Goal: Find specific page/section: Find specific page/section

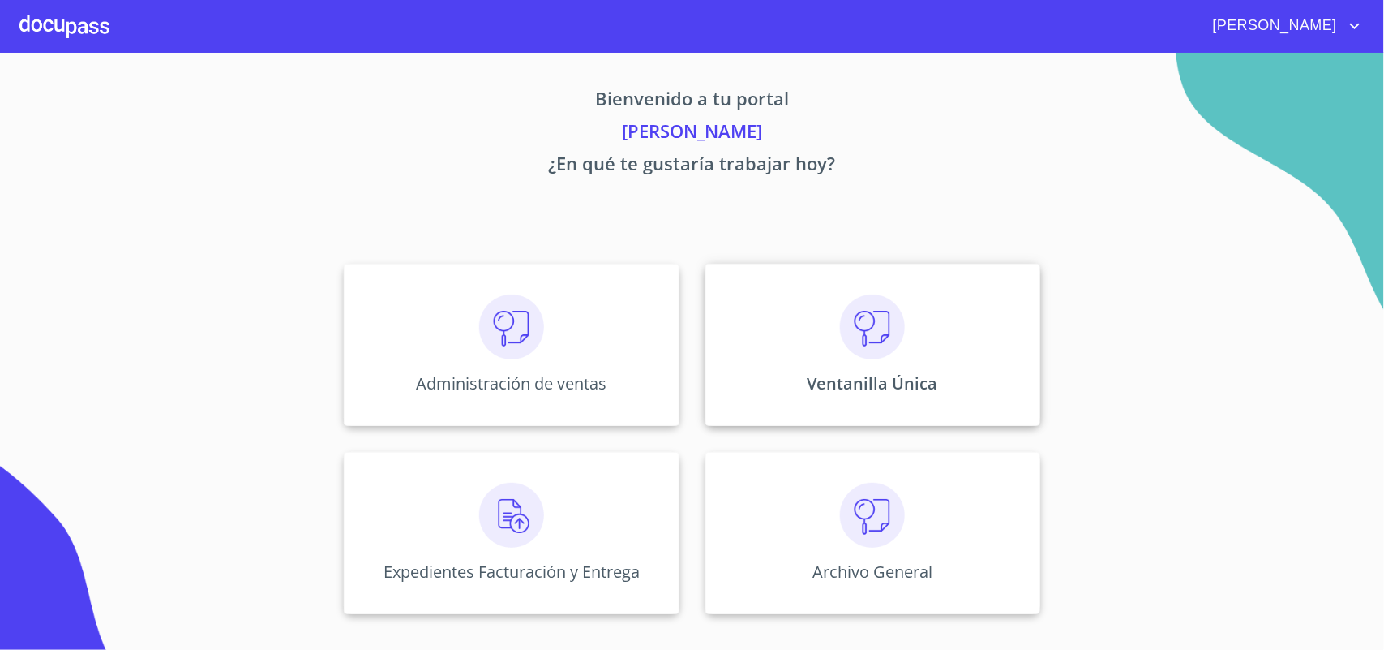
click at [877, 349] on img at bounding box center [872, 326] width 65 height 65
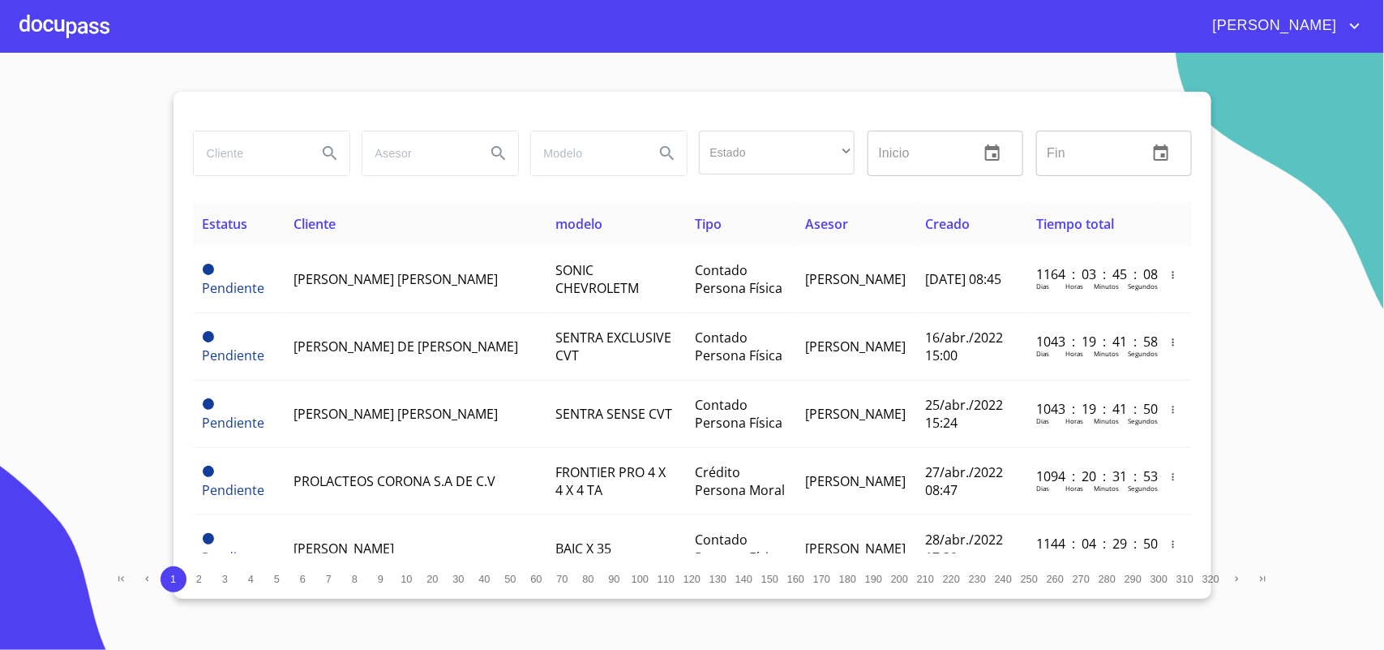
click at [239, 139] on input "search" at bounding box center [249, 153] width 110 height 44
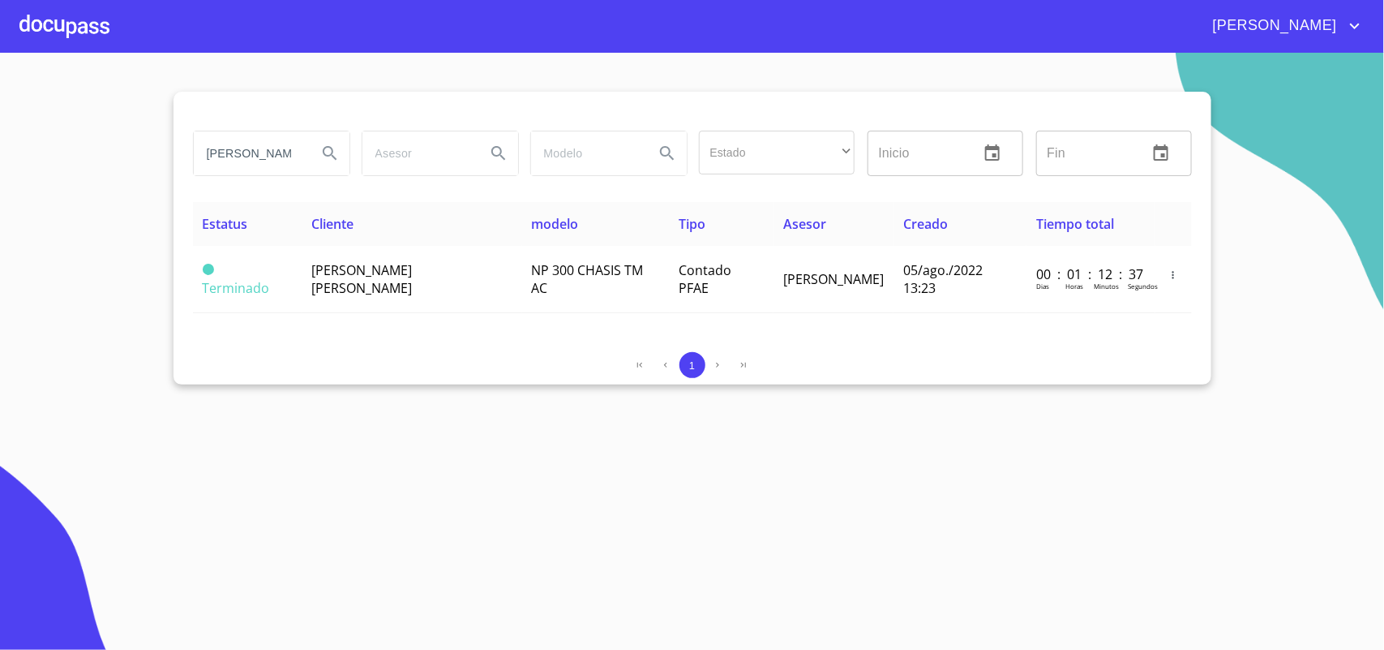
drag, startPoint x: 294, startPoint y: 162, endPoint x: 0, endPoint y: 154, distance: 293.7
click at [0, 154] on section "RAMIREZ JUAREZ Estado ​ ​ Inicio ​ Fin ​ Estatus Cliente modelo Tipo Asesor Cre…" at bounding box center [692, 351] width 1384 height 597
type input "EZ"
drag, startPoint x: 227, startPoint y: 152, endPoint x: 0, endPoint y: 127, distance: 228.4
click at [0, 127] on section "EZ Estado ​ ​ Inicio ​ Fin ​ Estatus Cliente modelo Tipo Asesor Creado Tiempo t…" at bounding box center [692, 351] width 1384 height 597
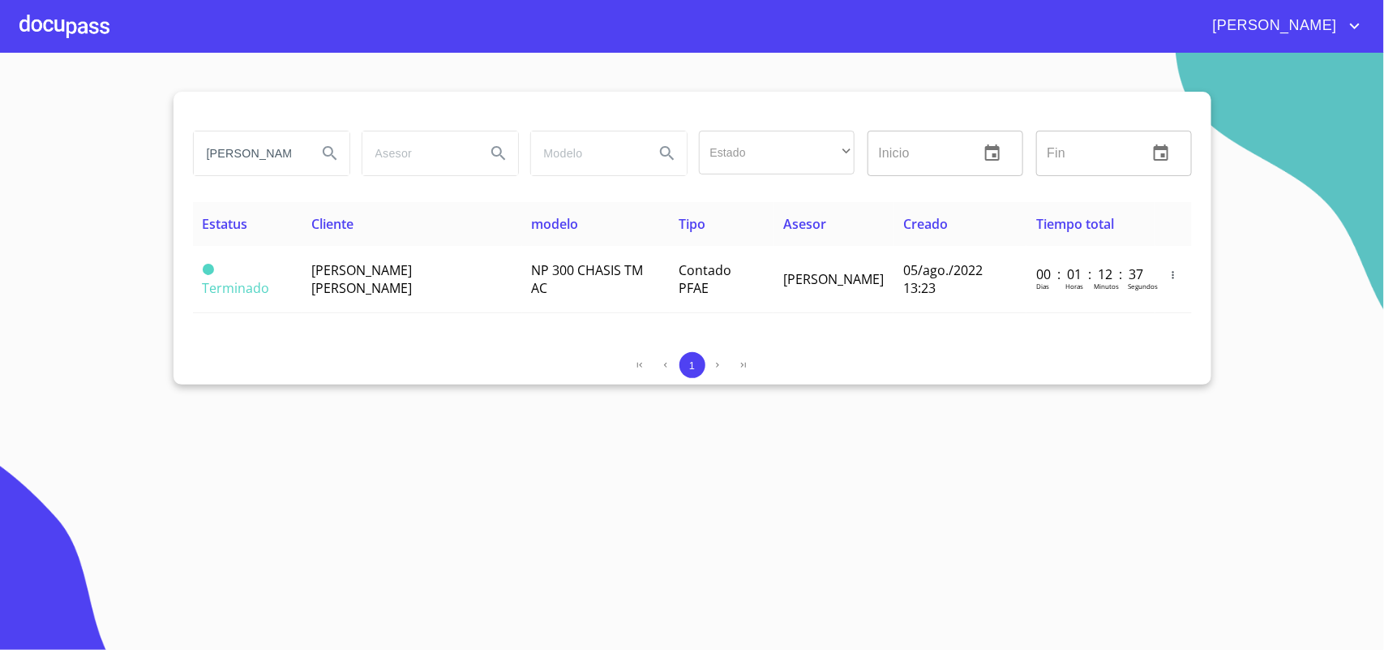
type input "EZEQUIEL"
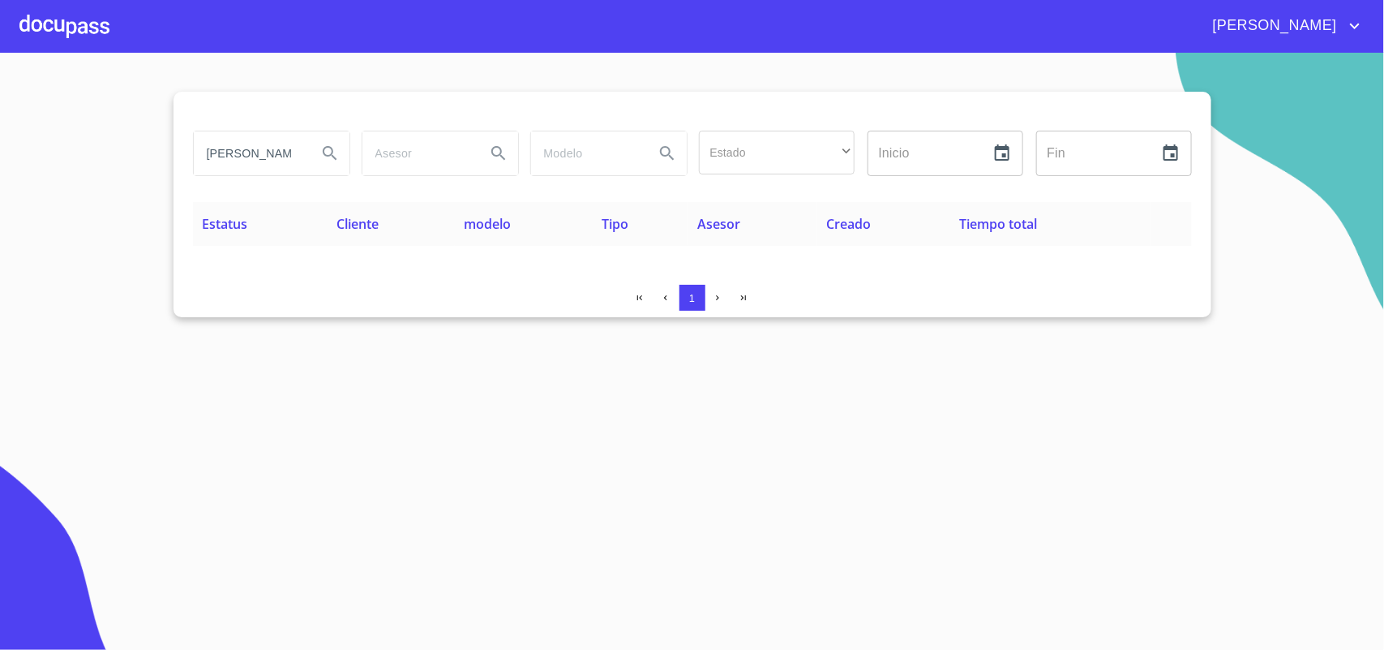
drag, startPoint x: 208, startPoint y: 139, endPoint x: 0, endPoint y: 131, distance: 208.6
click at [0, 131] on section "EZEQUIEL Estado ​ ​ Inicio ​ Fin ​ Estatus Cliente modelo Tipo Asesor Creado Ti…" at bounding box center [692, 351] width 1384 height 597
type input "ascencio"
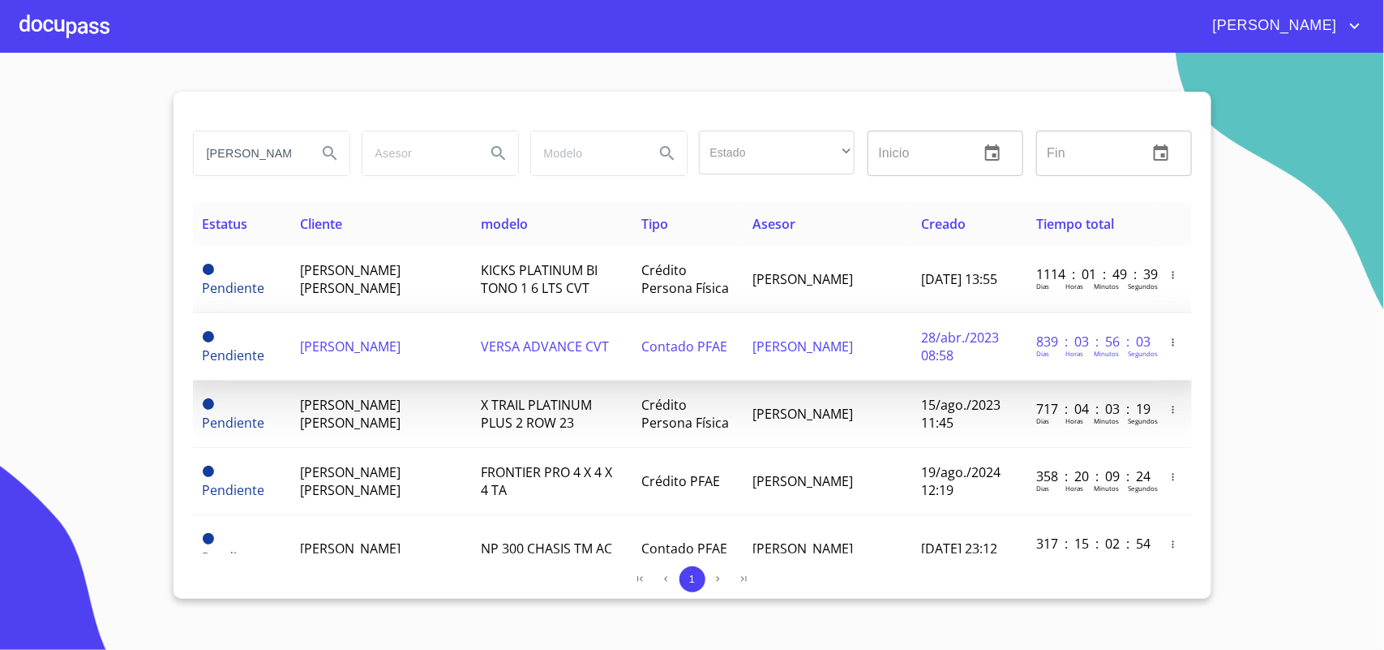
click at [371, 347] on td "[PERSON_NAME]" at bounding box center [380, 346] width 181 height 67
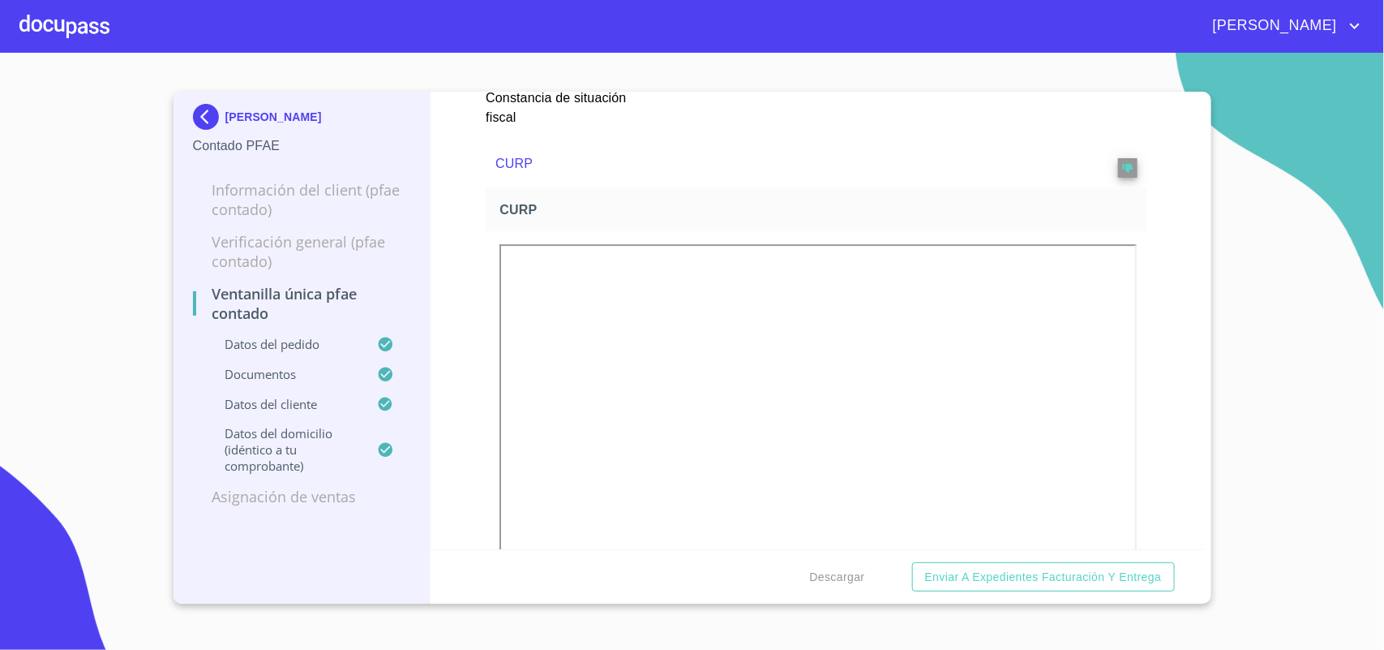
scroll to position [2332, 0]
click at [208, 112] on img at bounding box center [209, 117] width 32 height 26
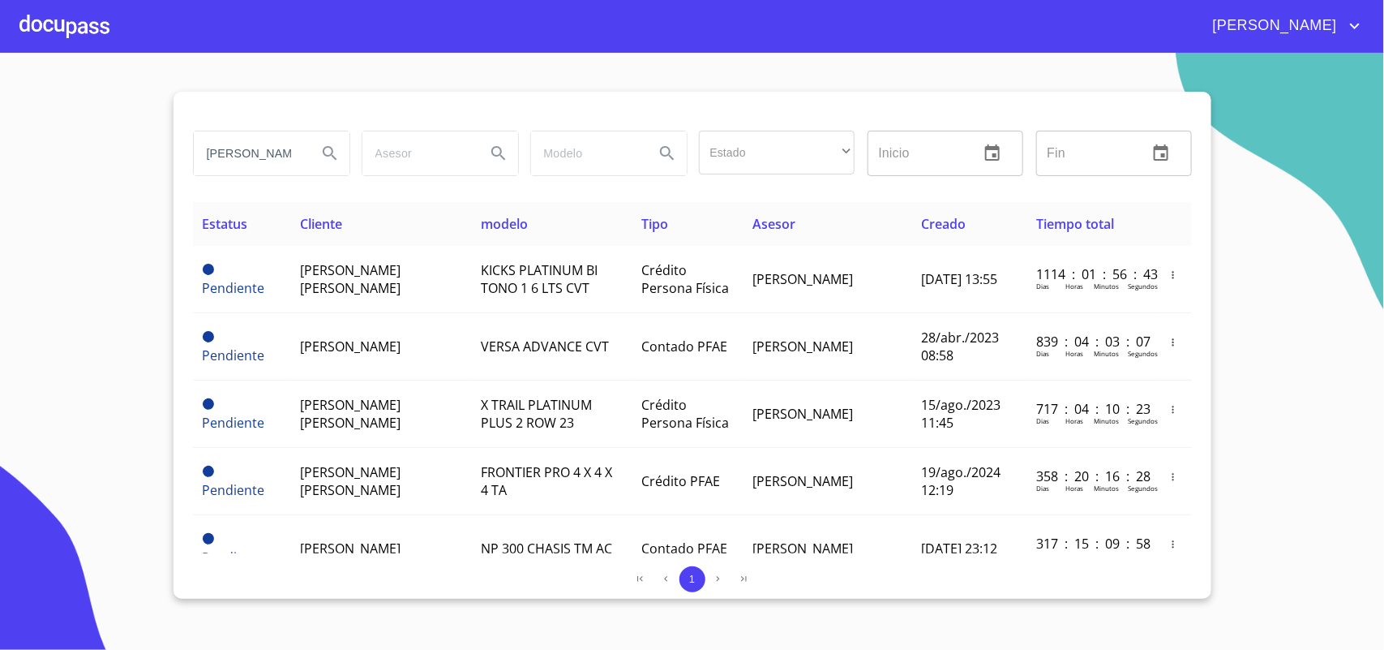
drag, startPoint x: 269, startPoint y: 152, endPoint x: 0, endPoint y: 103, distance: 273.8
click at [0, 103] on section "ascencio Estado ​ ​ Inicio ​ Fin ​ Estatus Cliente modelo Tipo Asesor Creado Ti…" at bounding box center [692, 351] width 1384 height 597
type input "pasaporte"
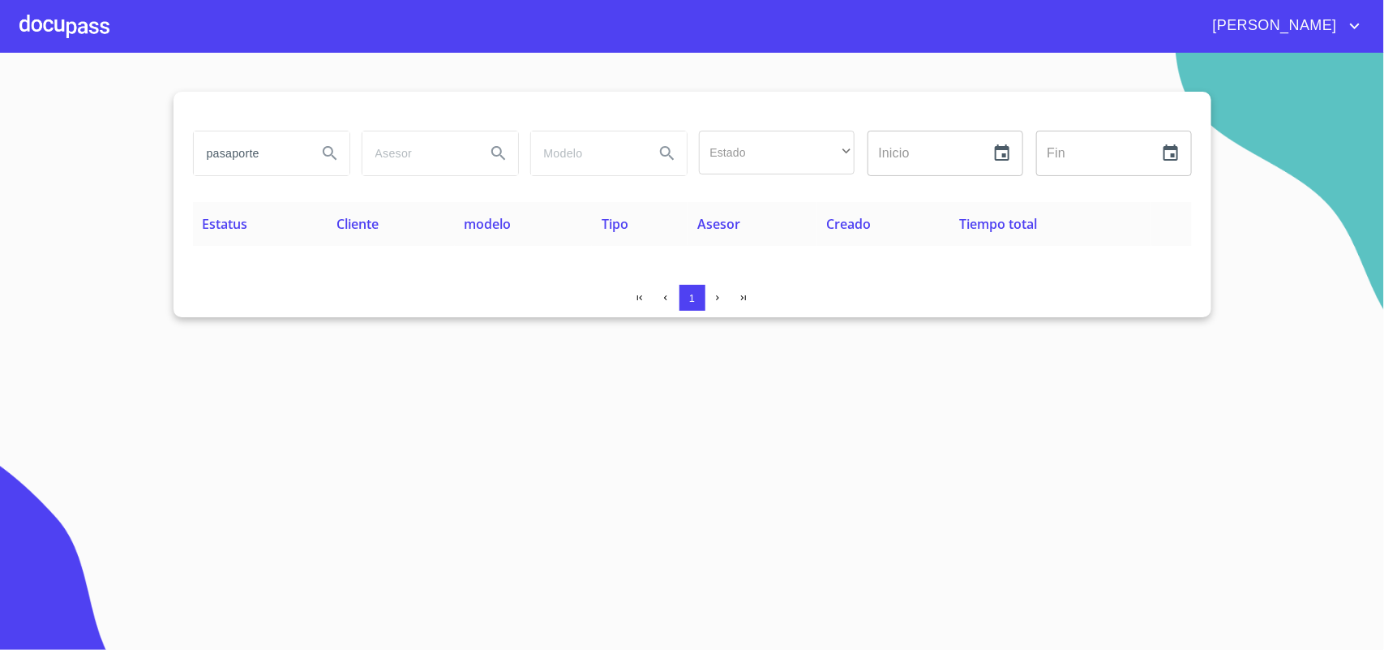
drag, startPoint x: 266, startPoint y: 157, endPoint x: 0, endPoint y: 126, distance: 267.8
click at [0, 126] on section "pasaporte Estado ​ ​ Inicio ​ Fin ​ Estatus Cliente modelo Tipo Asesor Creado T…" at bounding box center [692, 351] width 1384 height 597
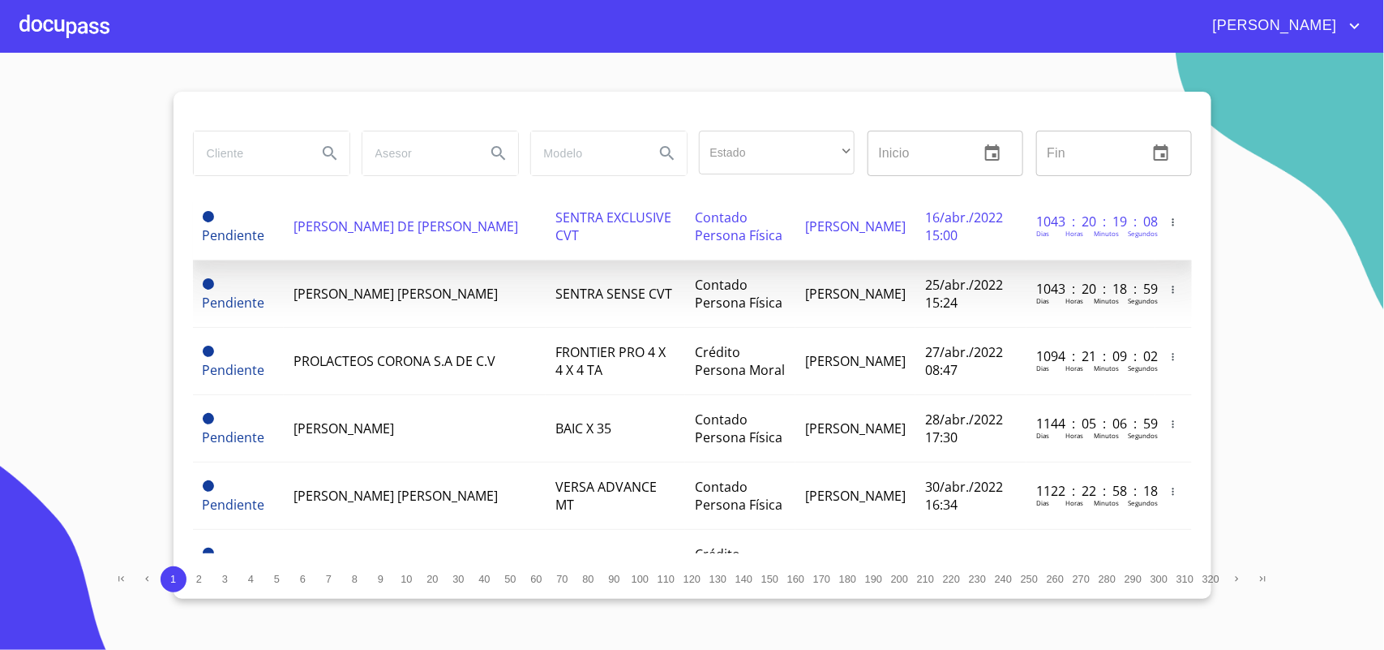
scroll to position [304, 0]
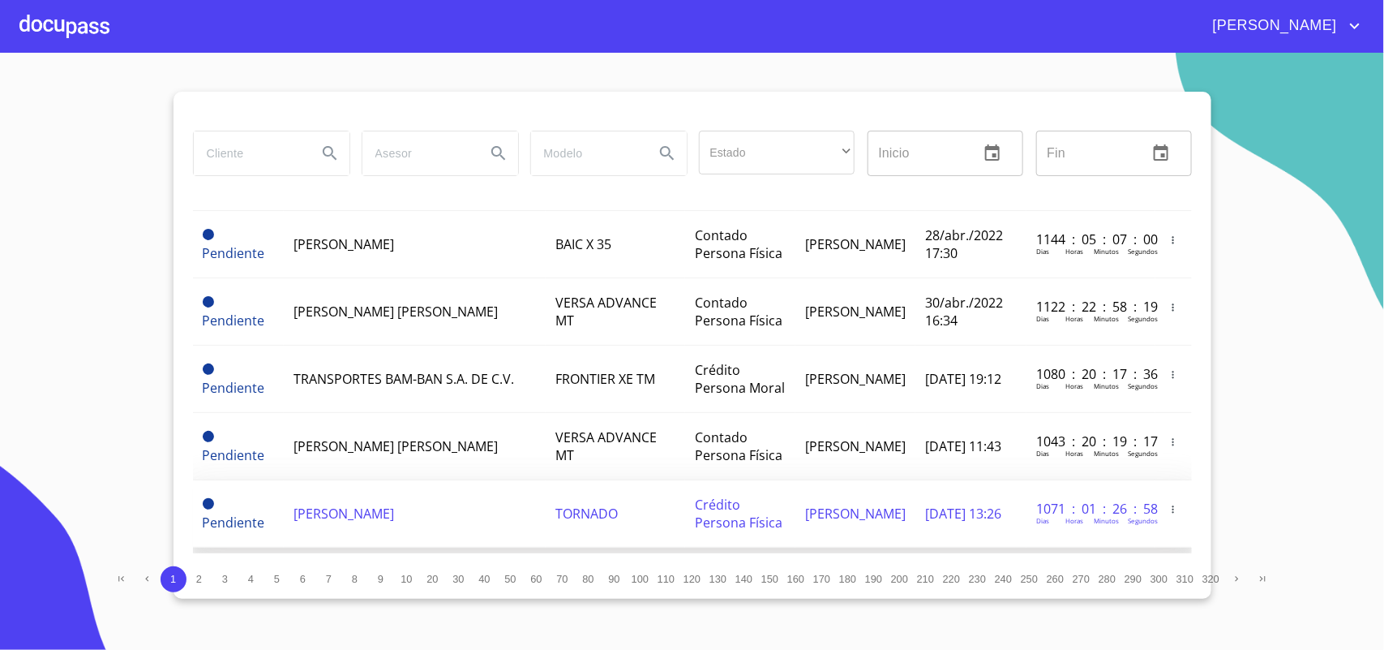
click at [355, 521] on span "[PERSON_NAME]" at bounding box center [344, 513] width 101 height 18
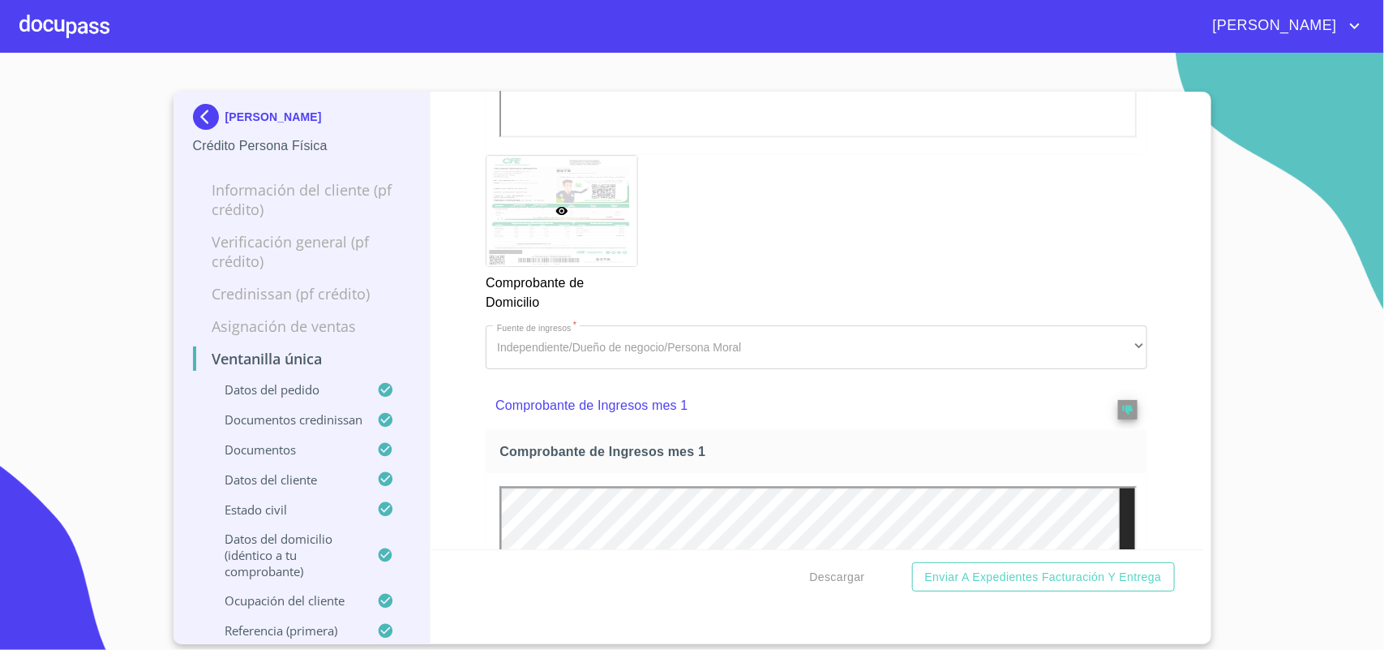
click at [213, 114] on img at bounding box center [209, 117] width 32 height 26
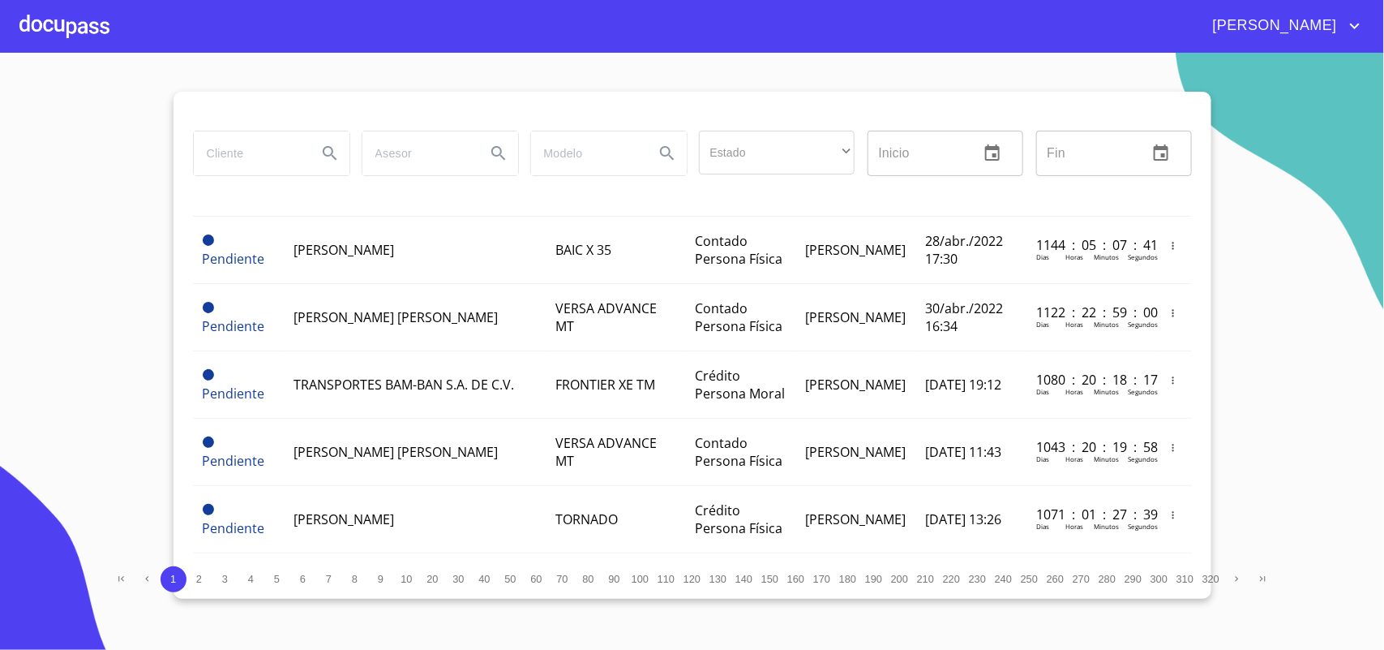
scroll to position [304, 0]
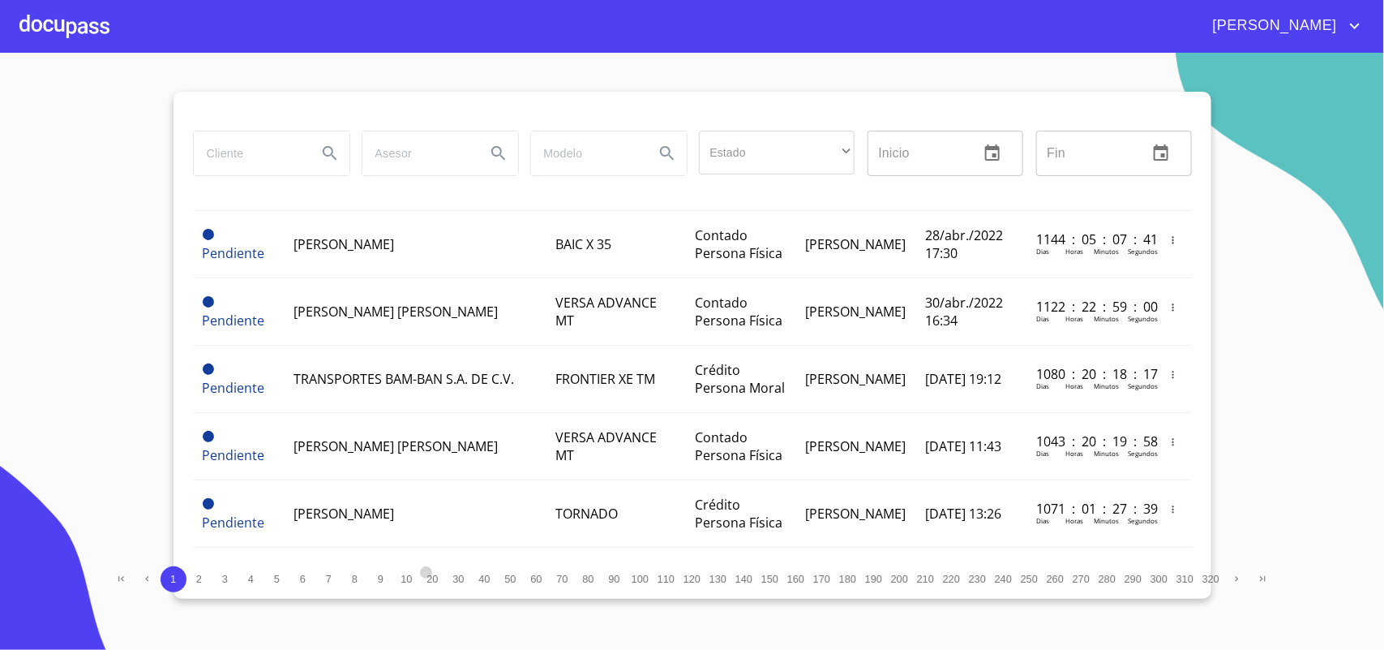
click at [431, 581] on span "20" at bounding box center [432, 579] width 11 height 12
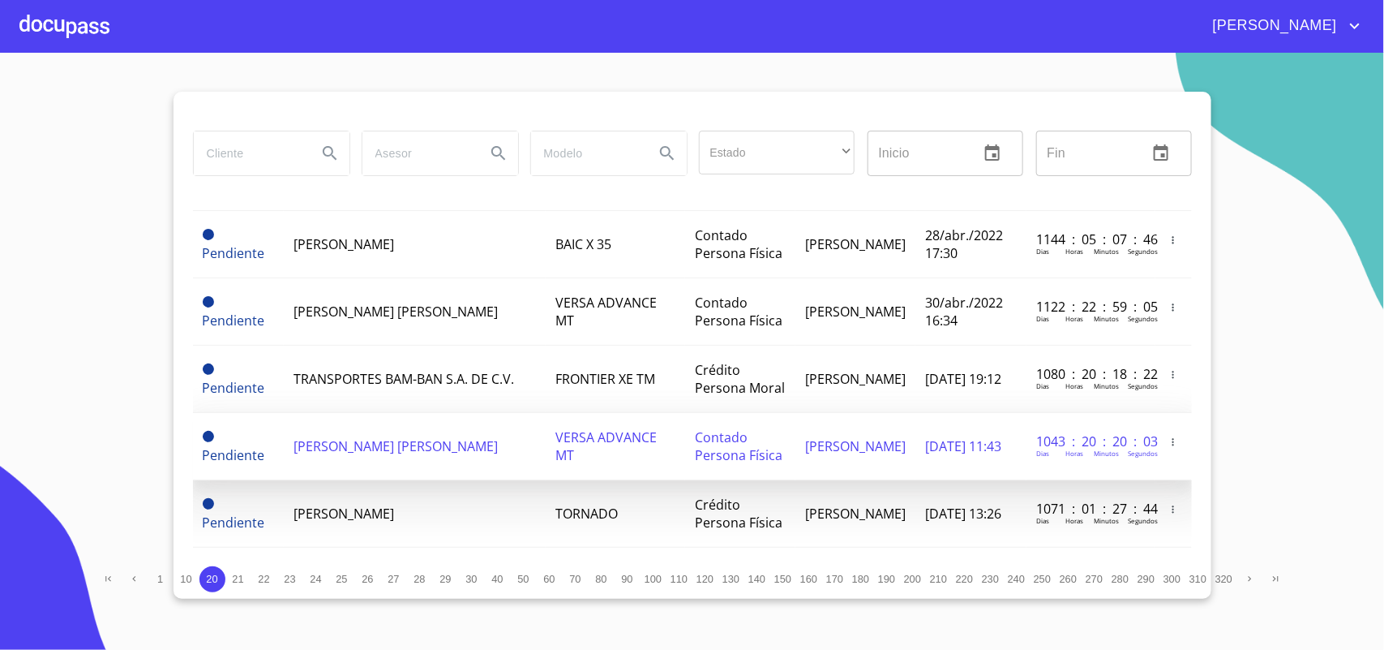
click at [329, 437] on span "[PERSON_NAME] [PERSON_NAME]" at bounding box center [396, 446] width 204 height 18
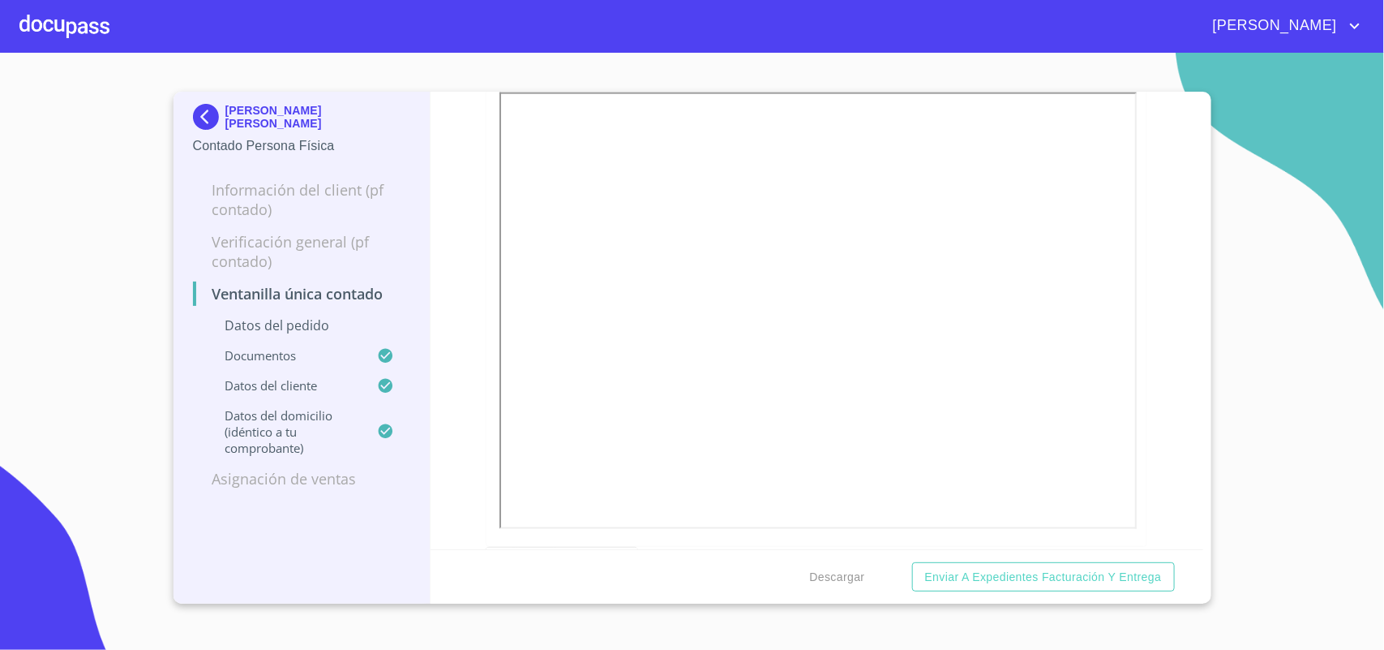
scroll to position [1014, 0]
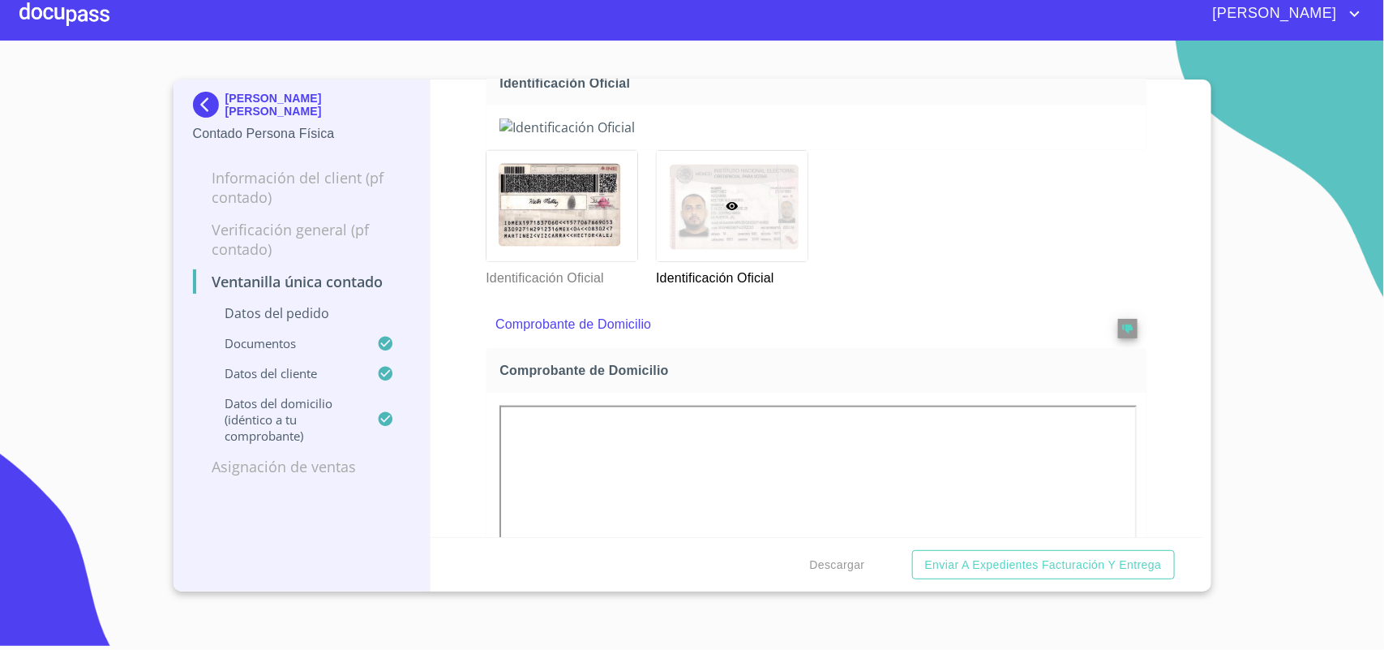
scroll to position [698, 0]
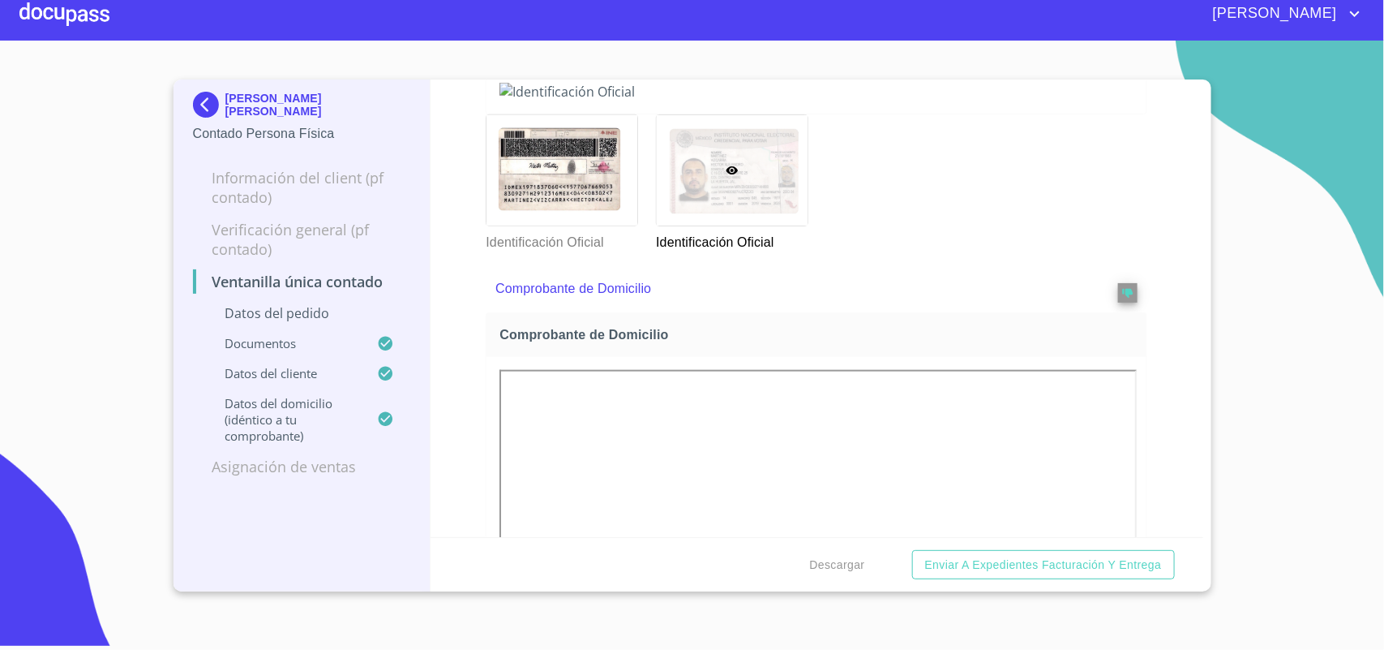
click at [204, 96] on img at bounding box center [209, 105] width 32 height 26
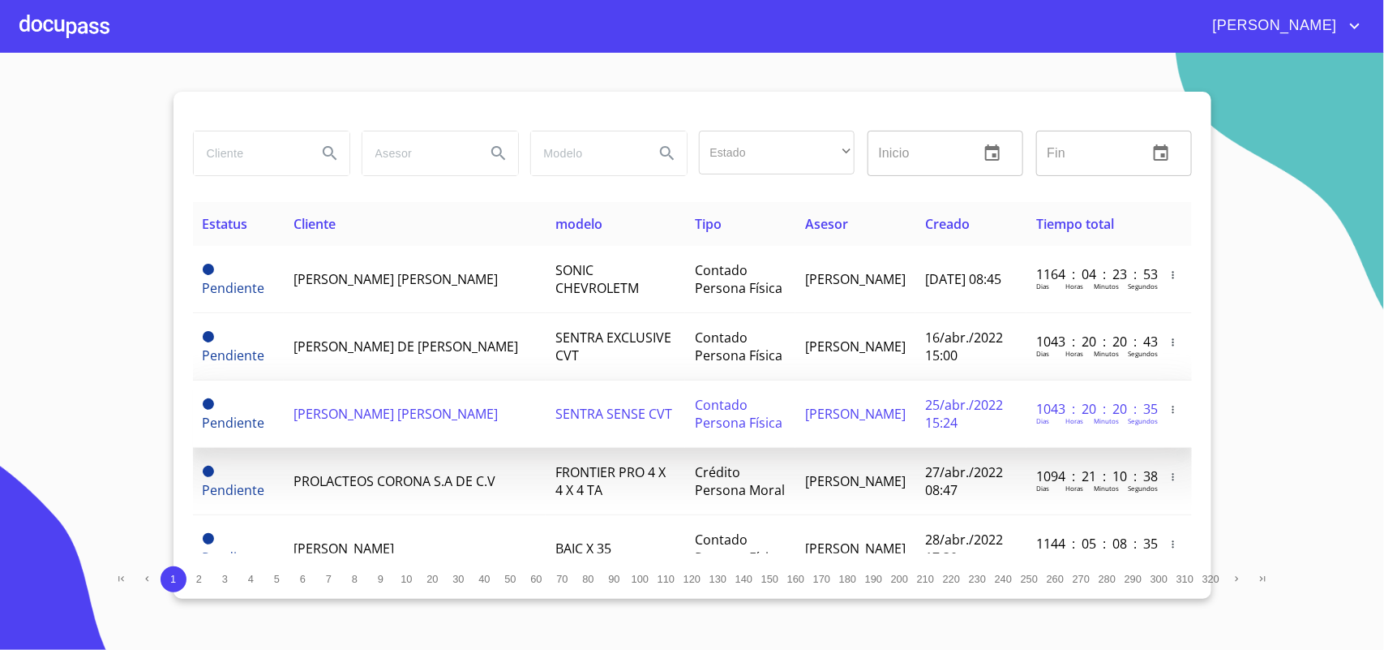
click at [373, 405] on span "[PERSON_NAME] [PERSON_NAME]" at bounding box center [396, 414] width 204 height 18
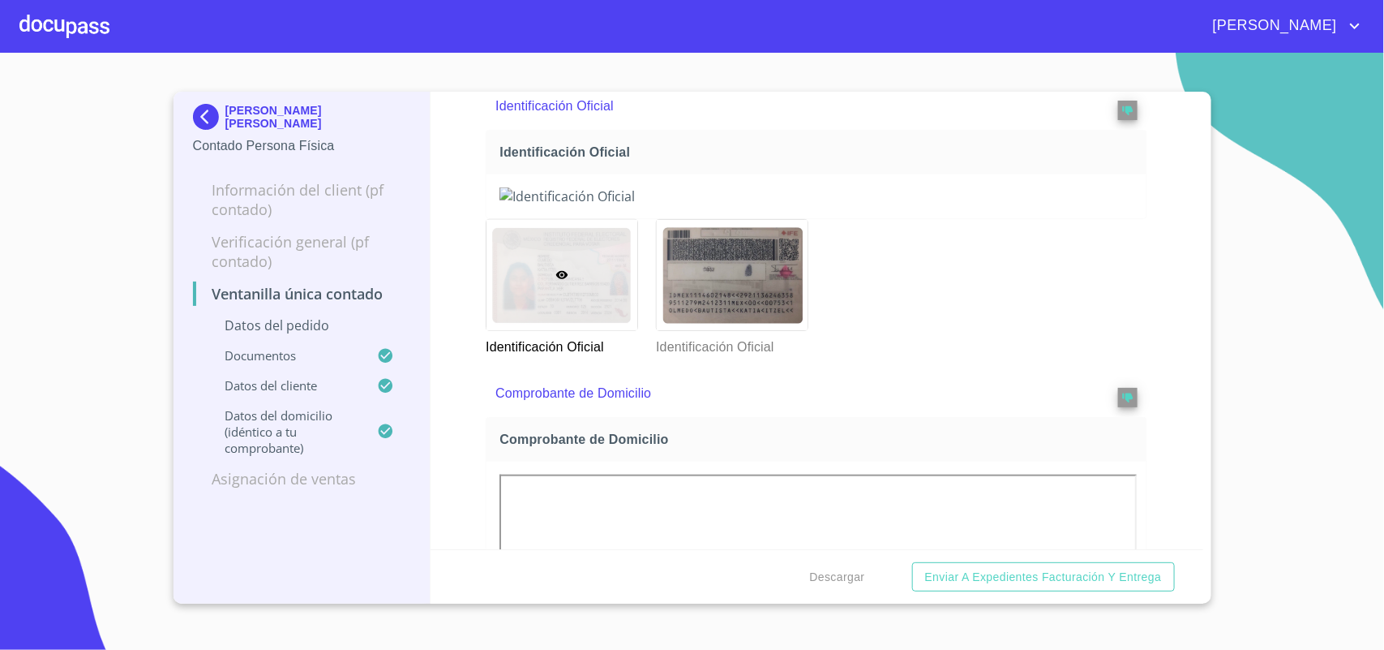
scroll to position [608, 0]
click at [211, 111] on img at bounding box center [209, 117] width 32 height 26
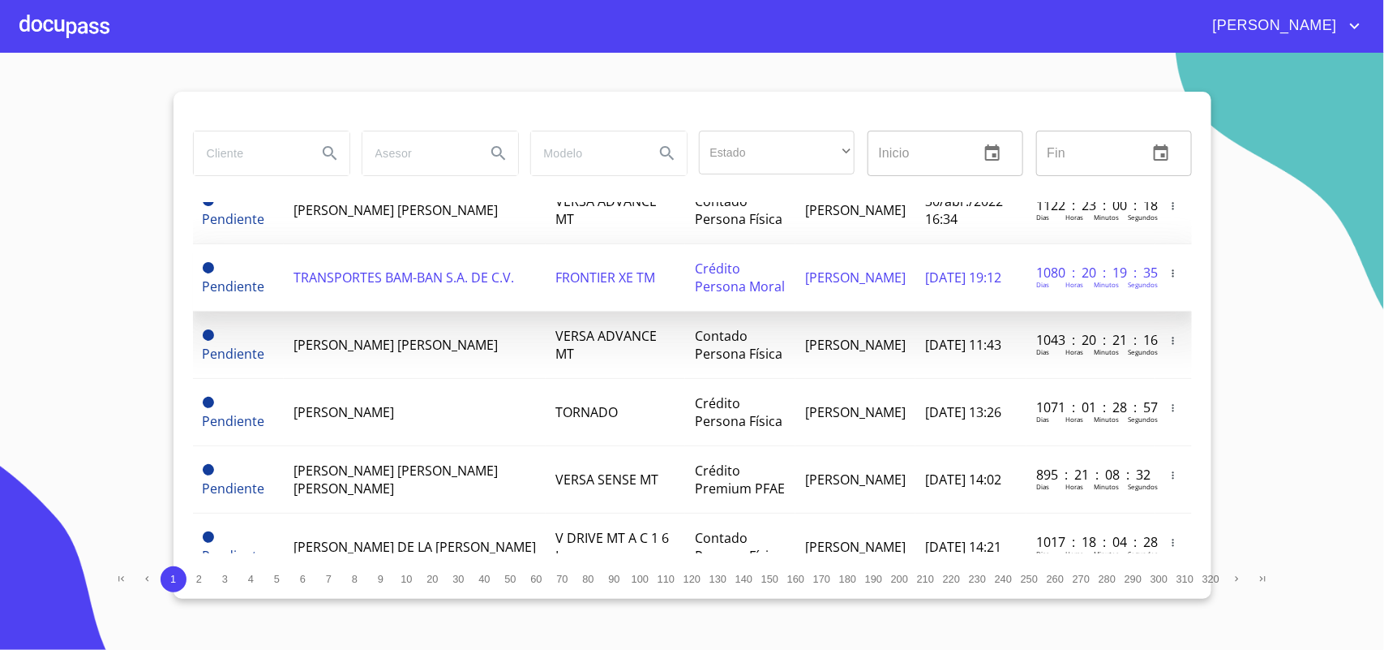
scroll to position [507, 0]
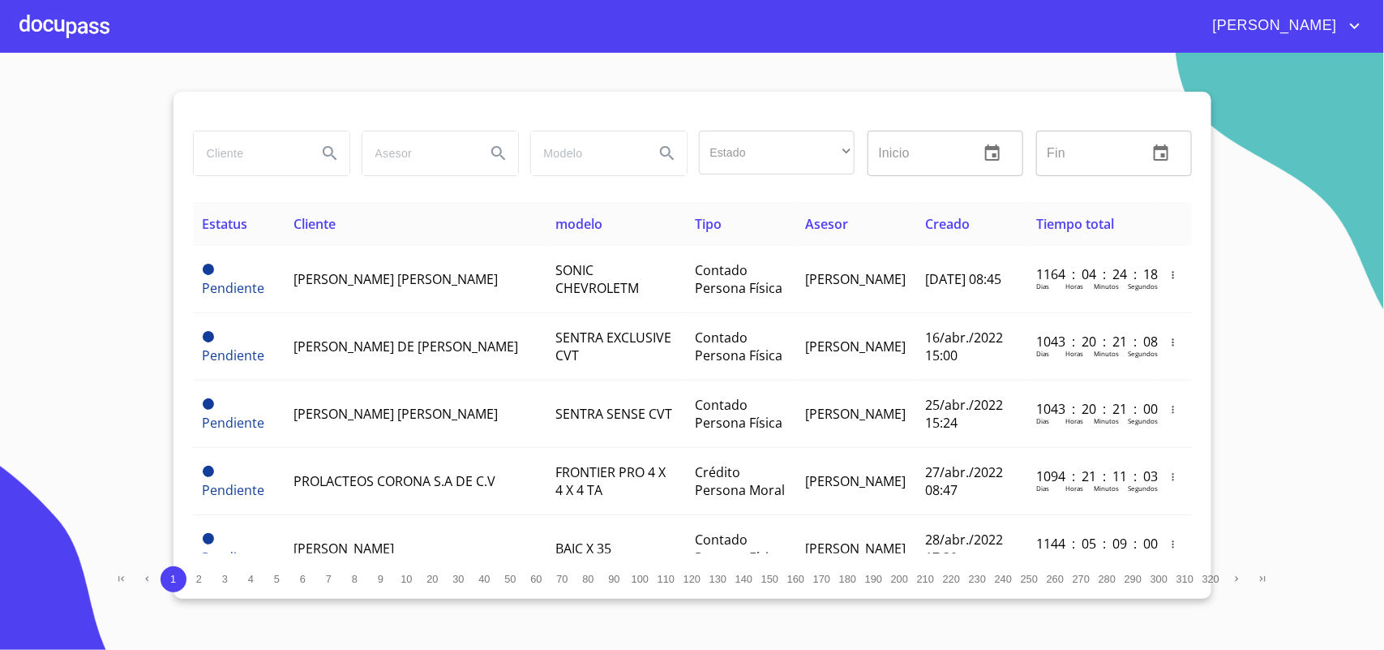
scroll to position [507, 0]
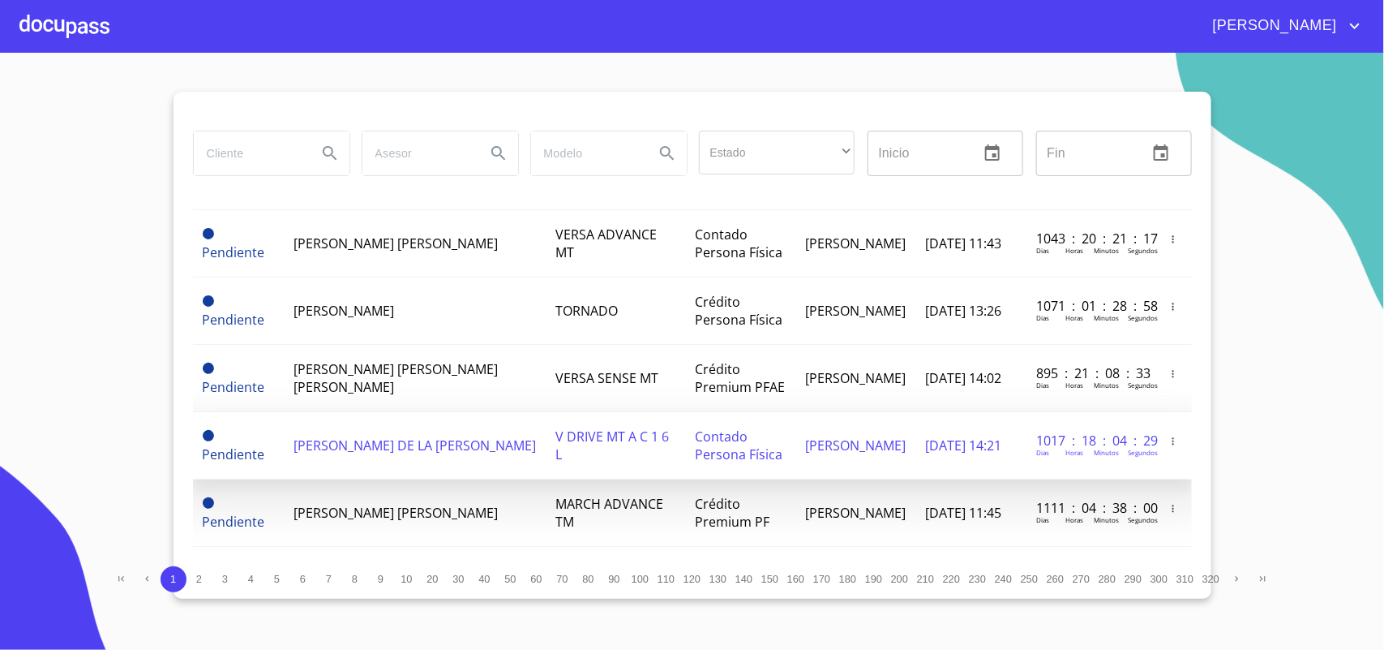
click at [401, 450] on td "MARIO HUMBERTO DE LA VIRGEN GARCIA" at bounding box center [415, 445] width 262 height 67
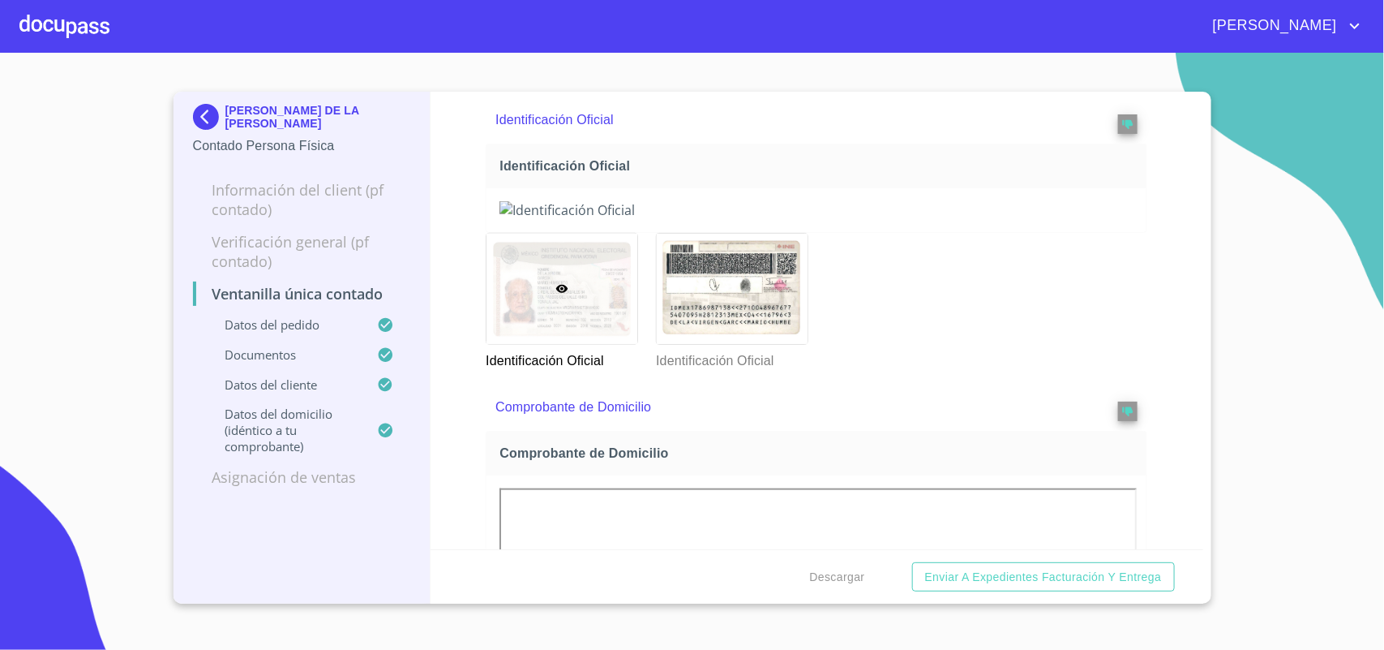
scroll to position [710, 0]
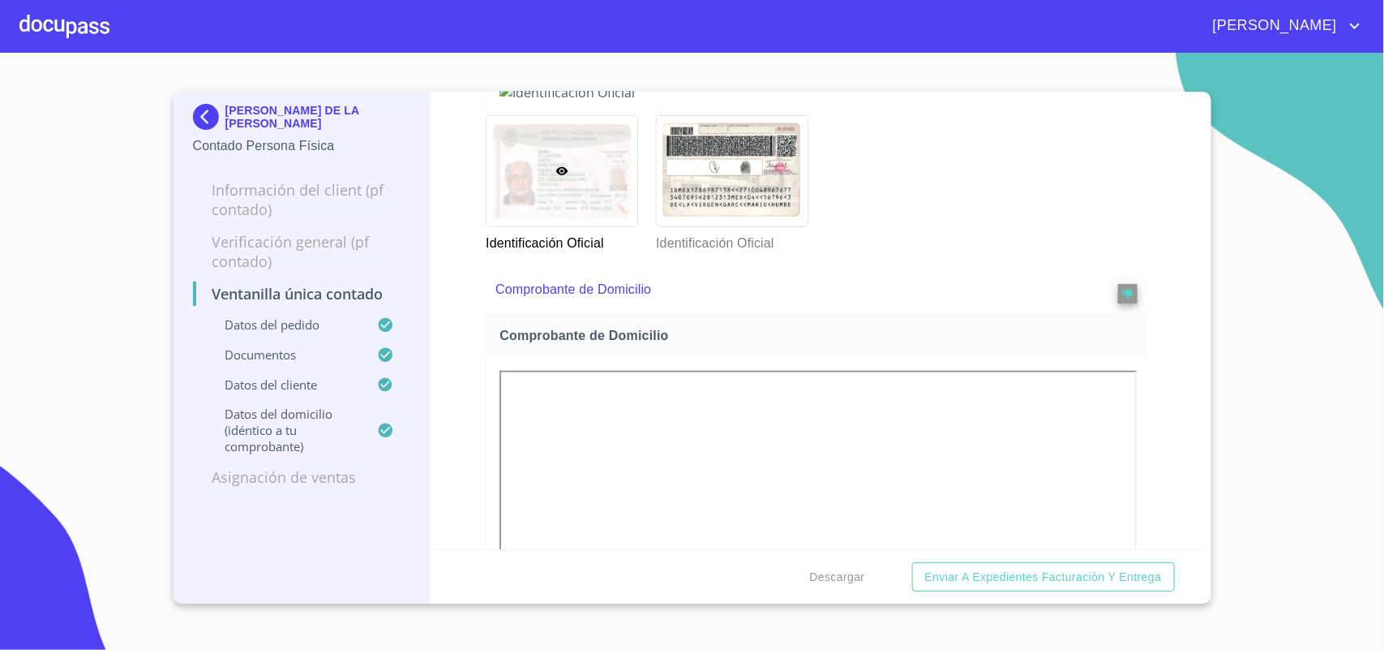
click at [201, 112] on img at bounding box center [209, 117] width 32 height 26
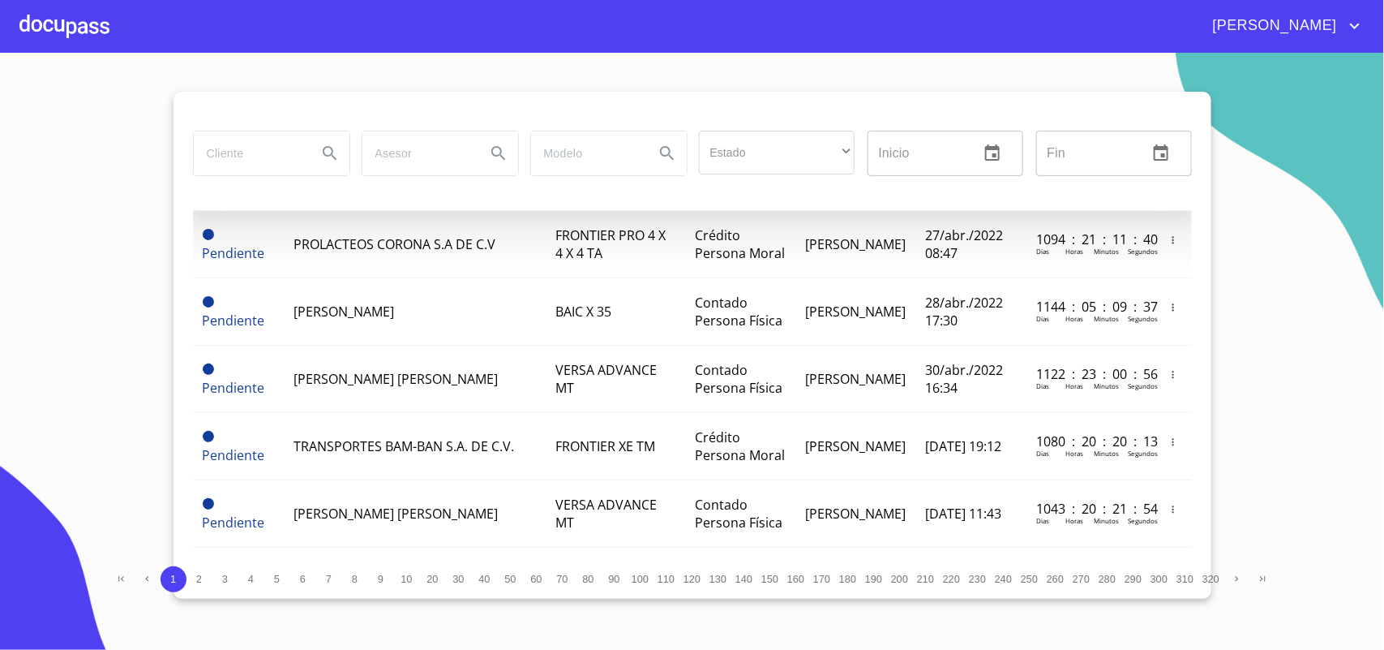
scroll to position [304, 0]
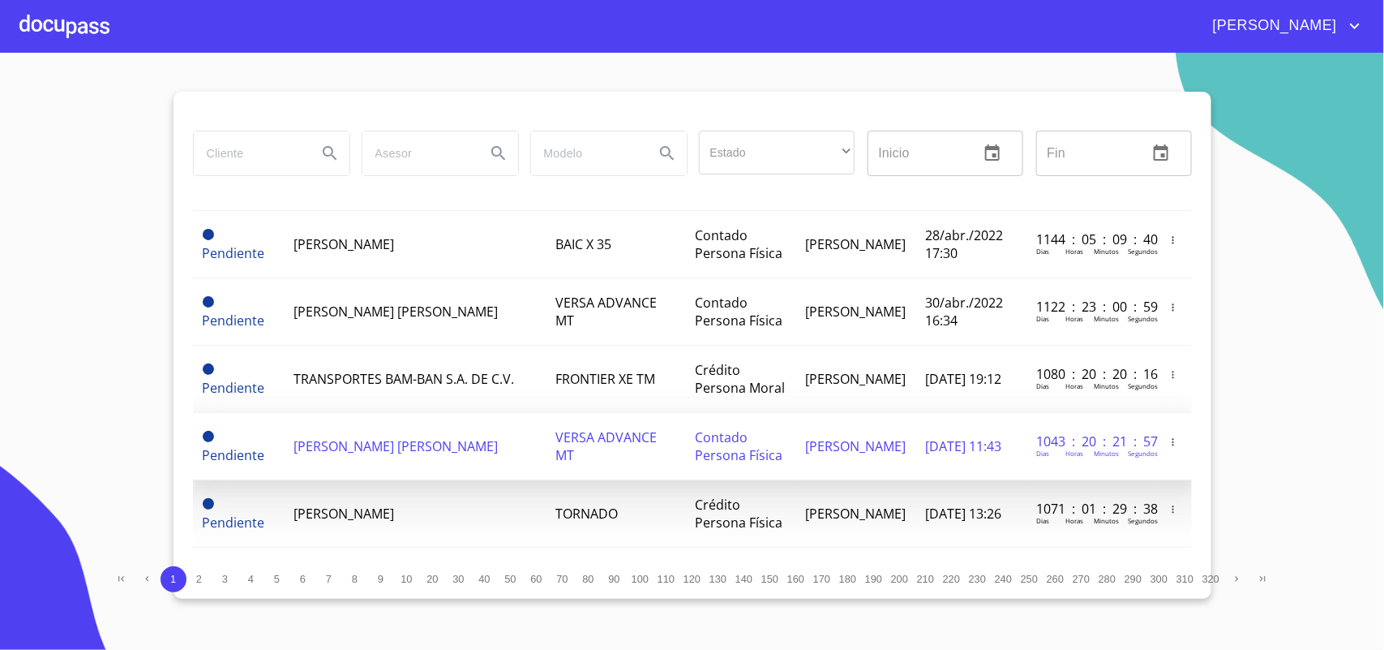
click at [374, 437] on span "[PERSON_NAME] [PERSON_NAME]" at bounding box center [396, 446] width 204 height 18
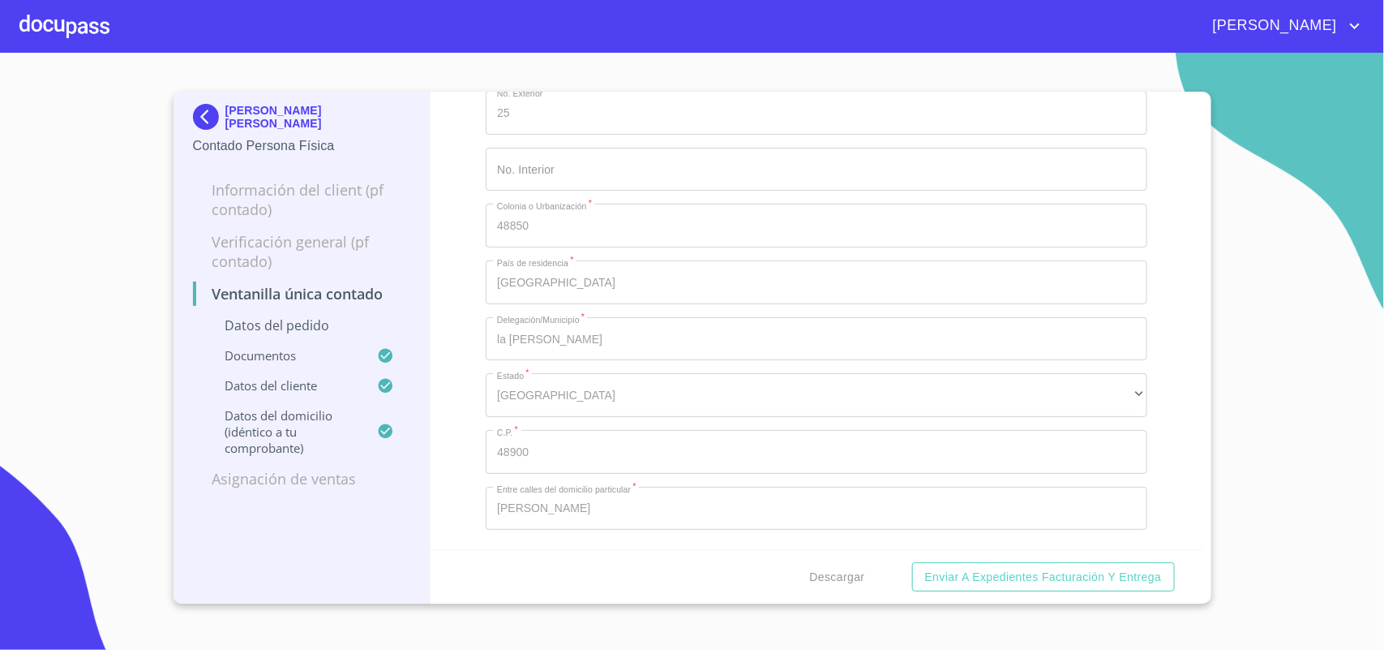
scroll to position [3447, 0]
click at [195, 110] on img at bounding box center [209, 117] width 32 height 26
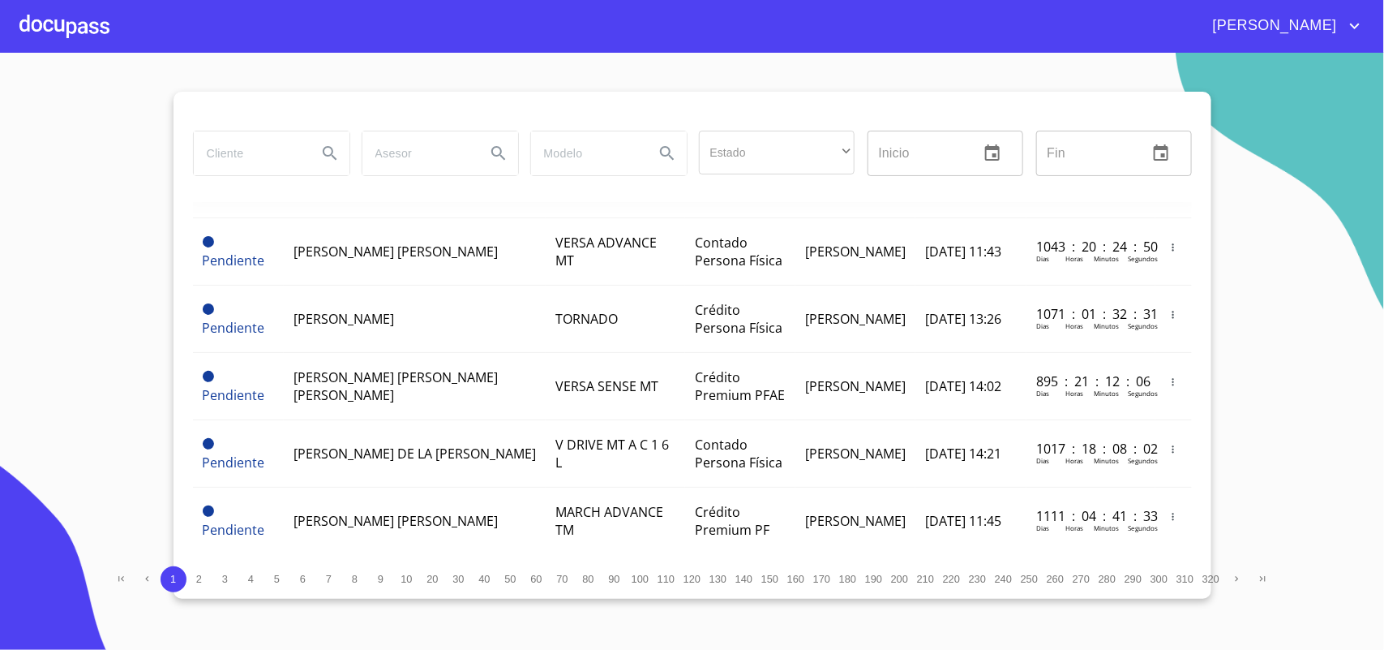
scroll to position [507, 0]
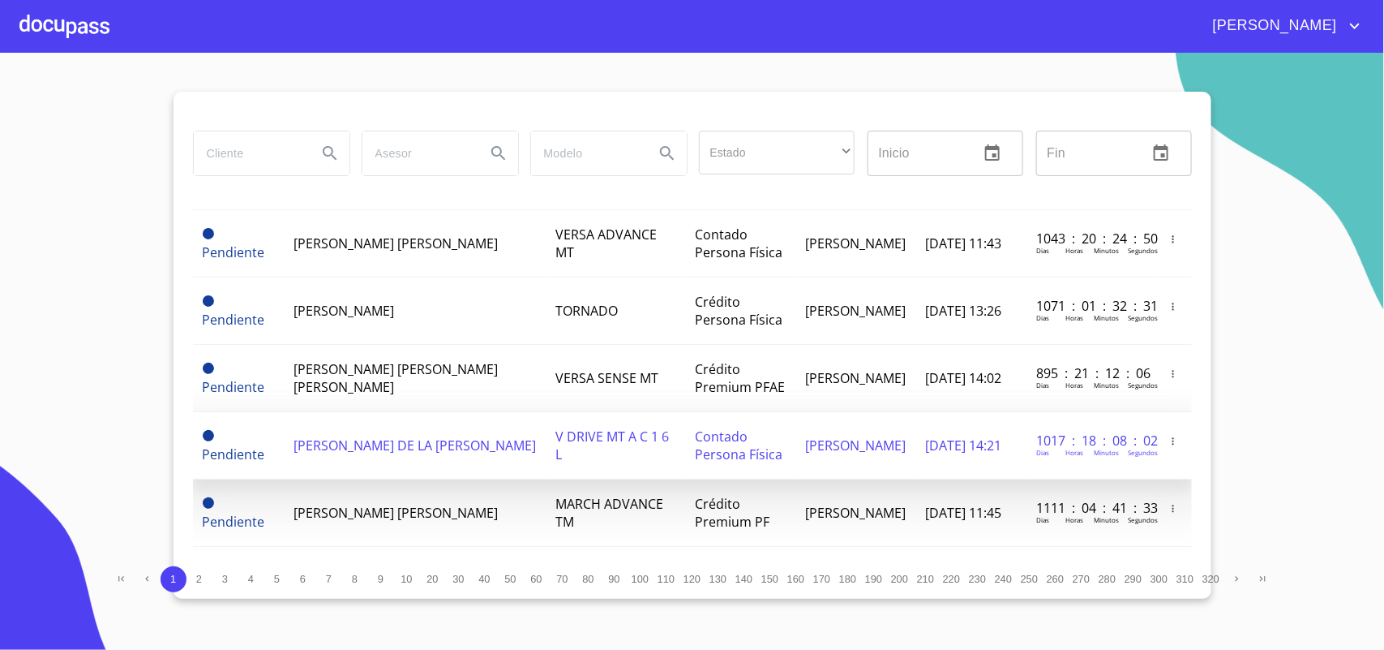
click at [379, 454] on span "[PERSON_NAME] DE LA [PERSON_NAME]" at bounding box center [415, 445] width 242 height 18
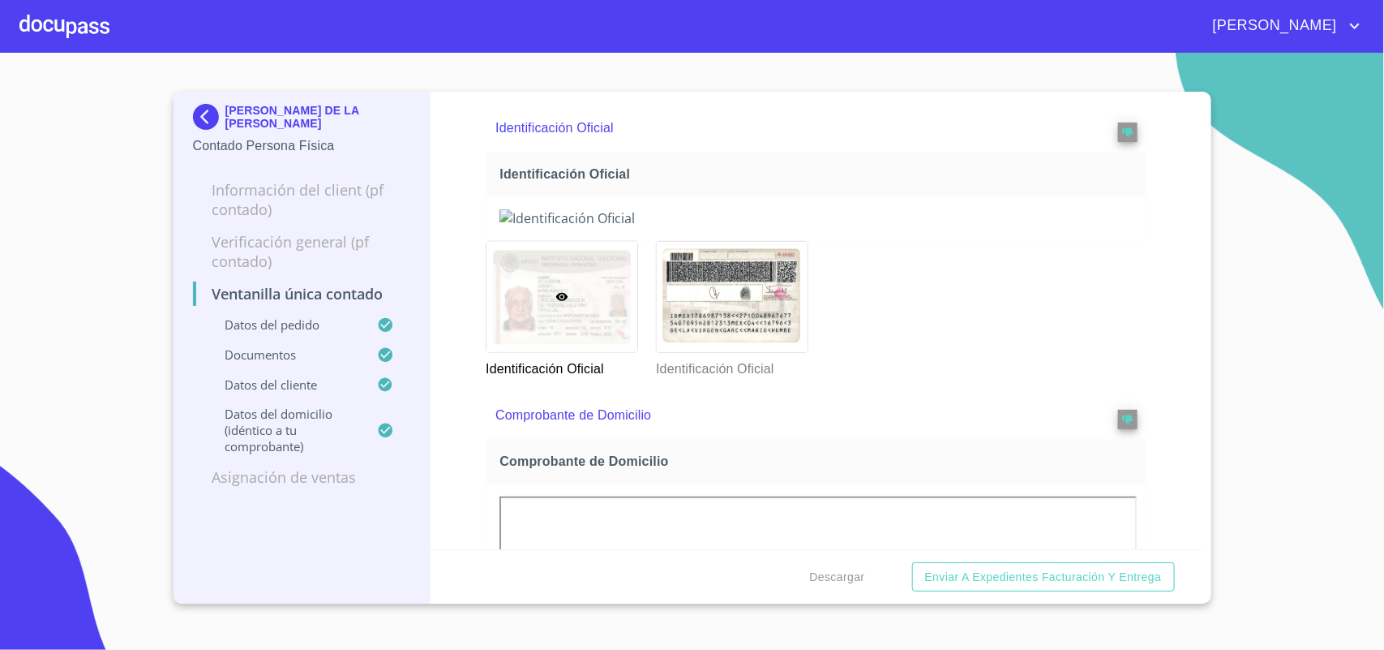
scroll to position [710, 0]
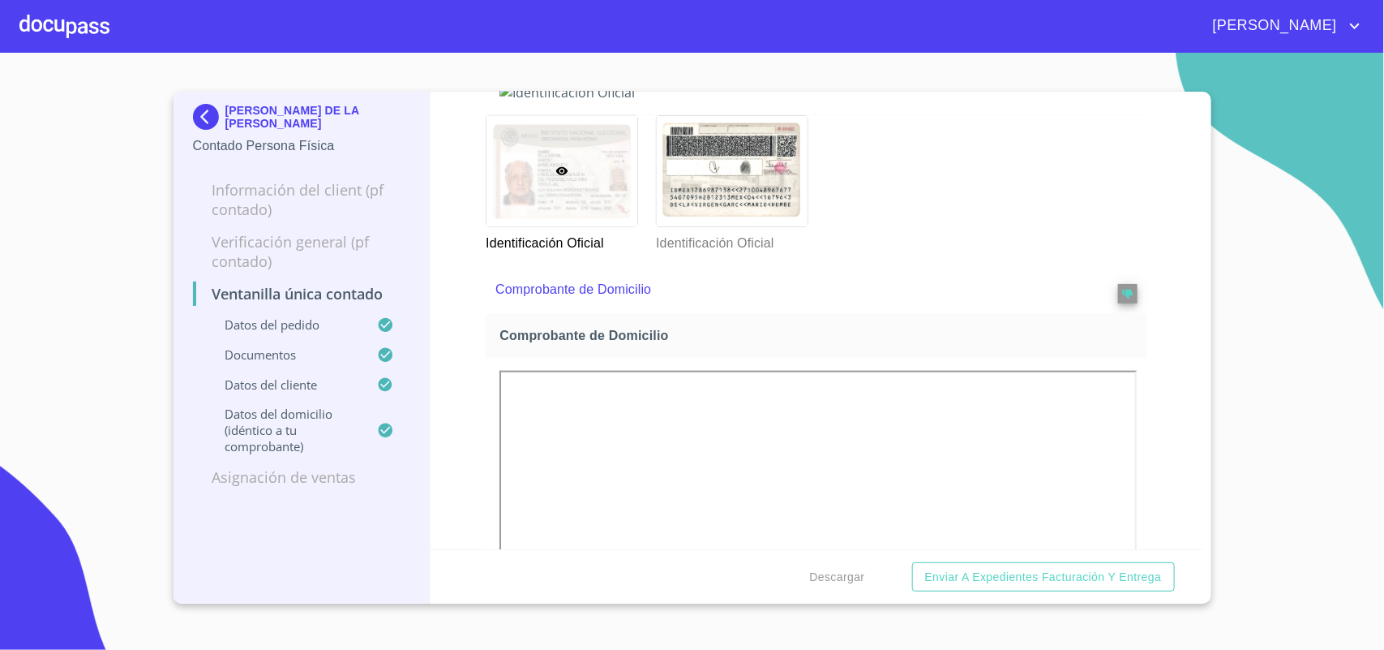
click at [208, 110] on img at bounding box center [209, 117] width 32 height 26
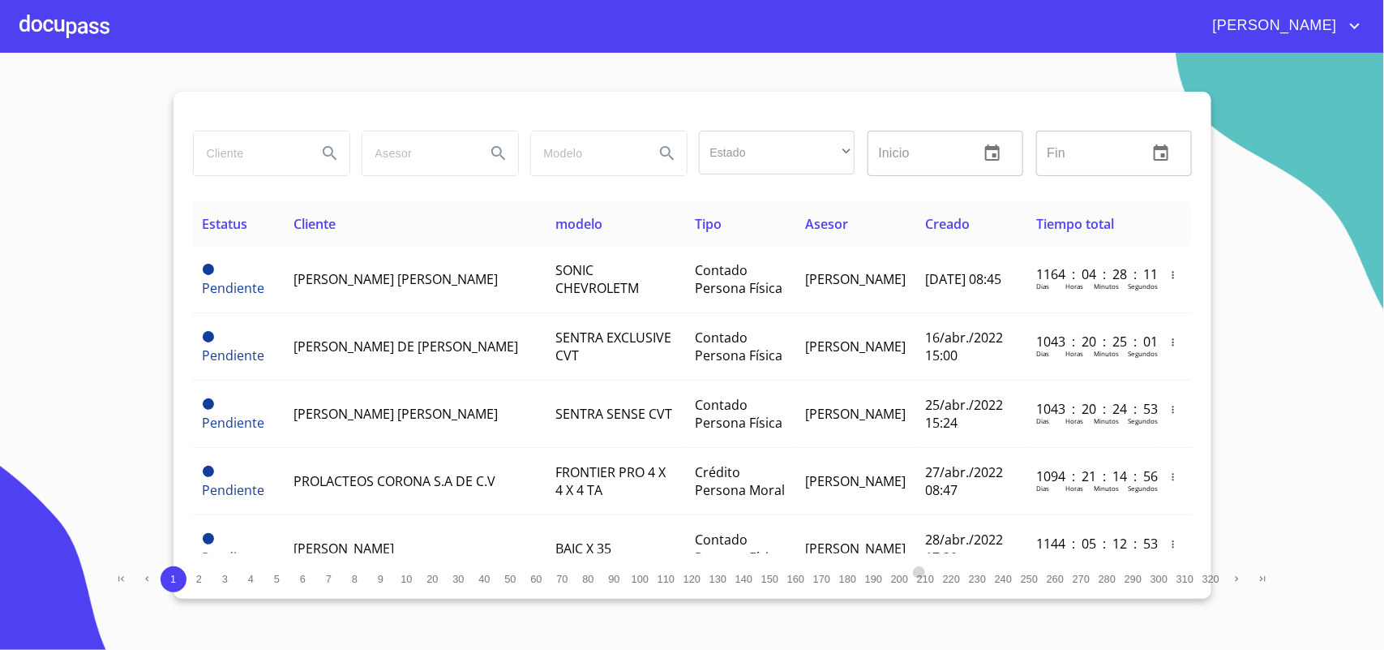
click at [925, 581] on span "210" at bounding box center [925, 579] width 17 height 12
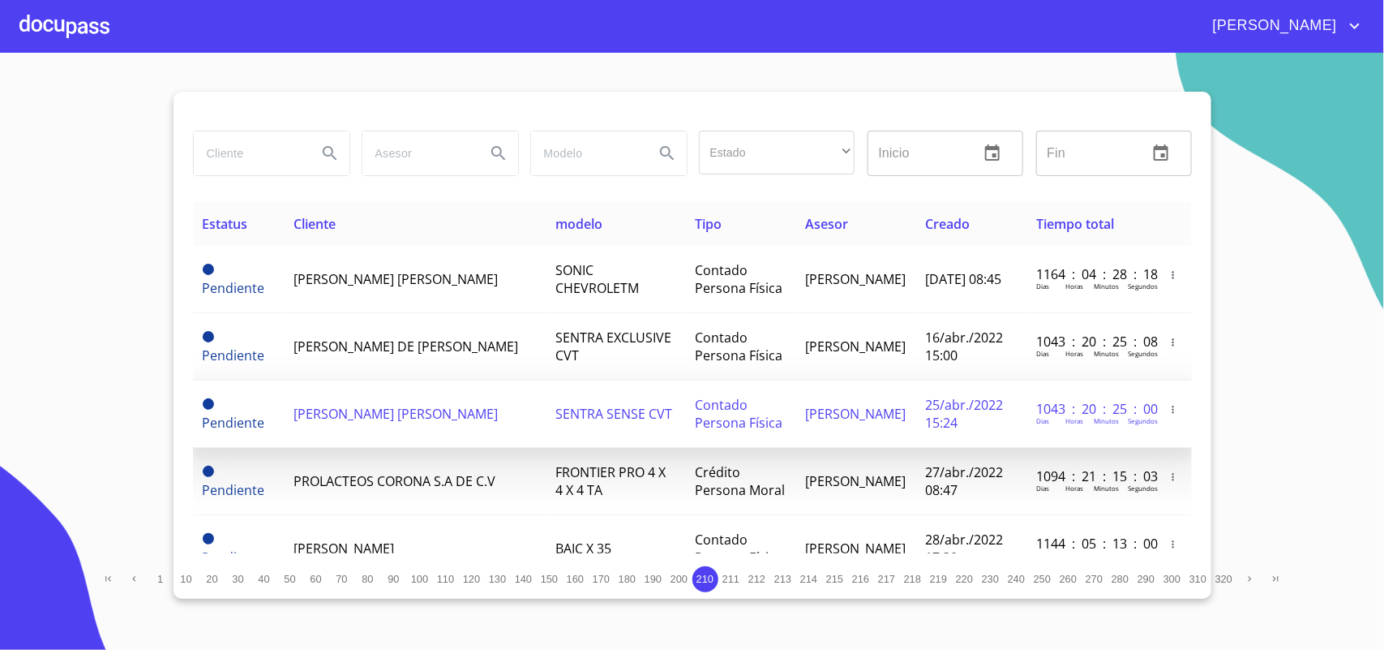
click at [351, 411] on span "[PERSON_NAME] [PERSON_NAME]" at bounding box center [396, 414] width 204 height 18
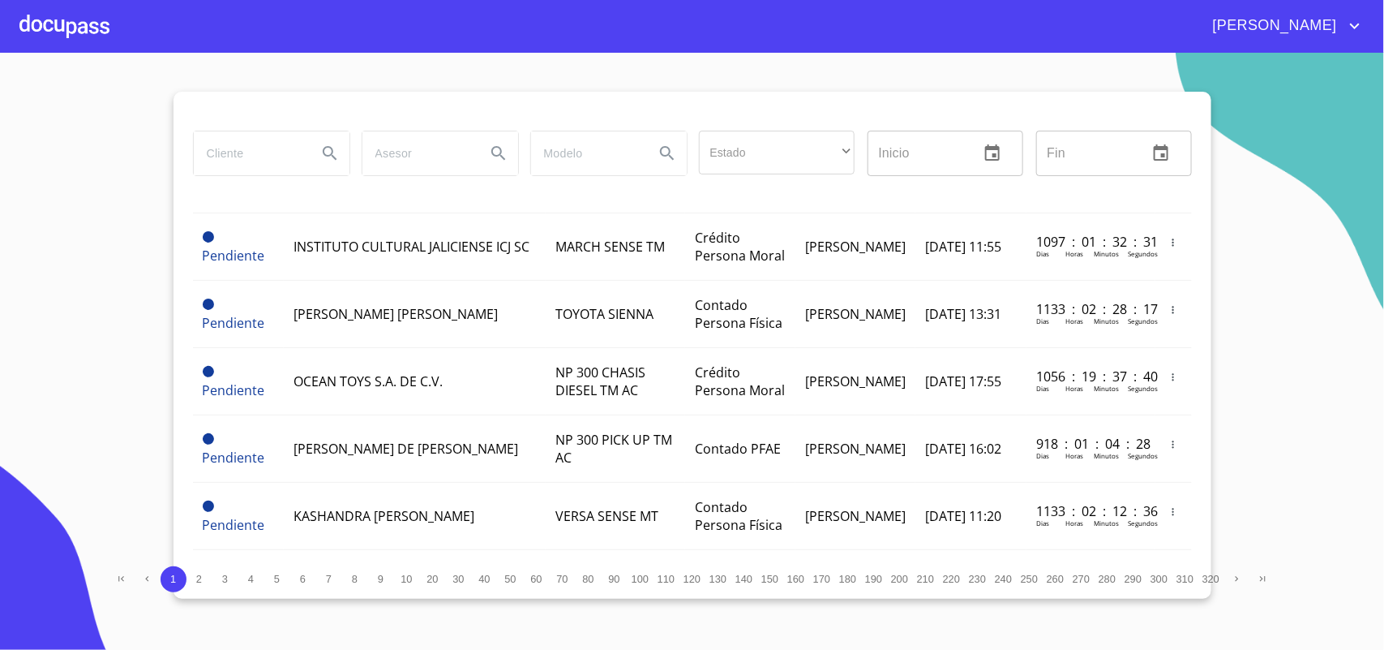
scroll to position [1014, 0]
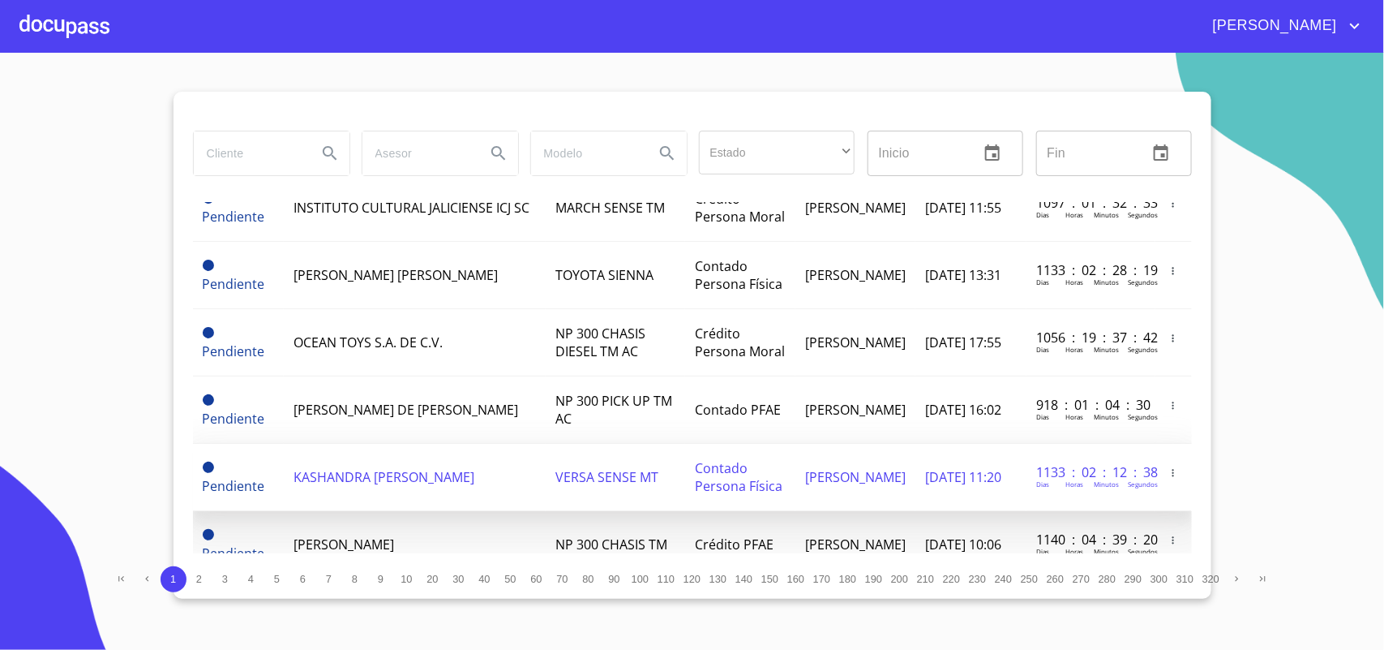
click at [345, 485] on span "KASHANDRA [PERSON_NAME]" at bounding box center [384, 477] width 181 height 18
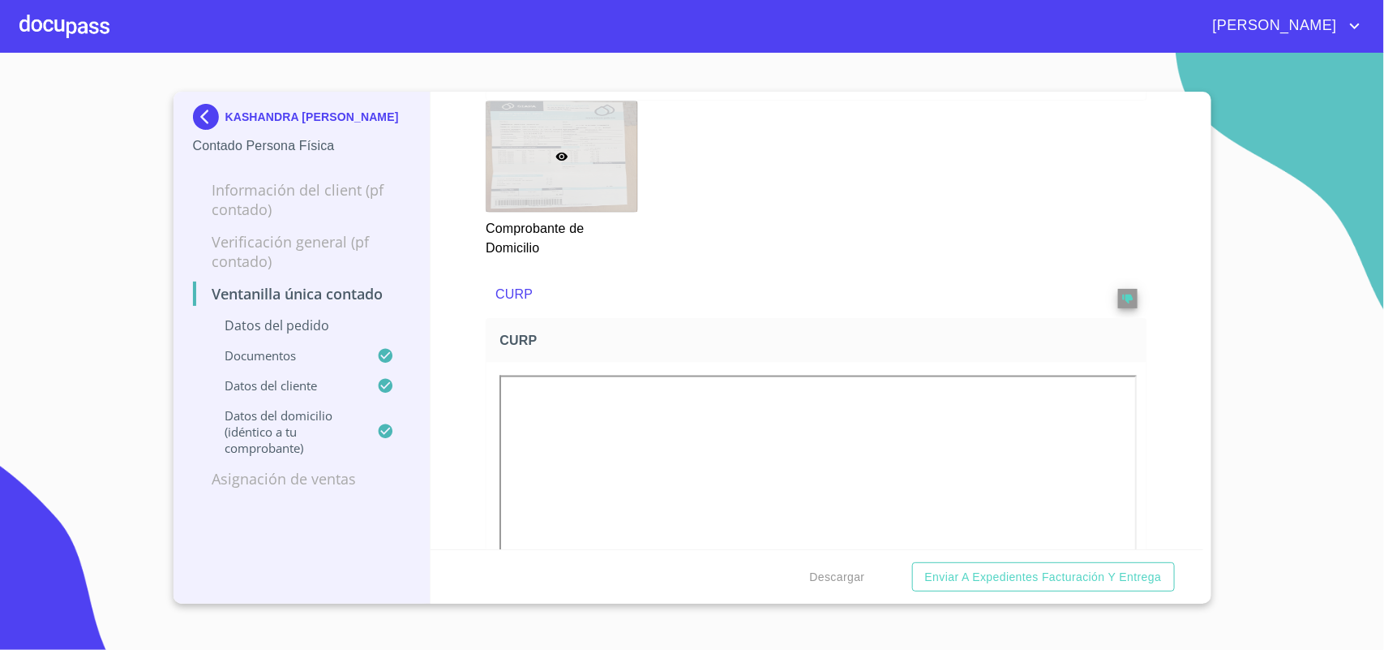
scroll to position [1014, 0]
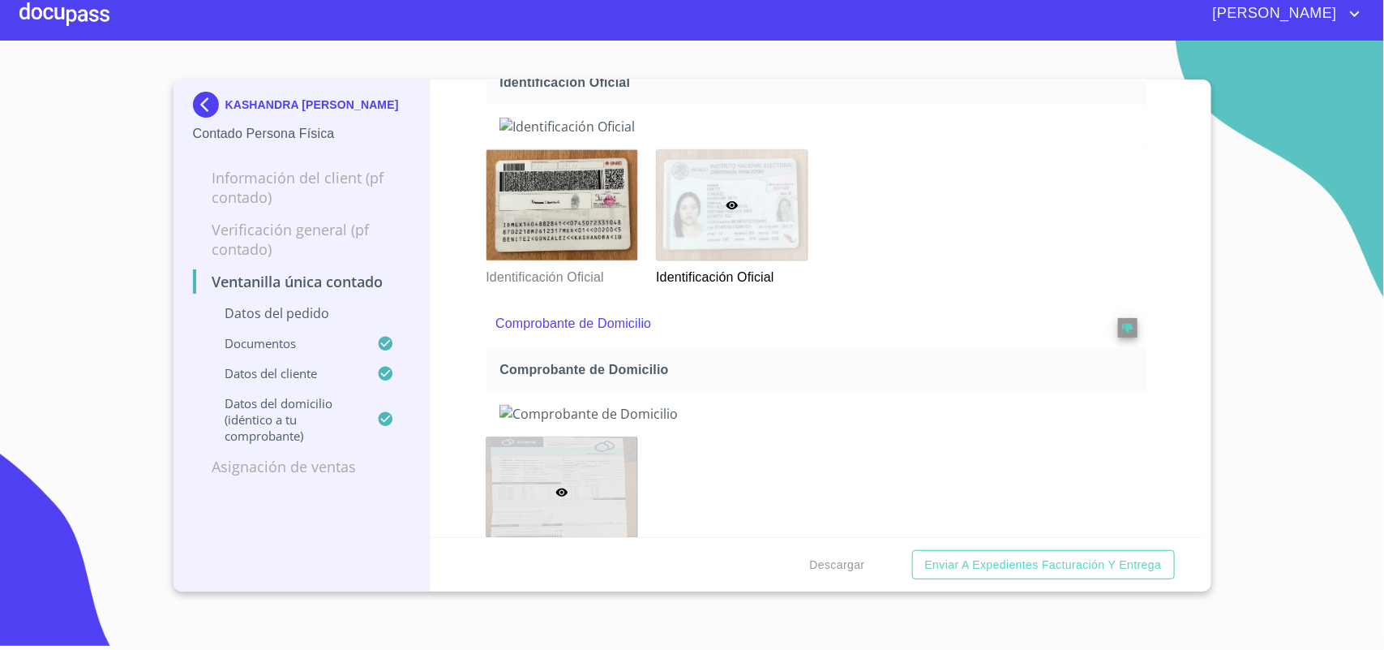
scroll to position [698, 0]
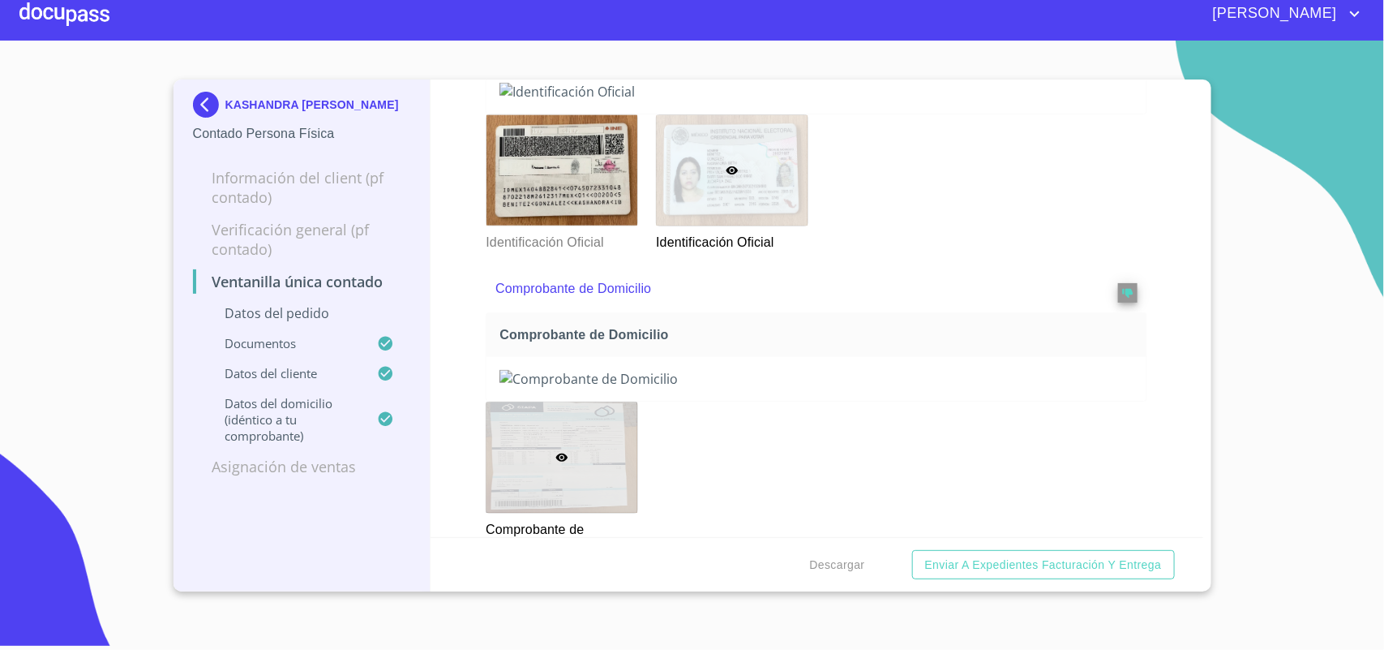
click at [203, 100] on img at bounding box center [209, 105] width 32 height 26
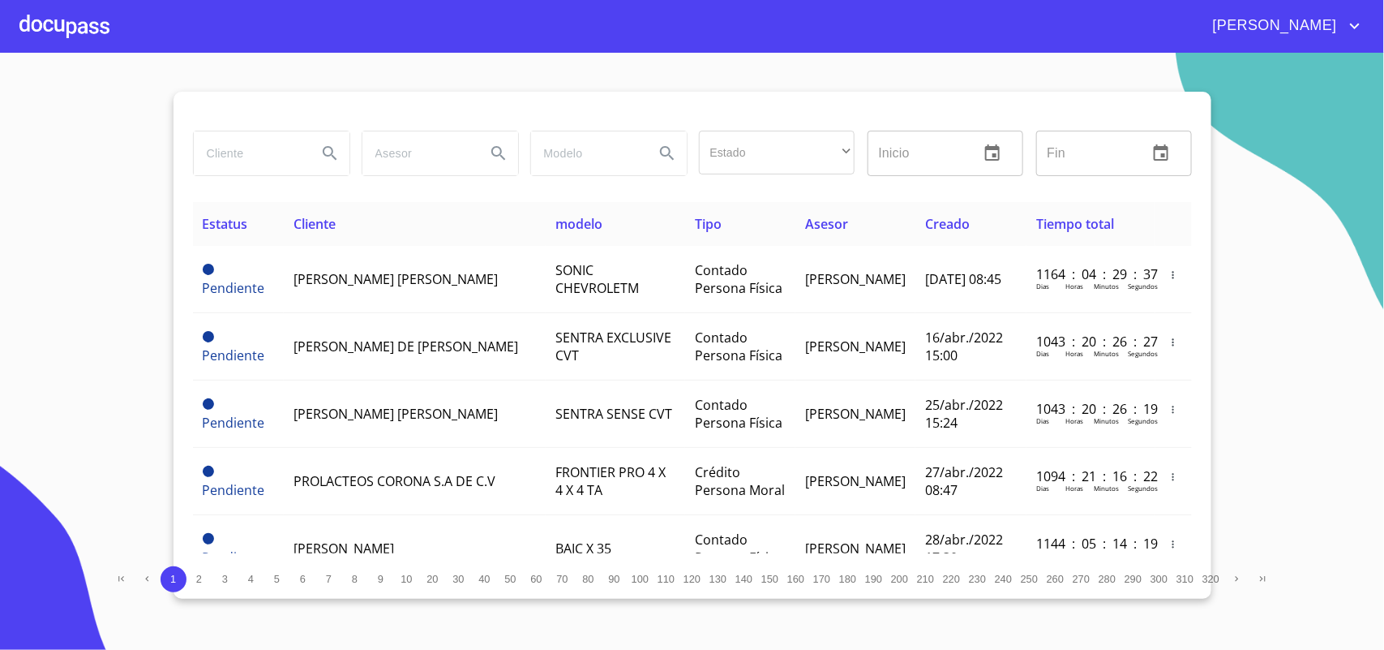
click at [237, 151] on input "search" at bounding box center [249, 153] width 110 height 44
paste input "KELLER"
type input "KELLER"
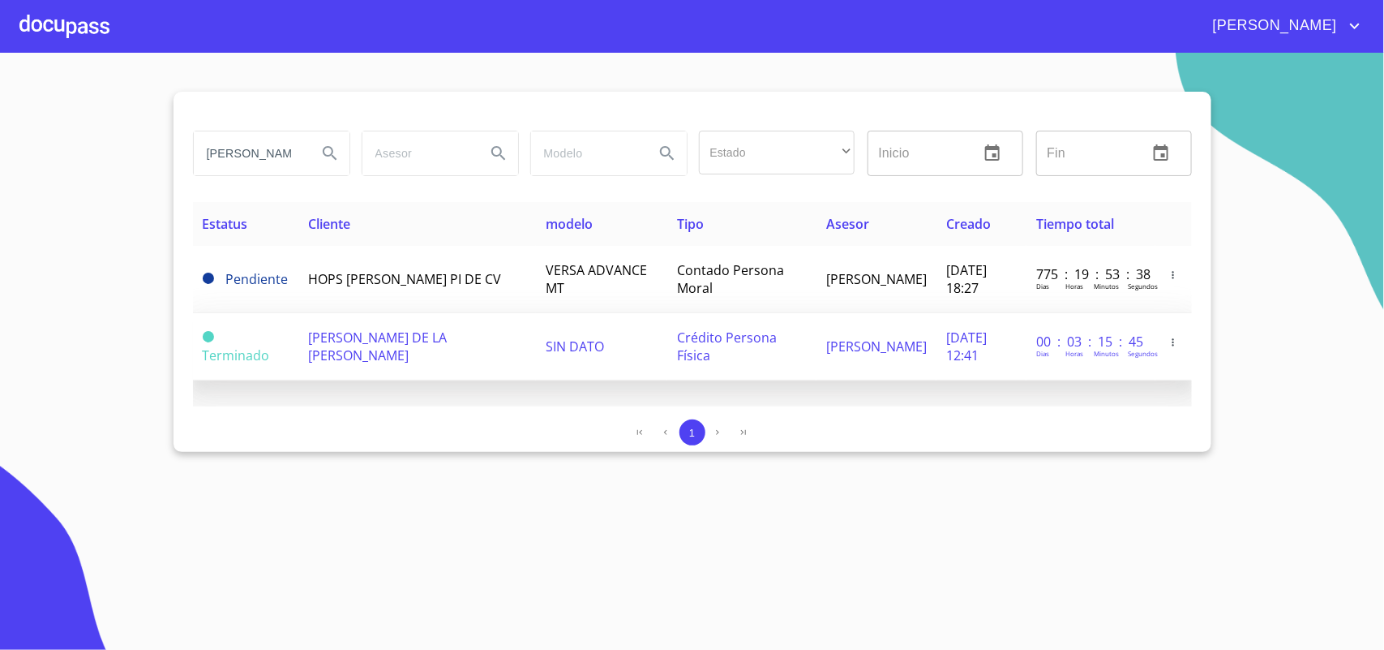
click at [358, 351] on span "JESSICA DE LA O KELLER" at bounding box center [377, 346] width 139 height 36
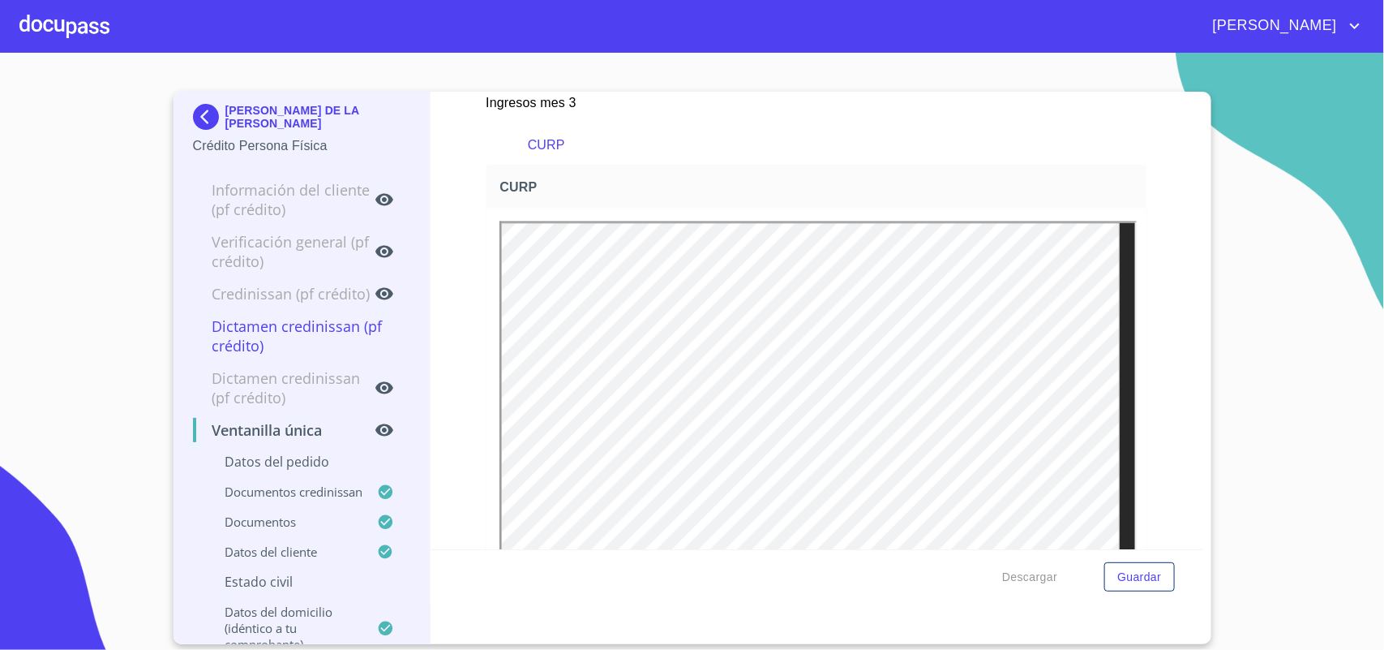
scroll to position [4520, 0]
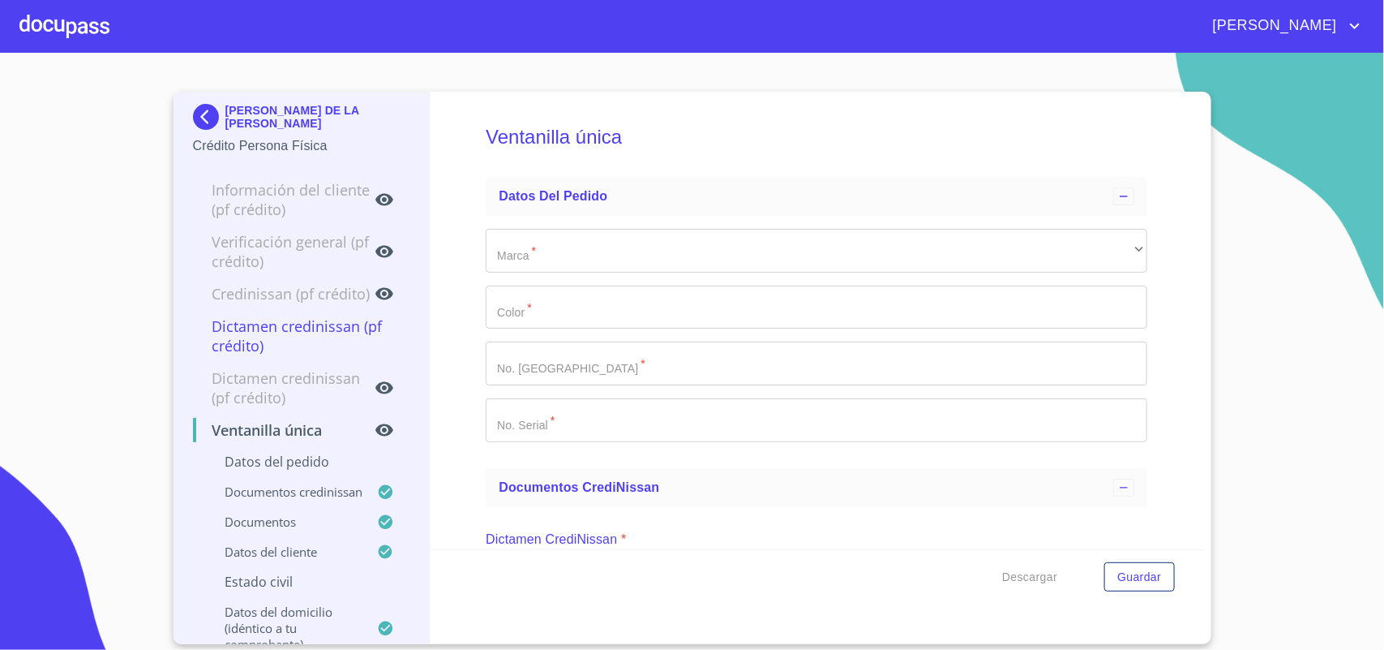
scroll to position [4520, 0]
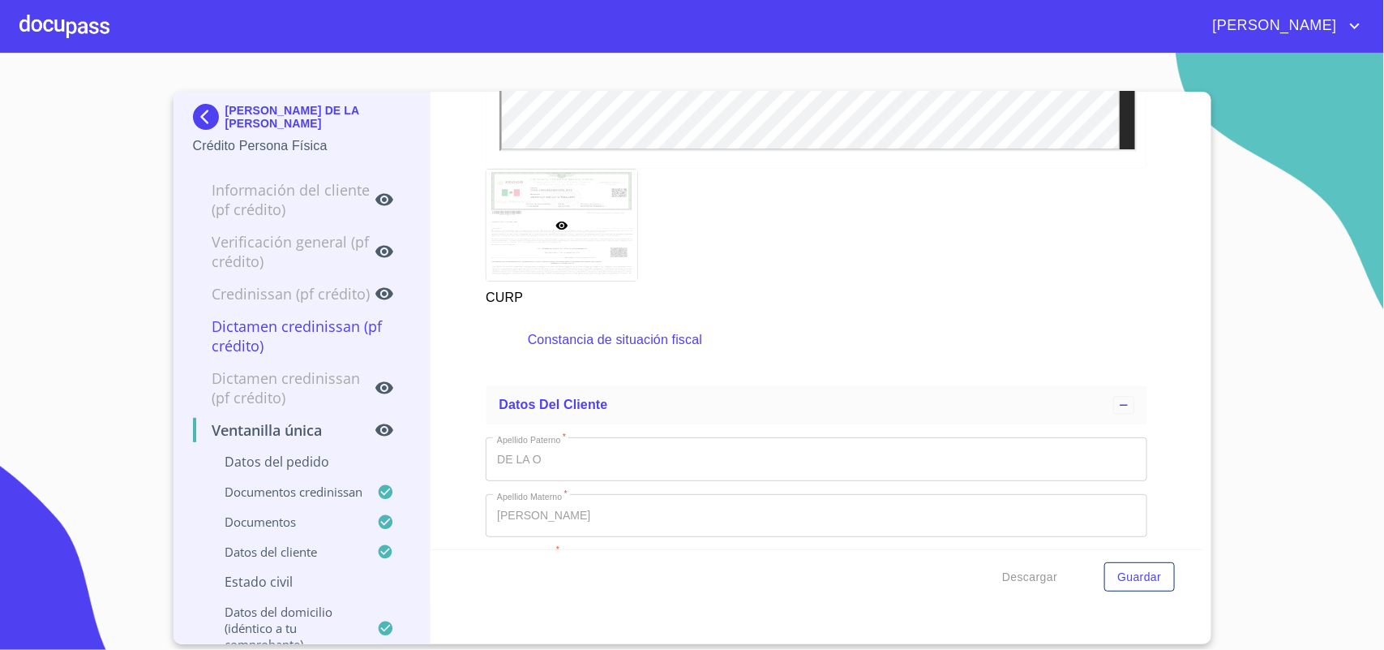
click at [209, 107] on img at bounding box center [209, 117] width 32 height 26
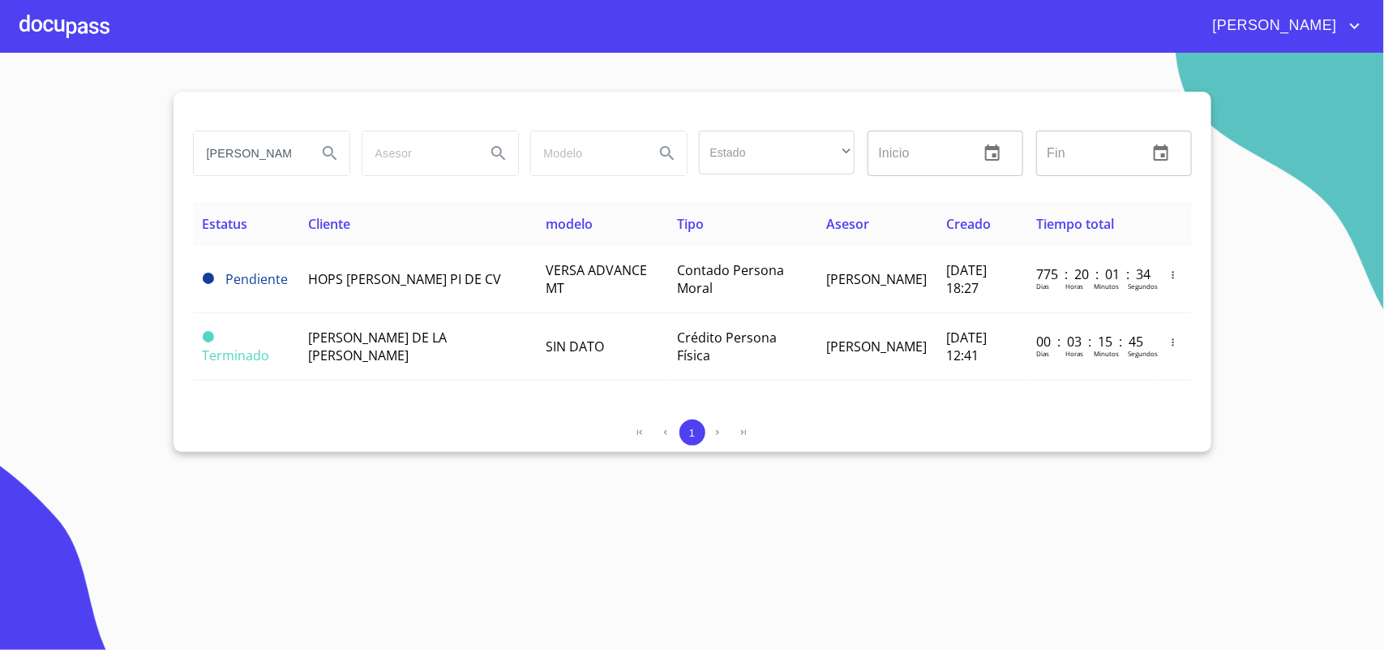
click at [0, 89] on section "KELLER Estado ​ ​ Inicio ​ Fin ​ Estatus Cliente modelo Tipo Asesor Creado Tiem…" at bounding box center [692, 351] width 1384 height 597
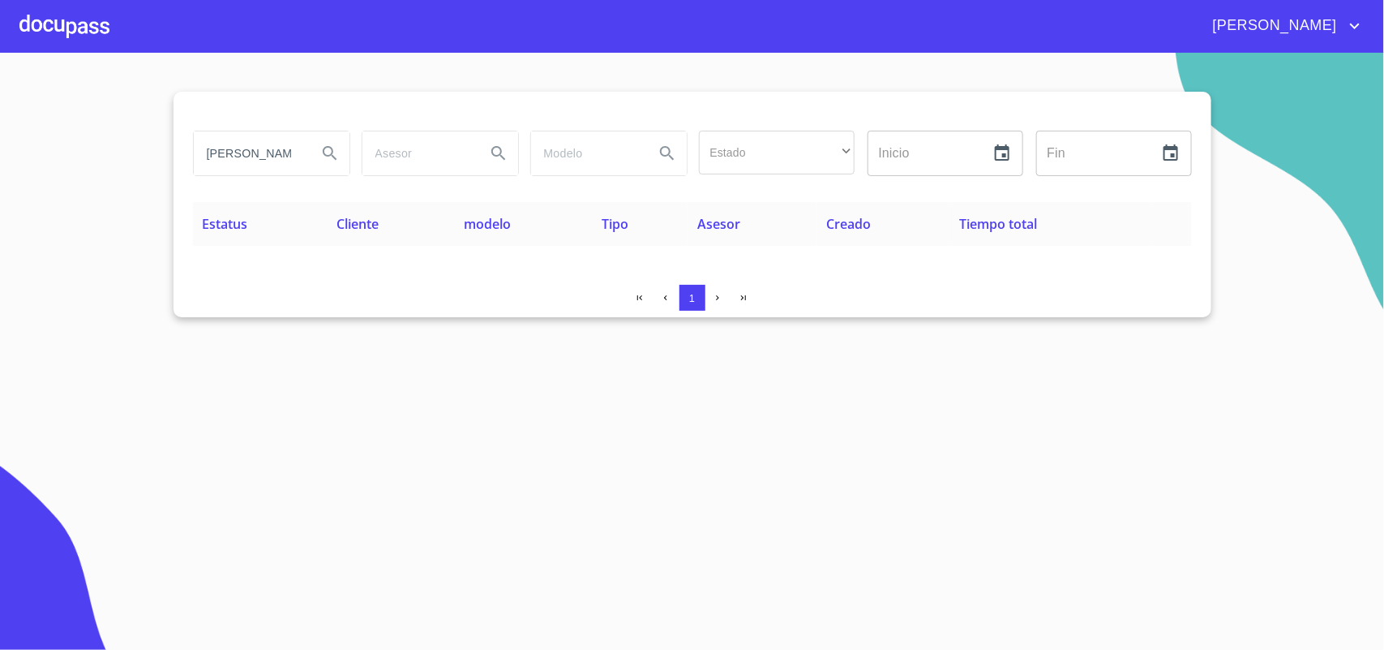
click at [261, 152] on input "JAUREGUI ASCENCIO" at bounding box center [249, 153] width 110 height 44
type input "ASCENCIO"
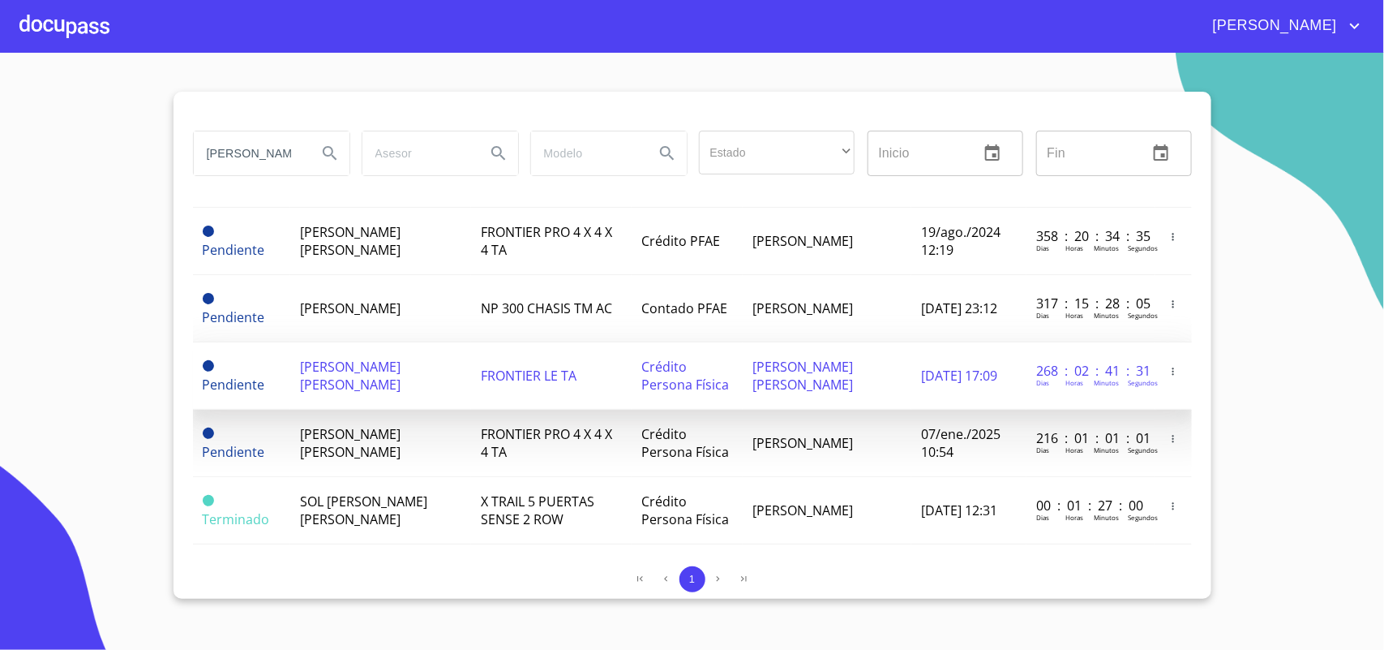
scroll to position [260, 0]
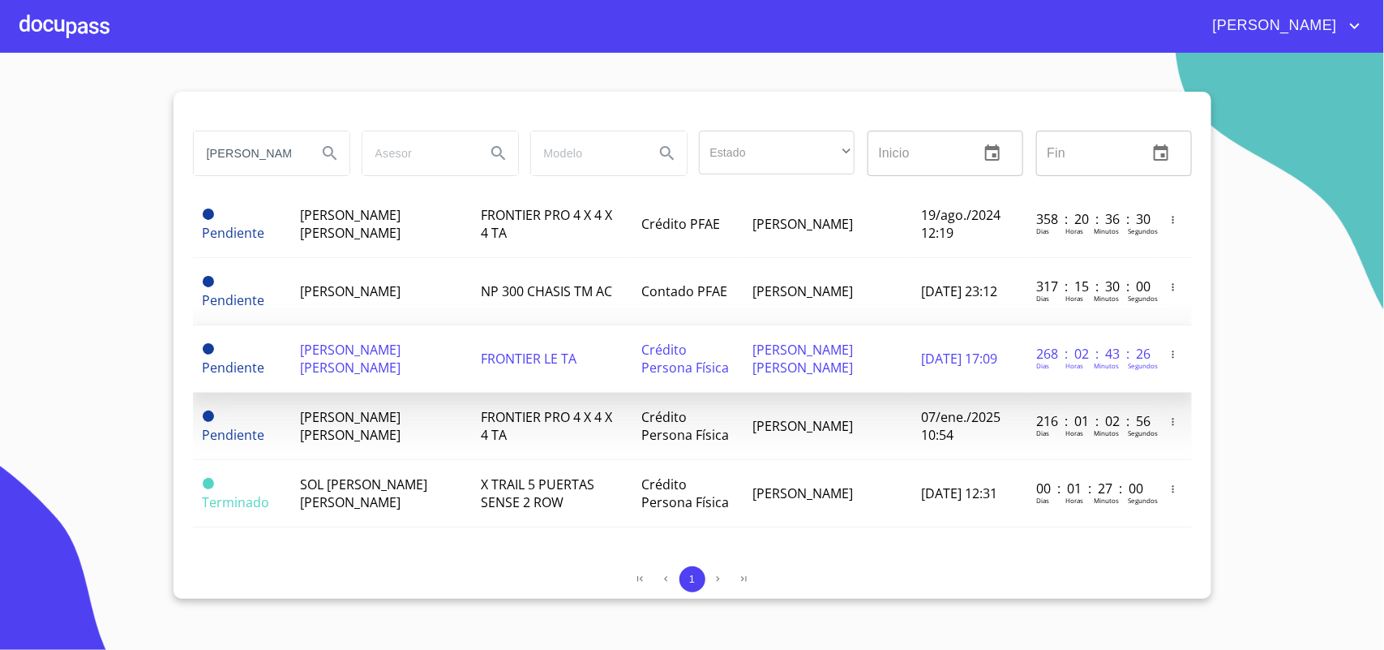
click at [343, 357] on span "ERIKA ALEJANDRA ASCENCIO WILLOUGHBY" at bounding box center [350, 359] width 101 height 36
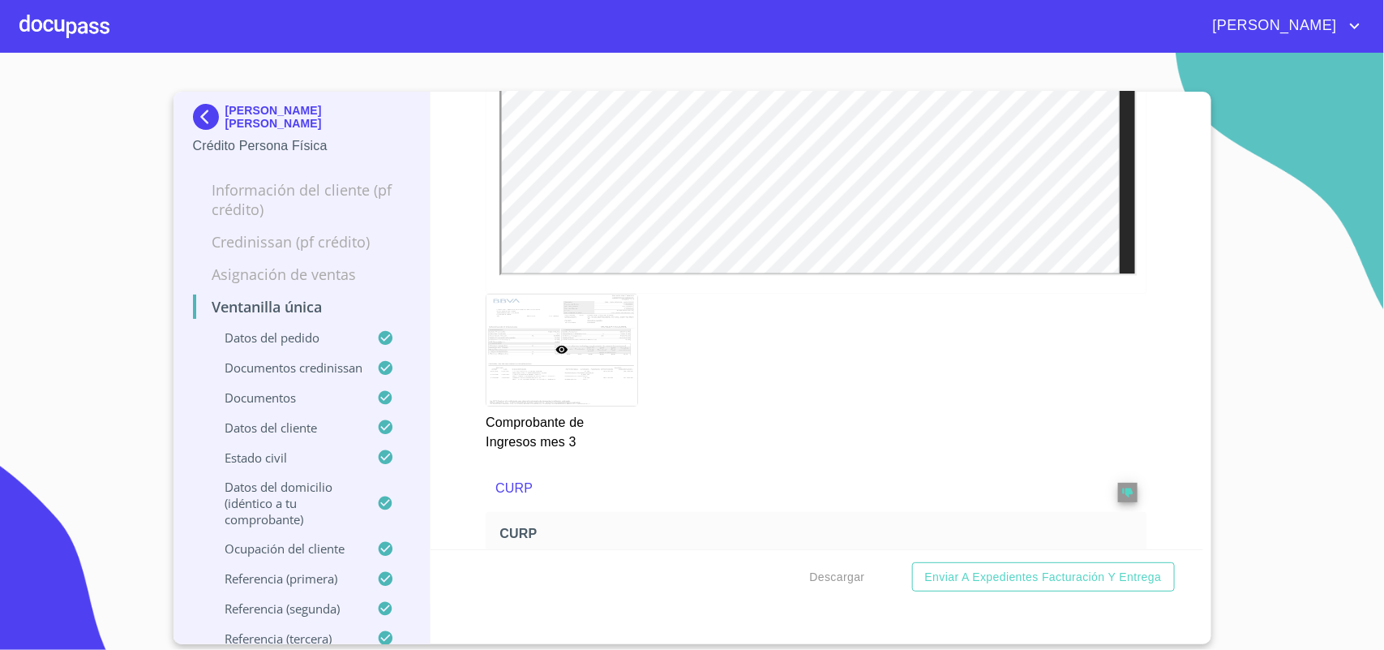
scroll to position [4160, 0]
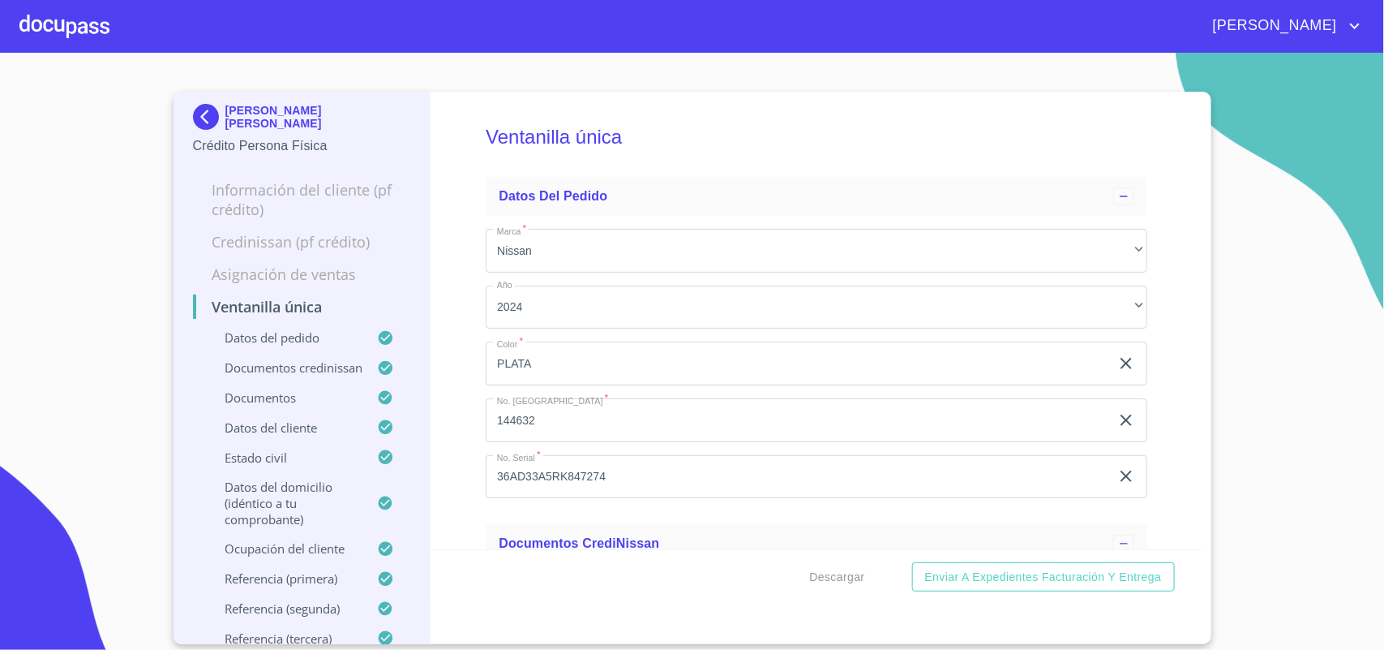
scroll to position [4160, 0]
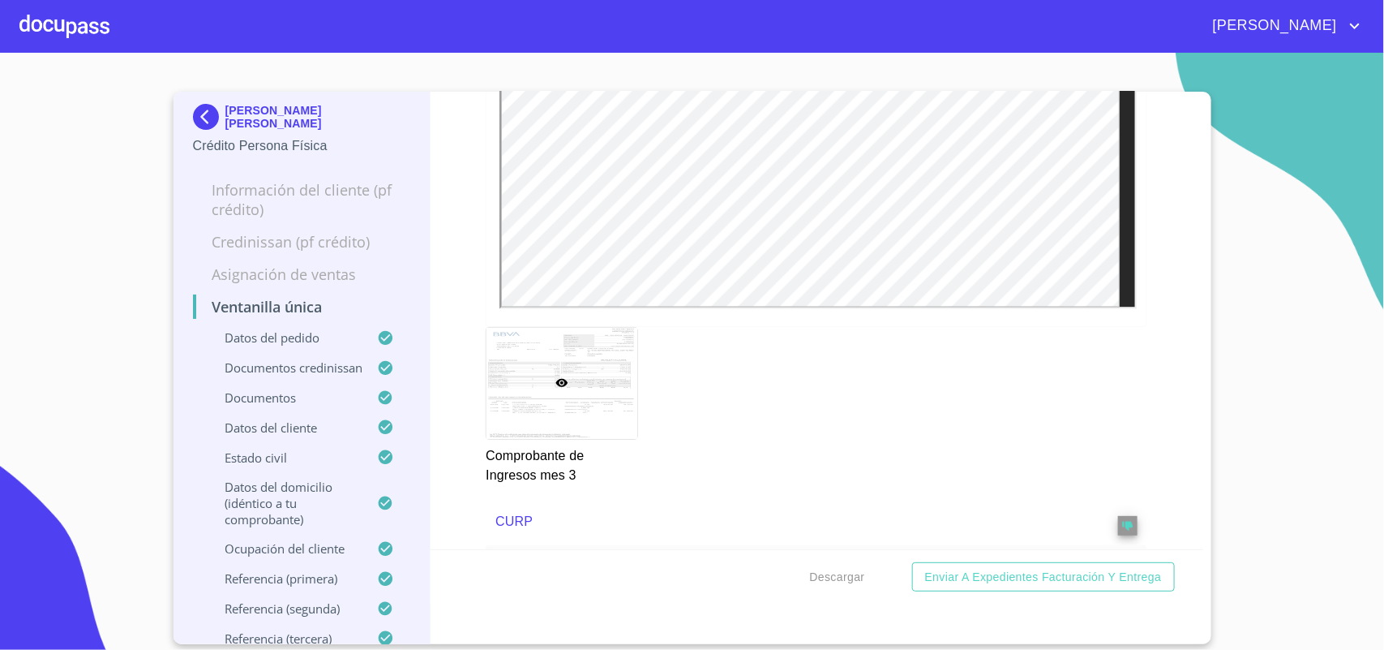
click at [203, 112] on img at bounding box center [209, 117] width 32 height 26
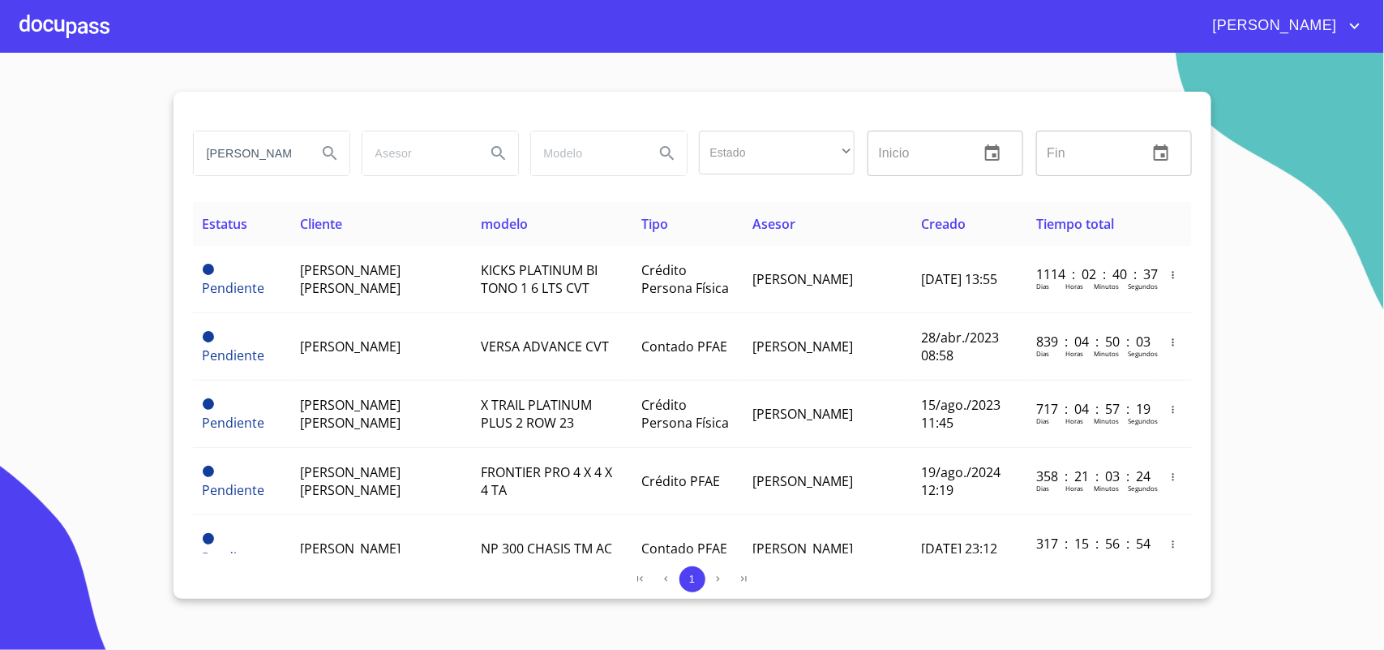
drag, startPoint x: 285, startPoint y: 155, endPoint x: 0, endPoint y: 148, distance: 285.6
click at [0, 148] on section "ASCENCIO Estado ​ ​ Inicio ​ Fin ​ Estatus Cliente modelo Tipo Asesor Creado Ti…" at bounding box center [692, 351] width 1384 height 597
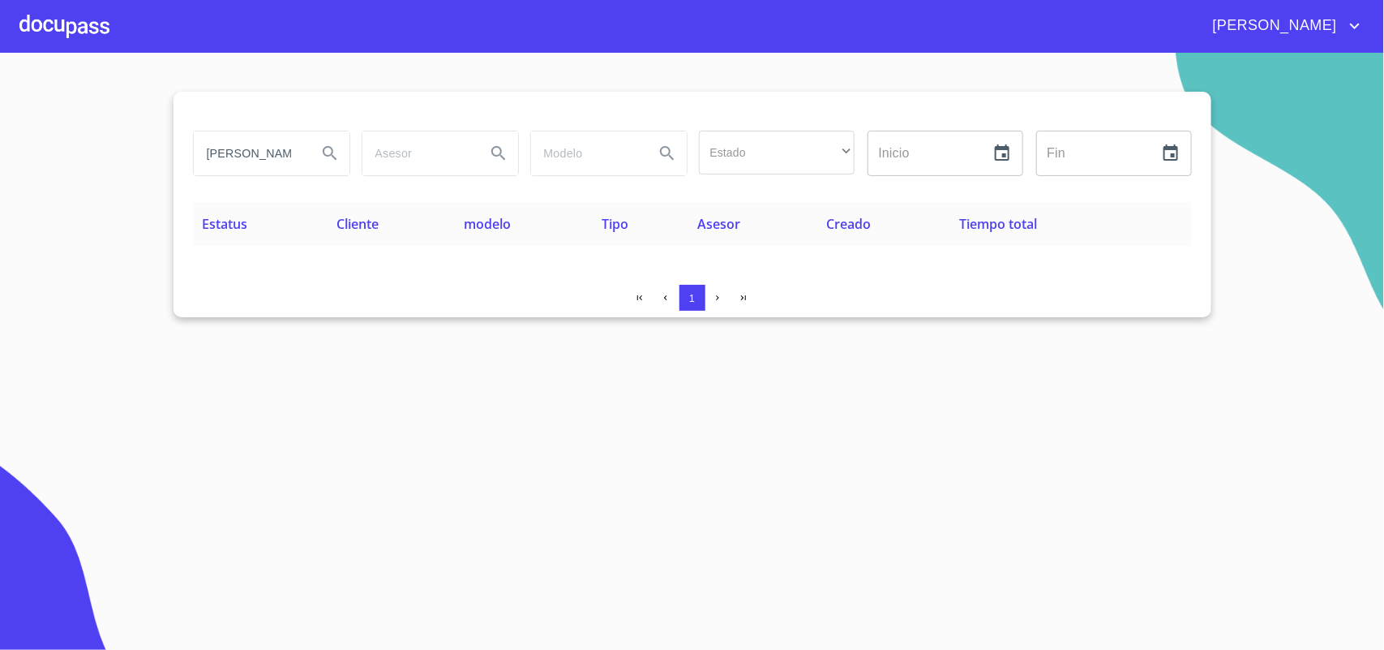
drag, startPoint x: 294, startPoint y: 147, endPoint x: 0, endPoint y: 110, distance: 296.6
click at [0, 110] on section "JIMENEZ DURAN Estado ​ ​ Inicio ​ Fin ​ Estatus Cliente modelo Tipo Asesor Crea…" at bounding box center [692, 351] width 1384 height 597
drag, startPoint x: 237, startPoint y: 148, endPoint x: 0, endPoint y: 111, distance: 239.7
click at [0, 111] on section "N Estado ​ ​ Inicio ​ Fin ​ Estatus Cliente modelo Tipo Asesor Creado Tiempo to…" at bounding box center [692, 351] width 1384 height 597
drag, startPoint x: 285, startPoint y: 155, endPoint x: 25, endPoint y: 147, distance: 260.5
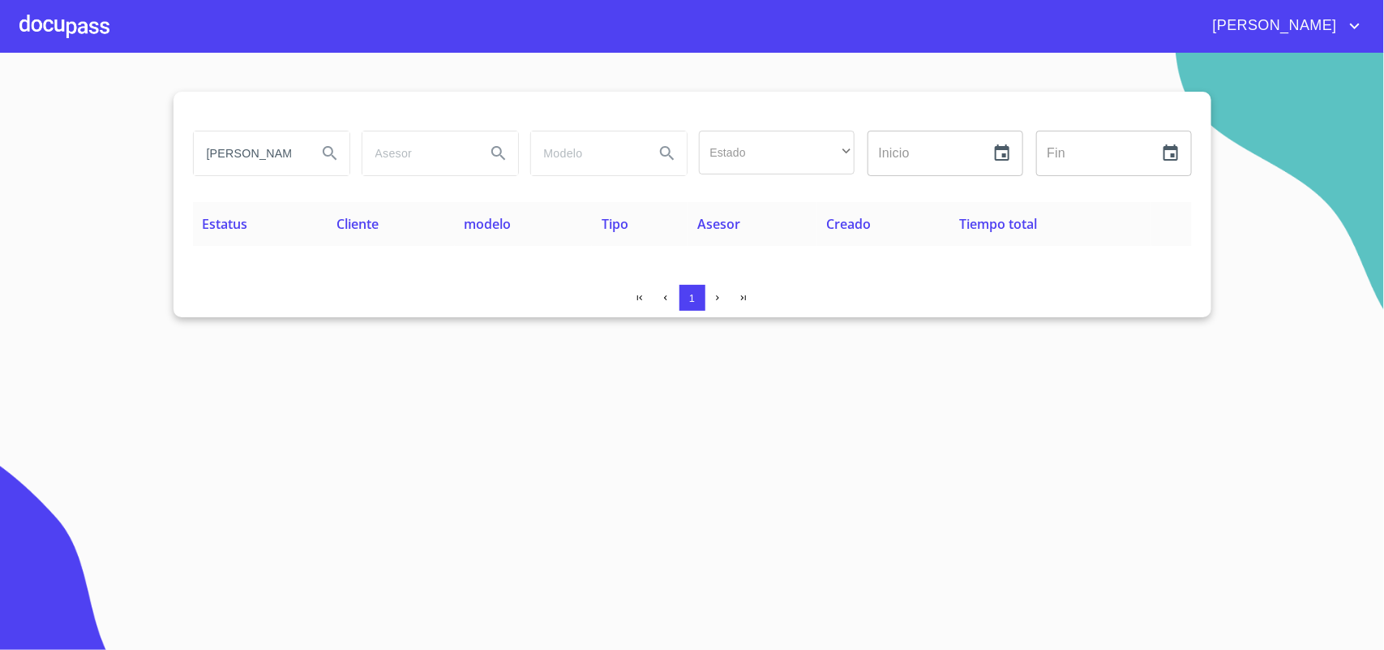
click at [25, 147] on section "RUBEN GUADALUPE Estado ​ ​ Inicio ​ Fin ​ Estatus Cliente modelo Tipo Asesor Cr…" at bounding box center [692, 351] width 1384 height 597
type input "ALUPE"
drag, startPoint x: 252, startPoint y: 152, endPoint x: 0, endPoint y: 143, distance: 252.4
click at [0, 144] on section "ALUPE Estado ​ ​ Inicio ​ Fin ​ Estatus Cliente modelo Tipo Asesor Creado Tiemp…" at bounding box center [692, 351] width 1384 height 597
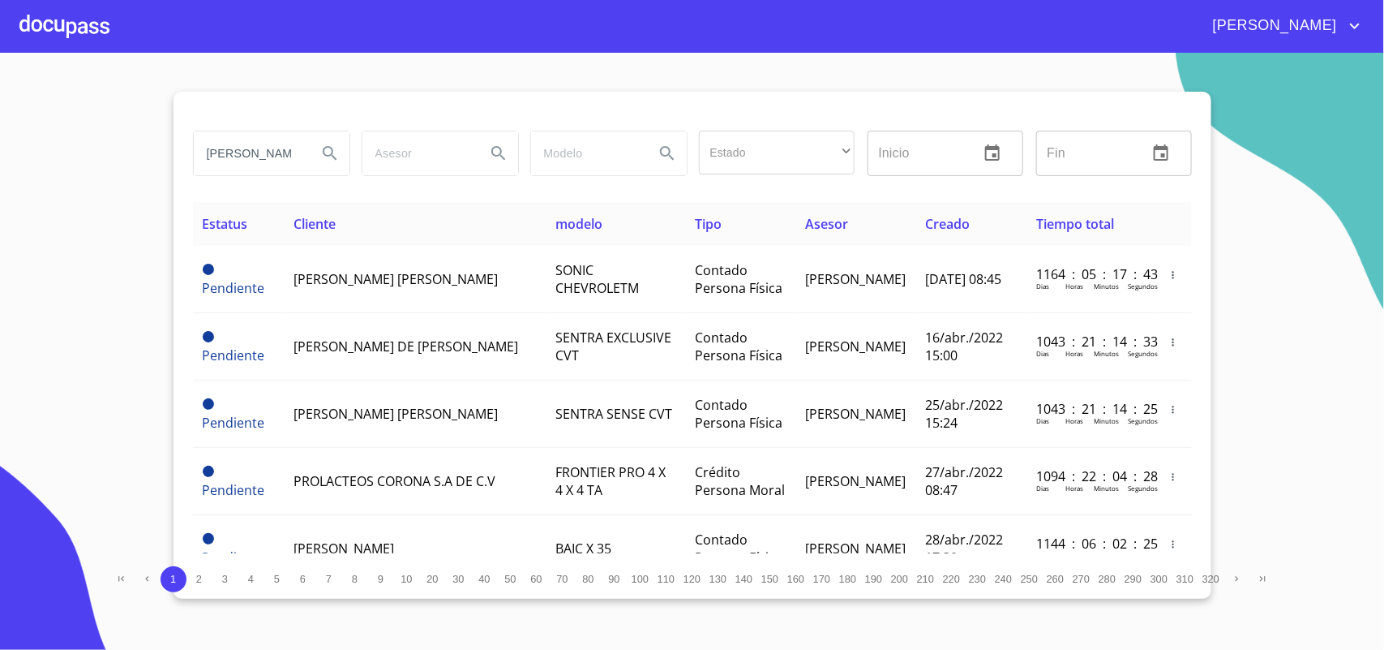
type input "HOYOS"
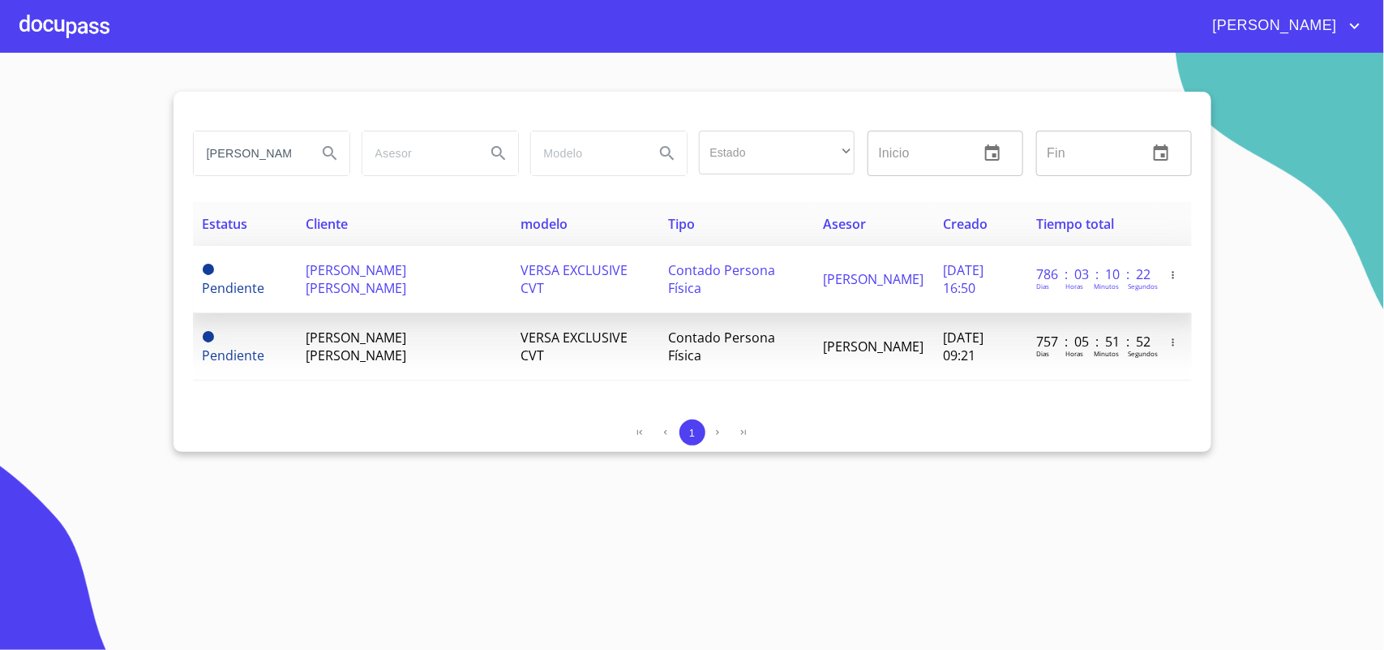
click at [386, 266] on span "JORGE HUMBERTO DE HOYOS ACUÑA" at bounding box center [356, 279] width 101 height 36
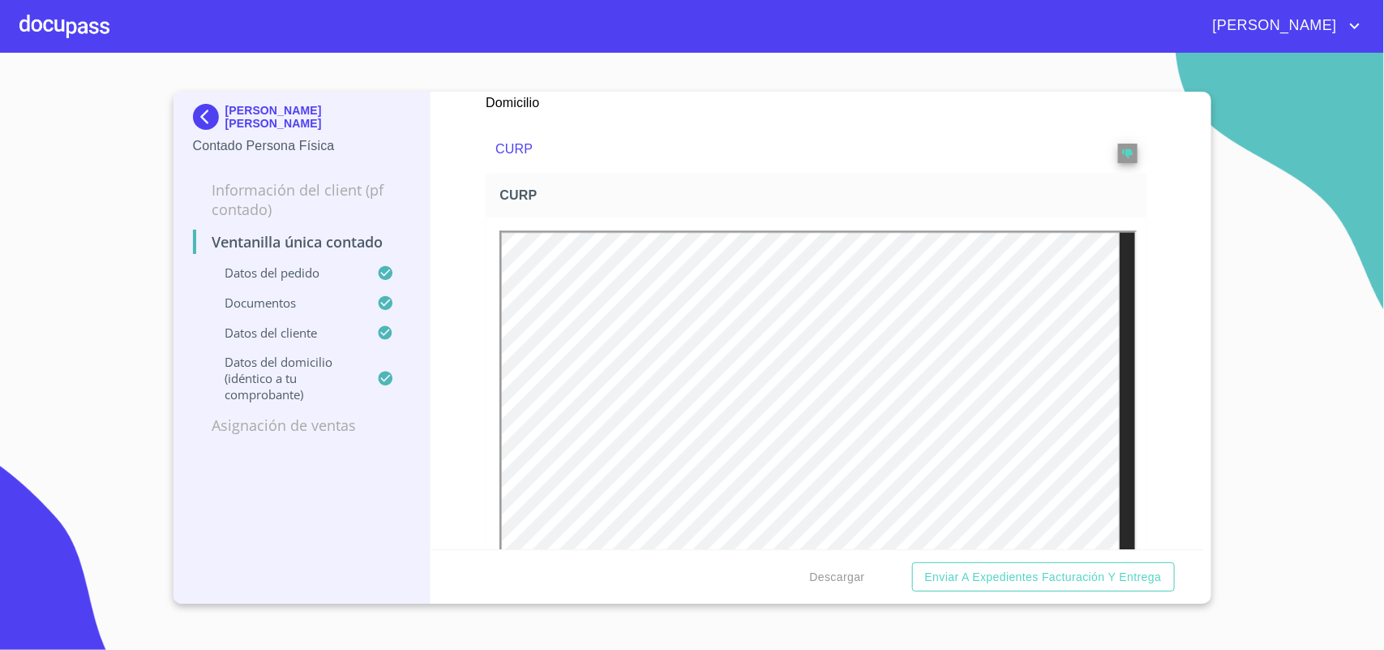
scroll to position [2027, 0]
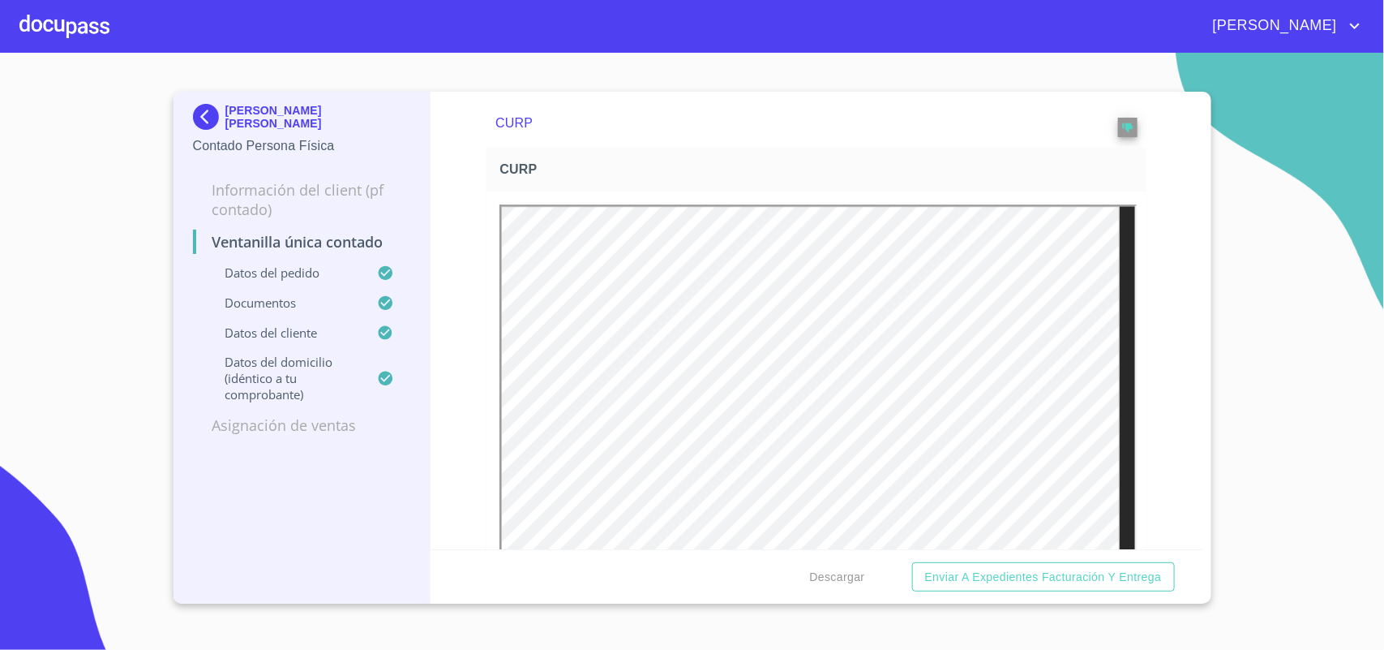
click at [203, 118] on img at bounding box center [209, 117] width 32 height 26
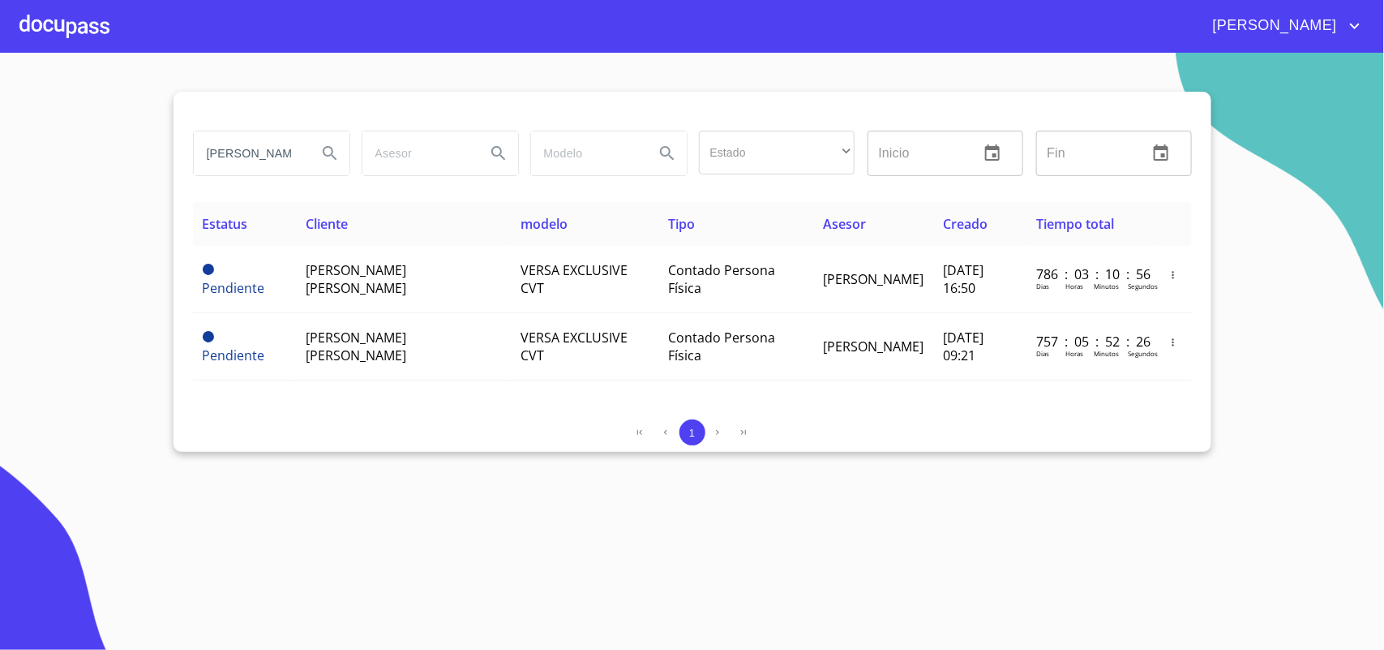
drag, startPoint x: 209, startPoint y: 134, endPoint x: 53, endPoint y: 136, distance: 156.5
click at [53, 136] on section "HOYOS Estado ​ ​ Inicio ​ Fin ​ Estatus Cliente modelo Tipo Asesor Creado Tiemp…" at bounding box center [692, 351] width 1384 height 597
drag, startPoint x: 277, startPoint y: 159, endPoint x: 0, endPoint y: 128, distance: 278.3
click at [0, 128] on section "HOYOS Estado ​ ​ Inicio ​ Fin ​ Estatus Cliente modelo Tipo Asesor Creado Tiemp…" at bounding box center [692, 351] width 1384 height 597
type input "ZAZUETA"
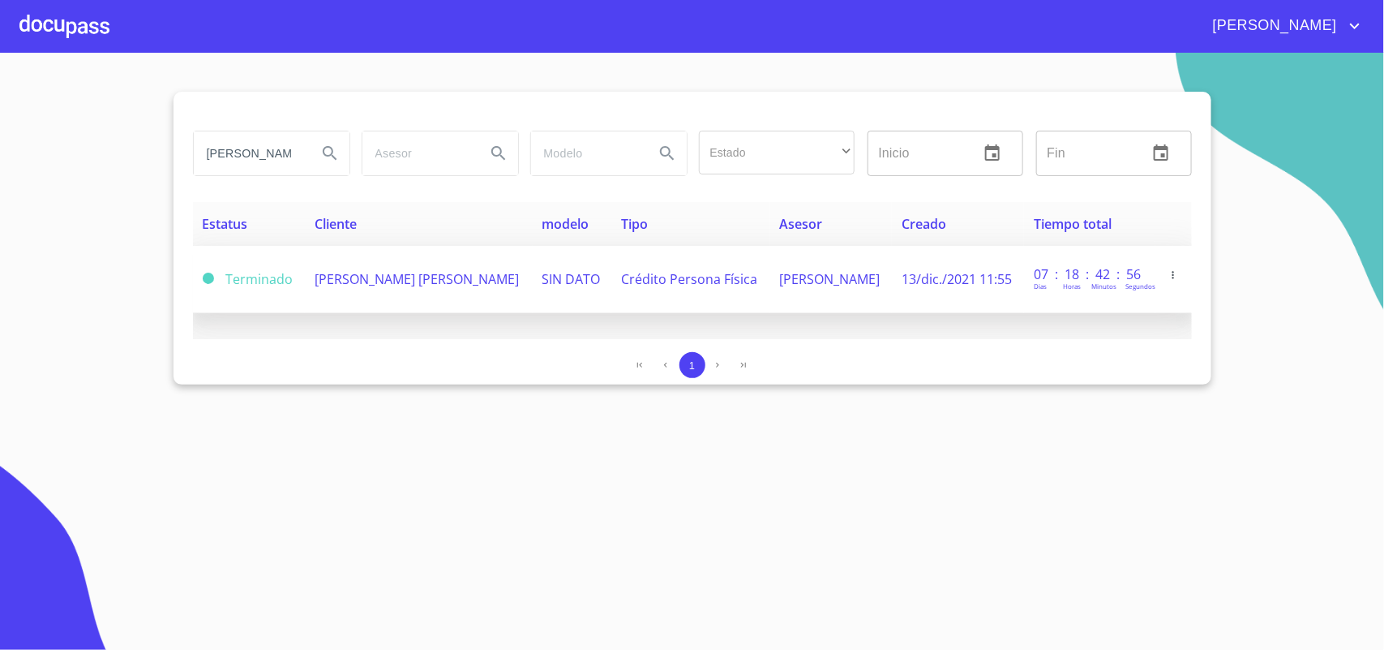
click at [375, 284] on span "EMMA BEATRIZ BASULTO ZAZUETA" at bounding box center [417, 279] width 204 height 18
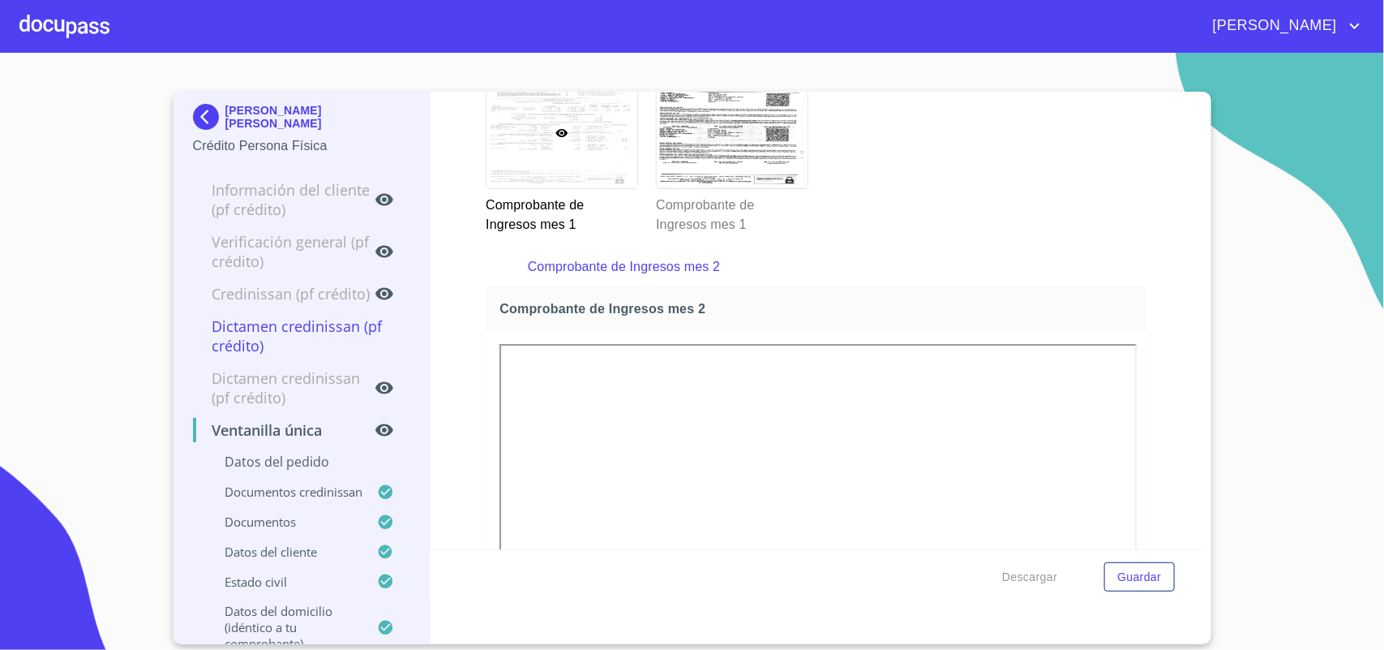
scroll to position [2332, 0]
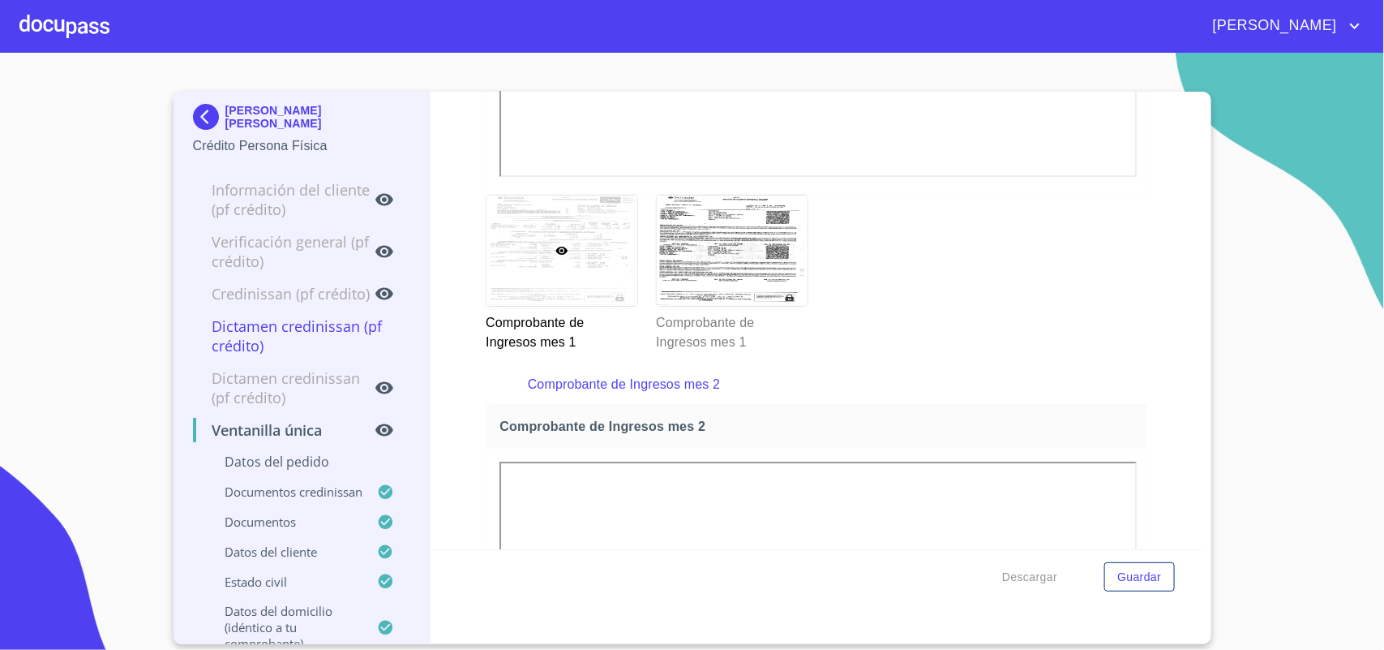
click at [203, 114] on img at bounding box center [209, 117] width 32 height 26
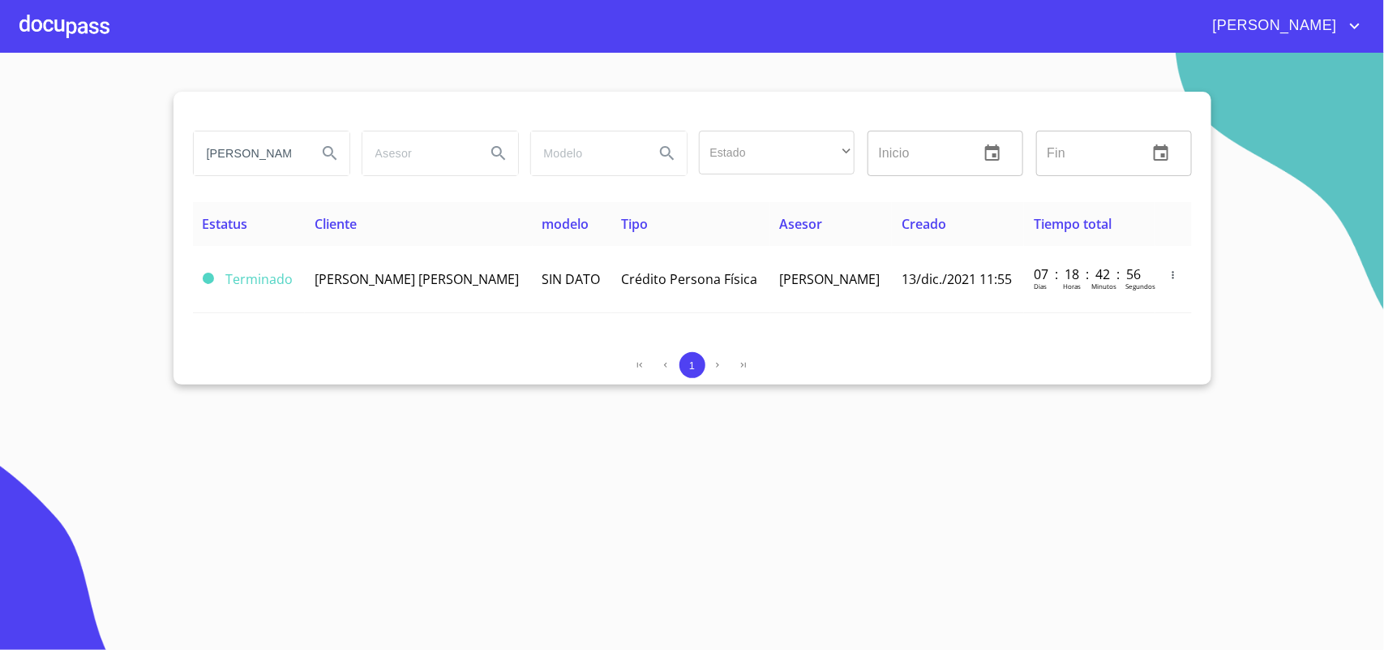
drag, startPoint x: 282, startPoint y: 157, endPoint x: 0, endPoint y: 128, distance: 283.6
click at [0, 128] on section "ZAZUETA Estado ​ ​ Inicio ​ Fin ​ Estatus Cliente modelo Tipo Asesor Creado Tie…" at bounding box center [692, 351] width 1384 height 597
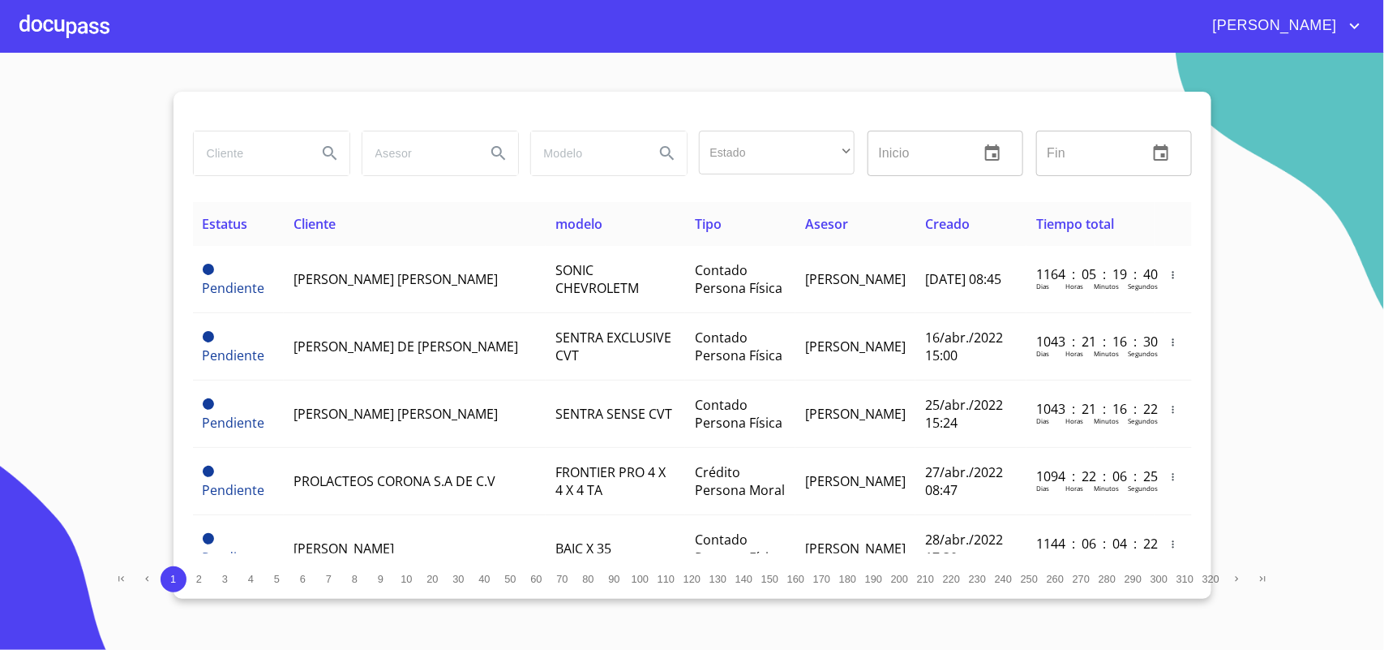
click at [373, 581] on button "9" at bounding box center [381, 579] width 26 height 26
click at [693, 577] on span "120" at bounding box center [692, 579] width 17 height 12
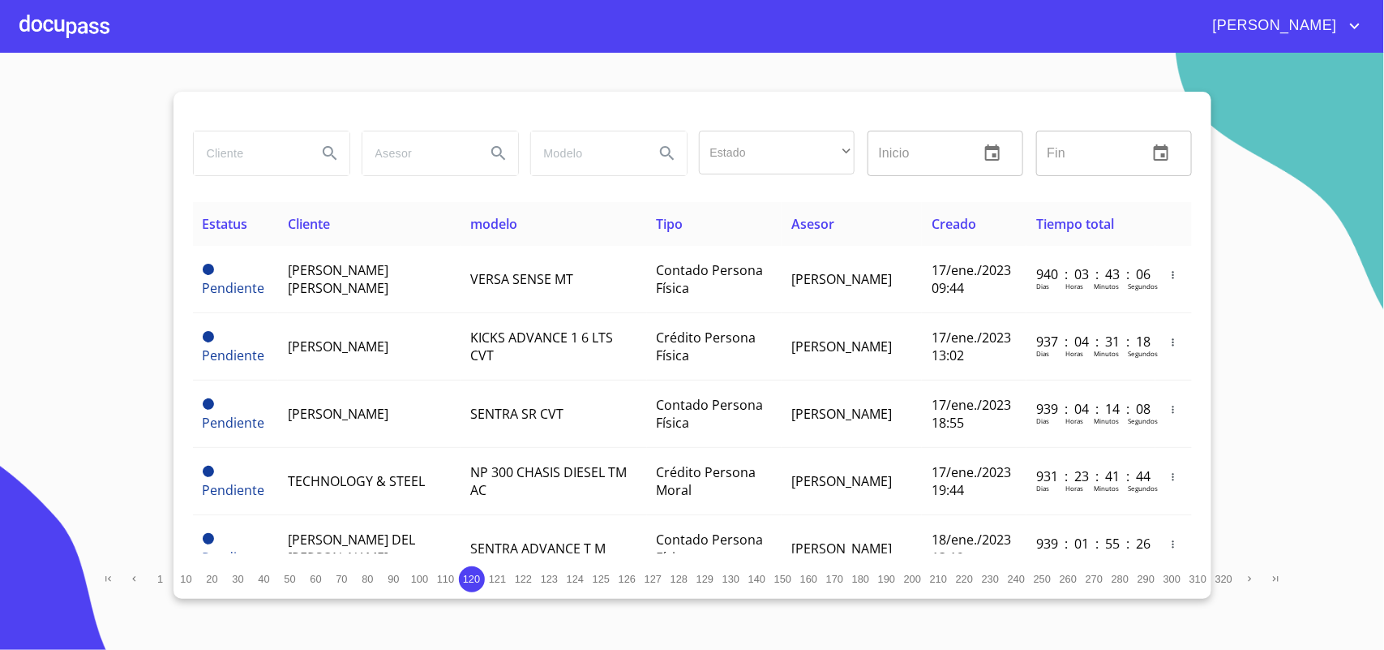
click at [604, 577] on span "125" at bounding box center [601, 579] width 17 height 12
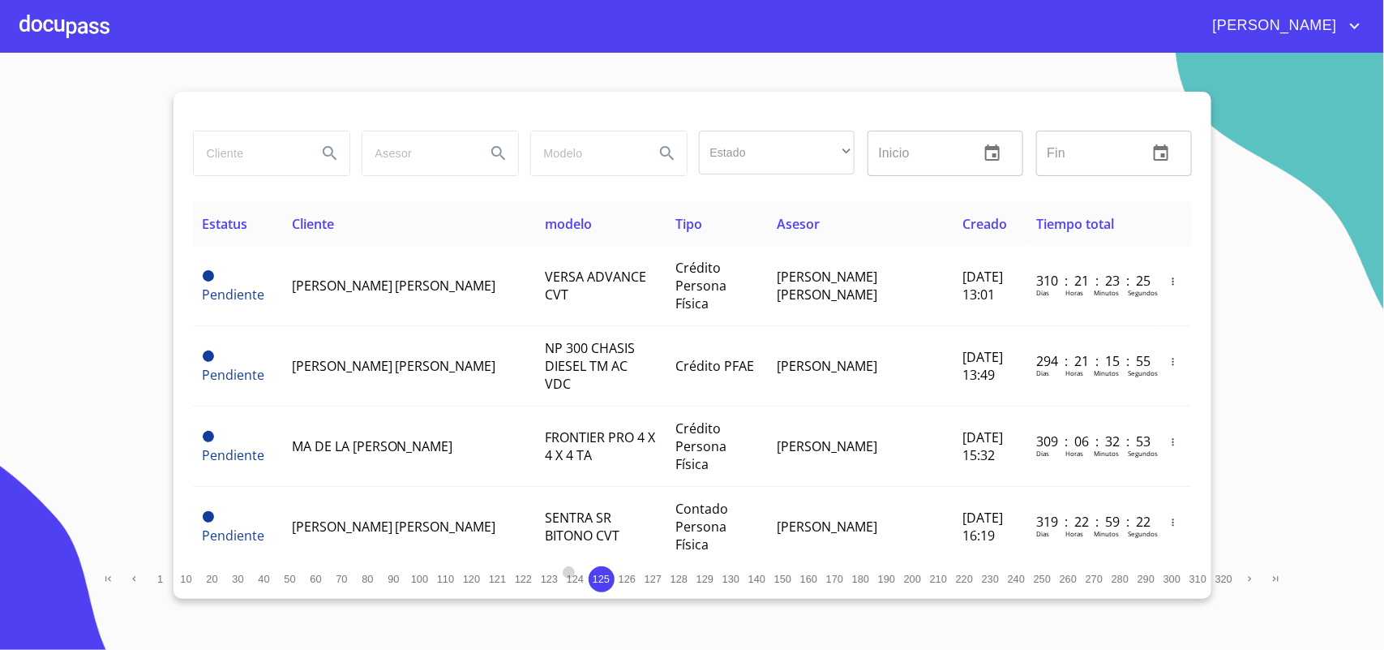
click at [573, 581] on span "124" at bounding box center [575, 579] width 17 height 12
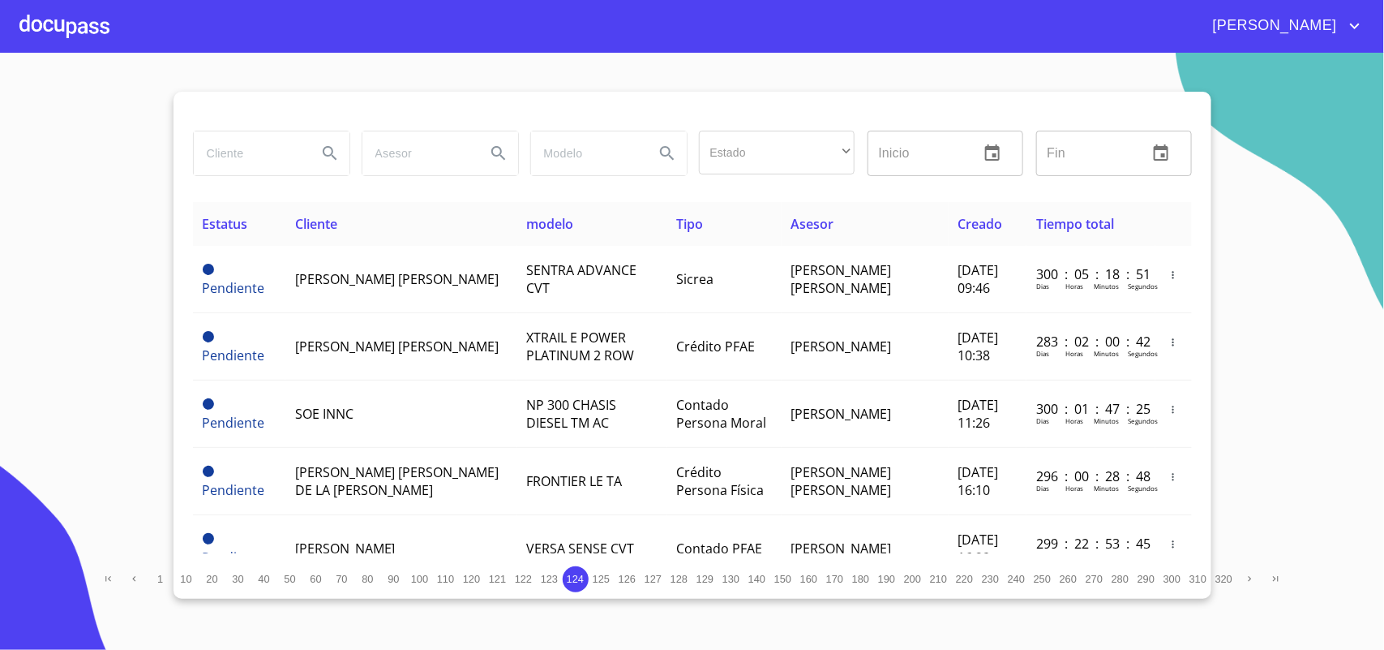
click at [525, 581] on span "122" at bounding box center [523, 579] width 17 height 12
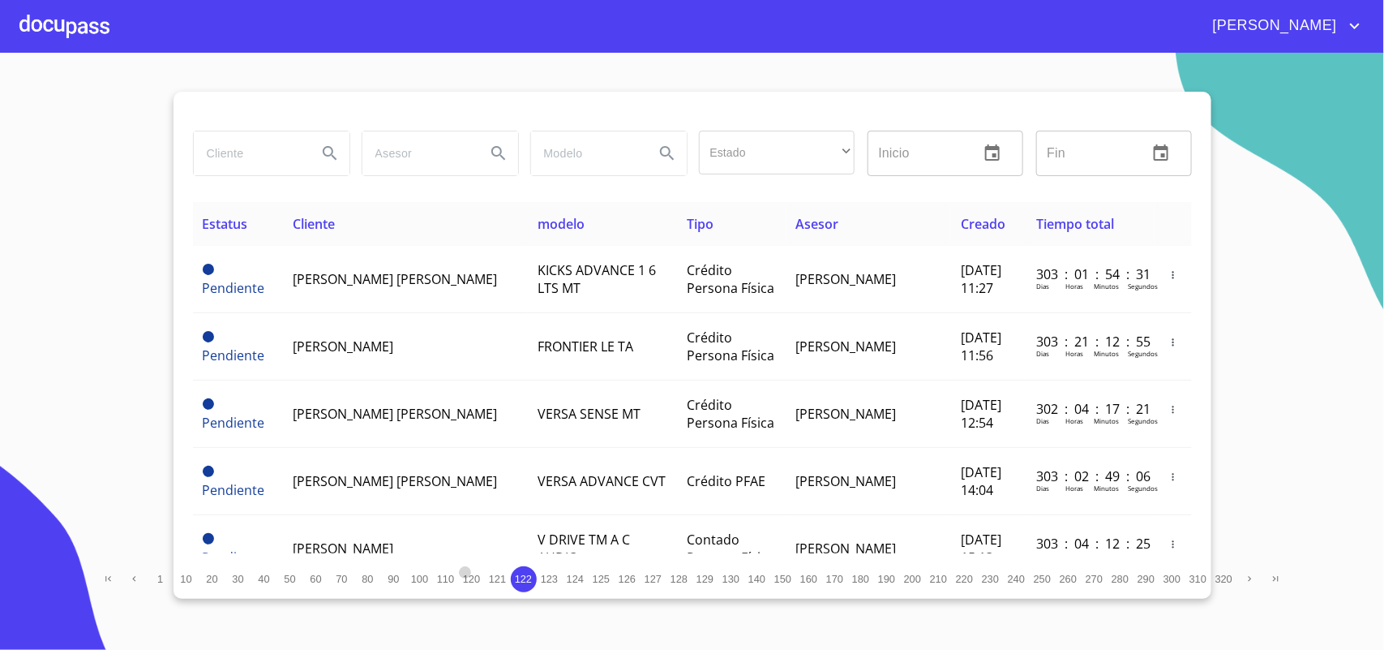
click at [472, 581] on span "120" at bounding box center [471, 579] width 17 height 12
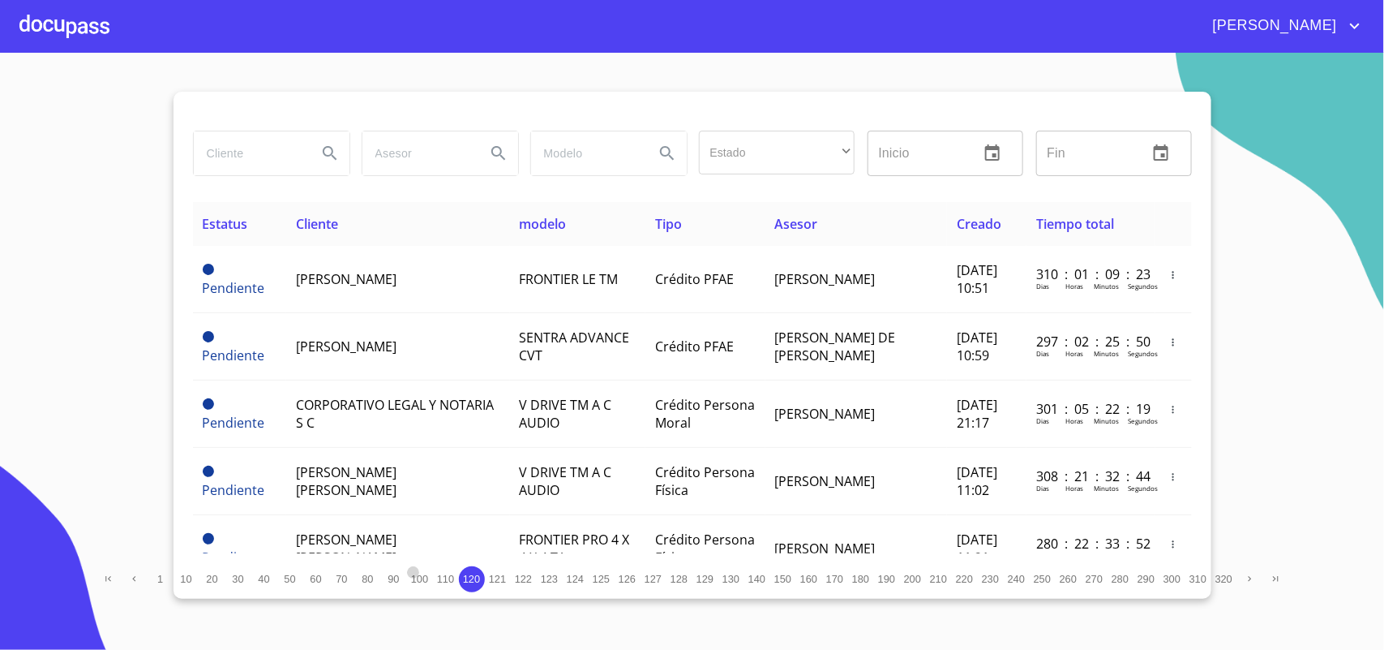
click at [416, 576] on span "100" at bounding box center [419, 579] width 17 height 12
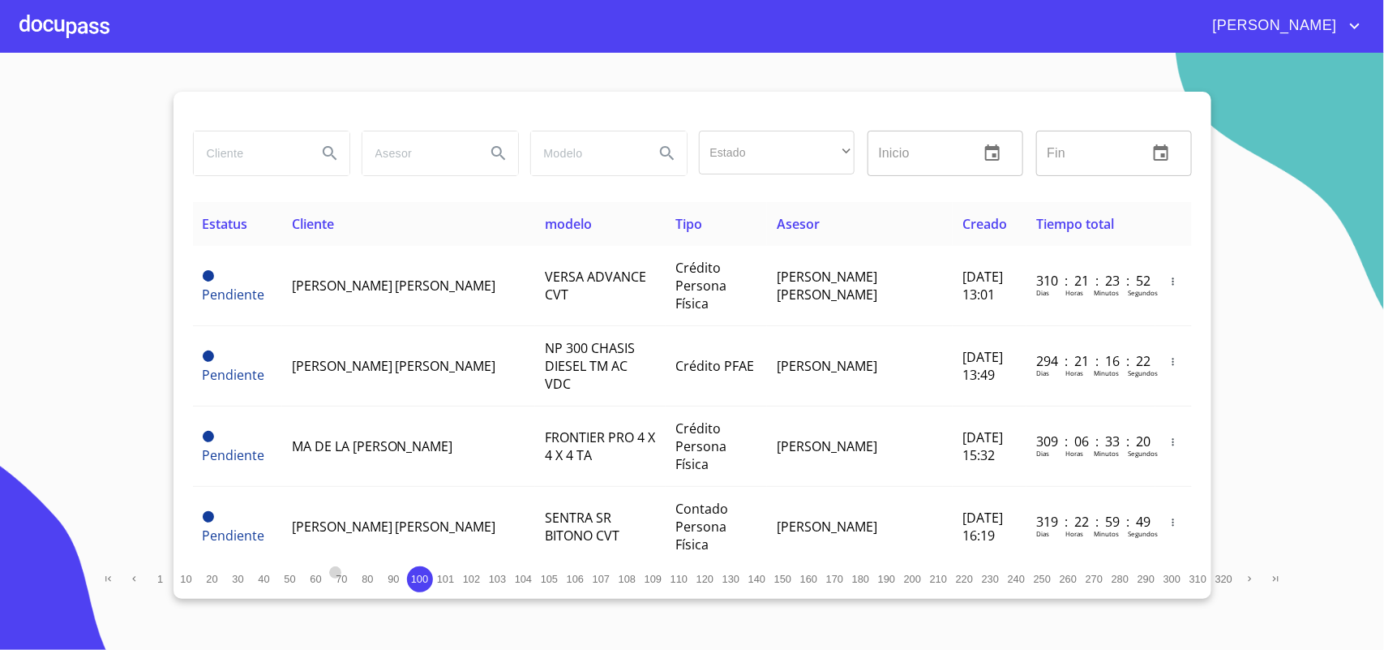
click at [341, 581] on span "70" at bounding box center [341, 579] width 11 height 12
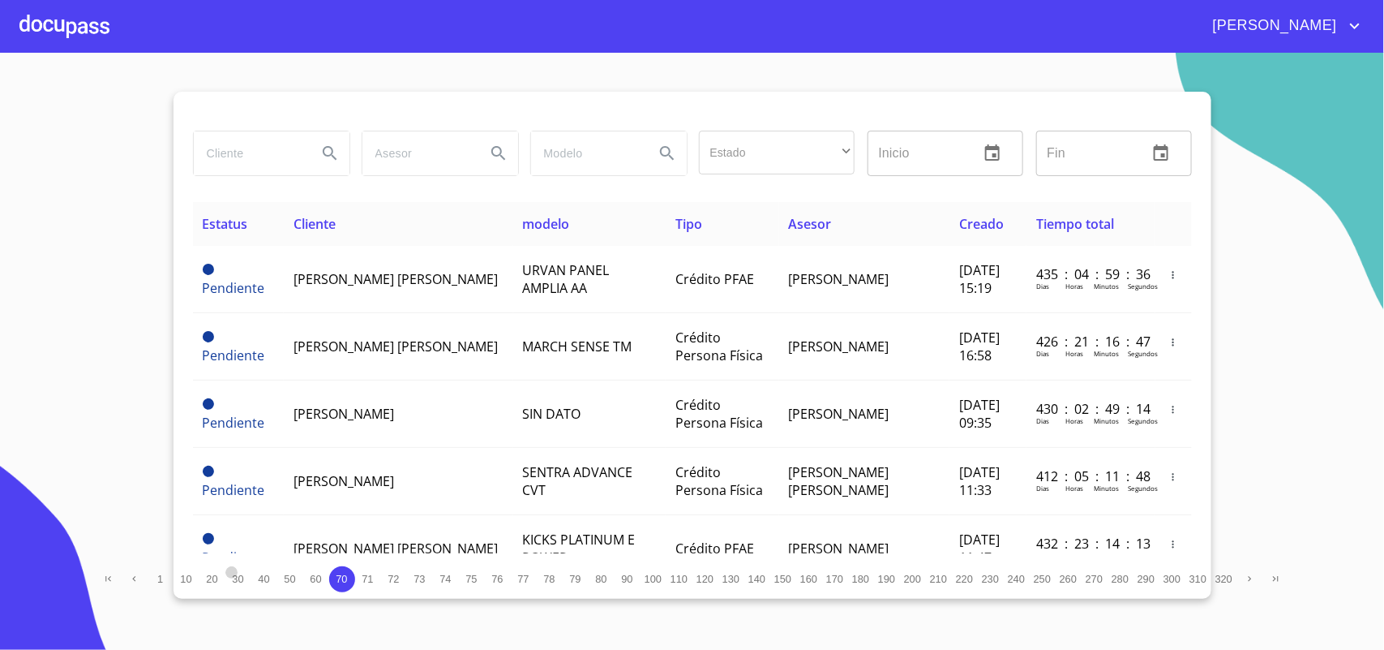
click at [232, 574] on span "30" at bounding box center [237, 579] width 11 height 12
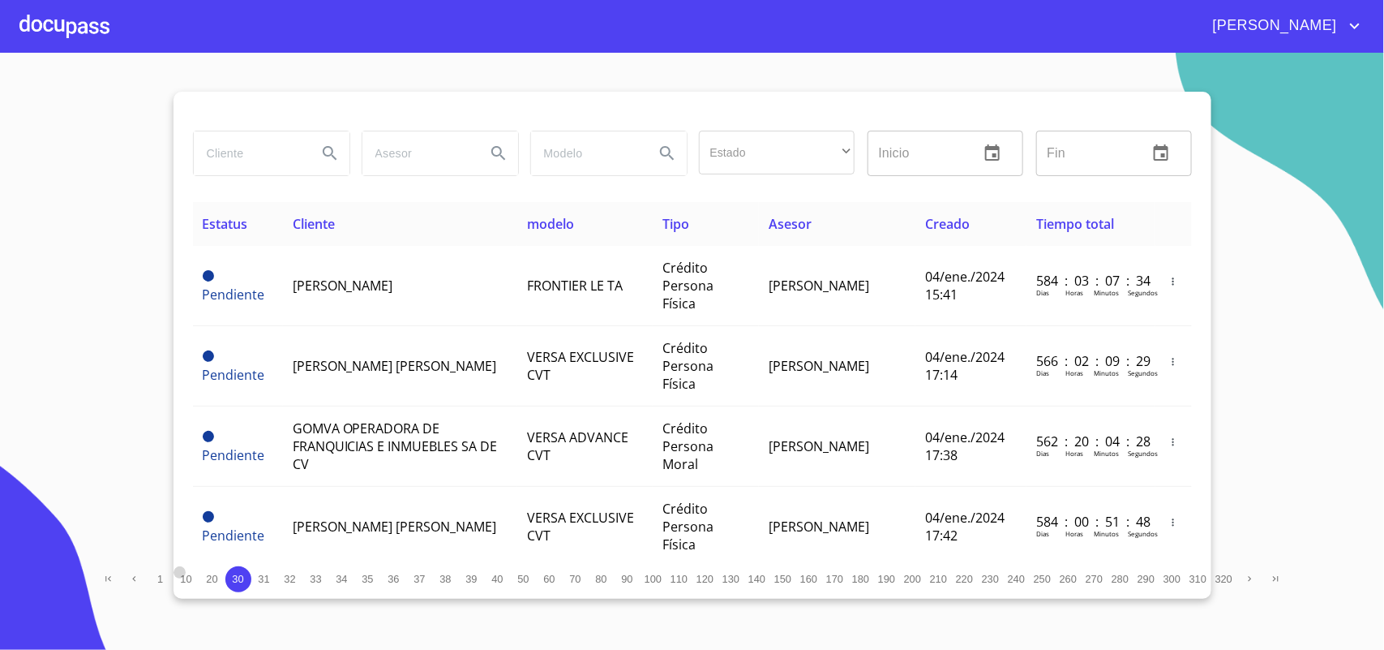
click at [183, 584] on span "10" at bounding box center [185, 579] width 11 height 12
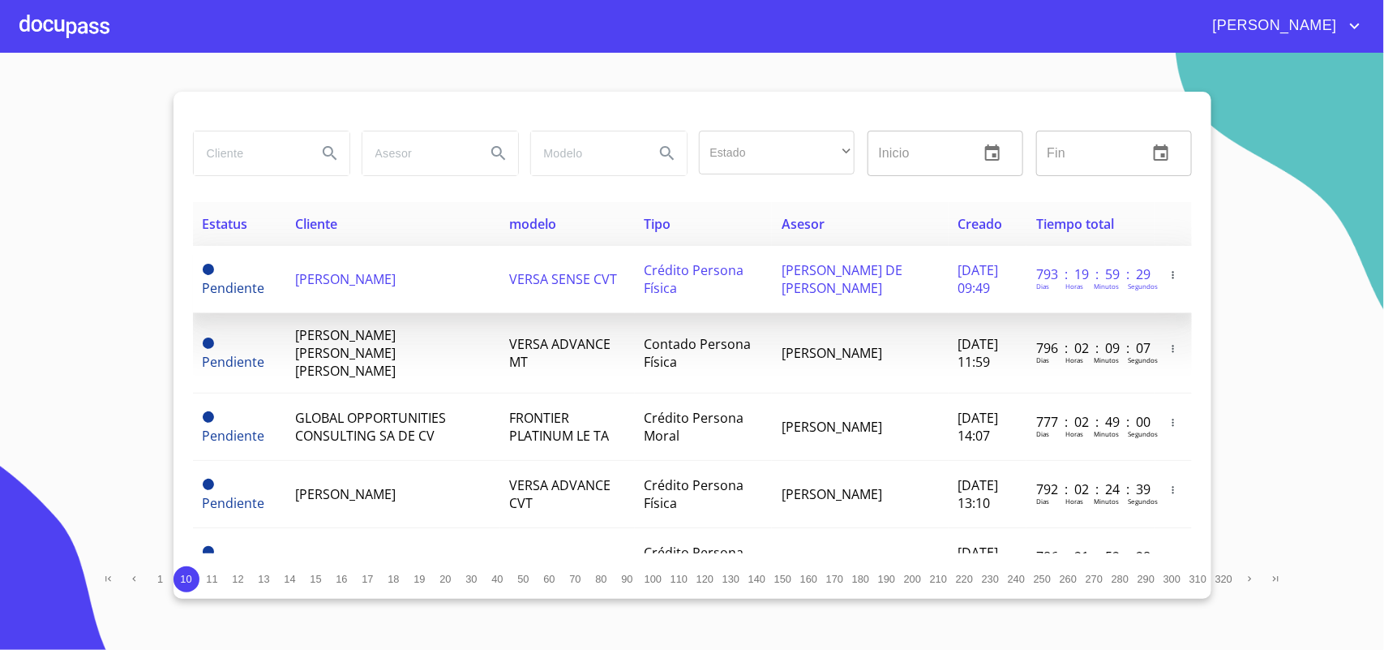
click at [321, 272] on span "[PERSON_NAME]" at bounding box center [345, 279] width 101 height 18
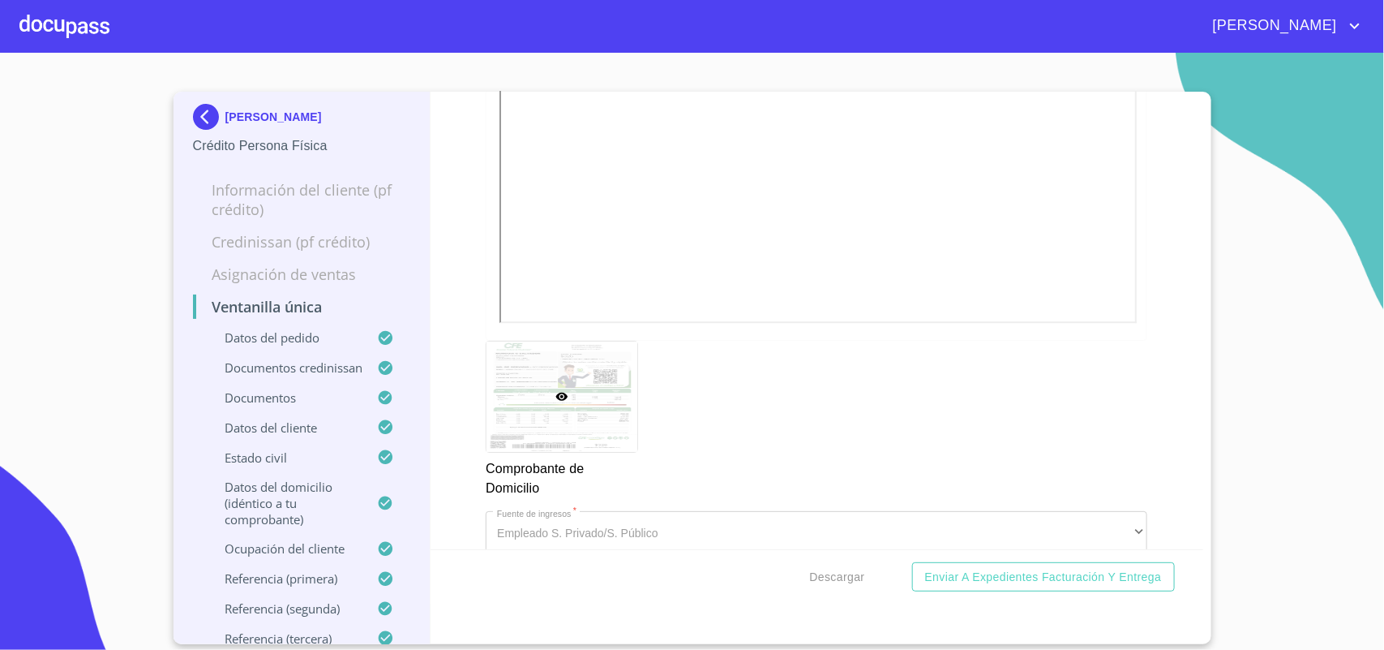
scroll to position [1926, 0]
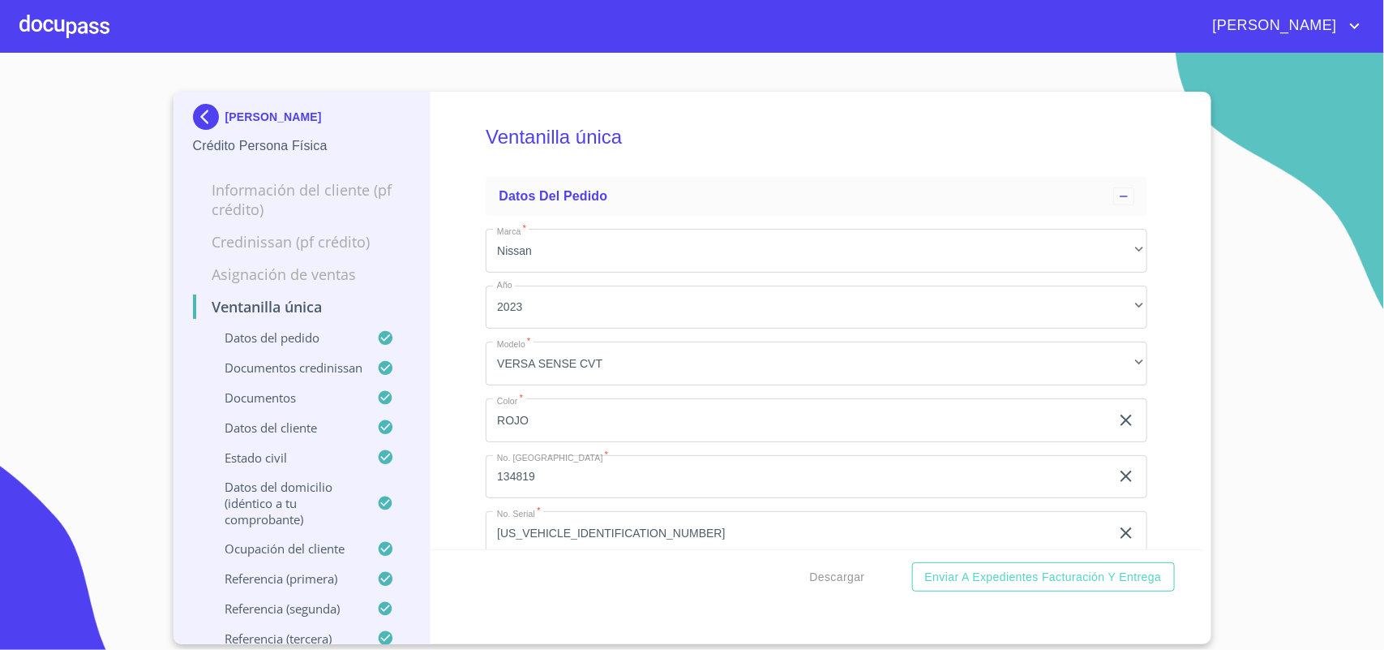
scroll to position [1926, 0]
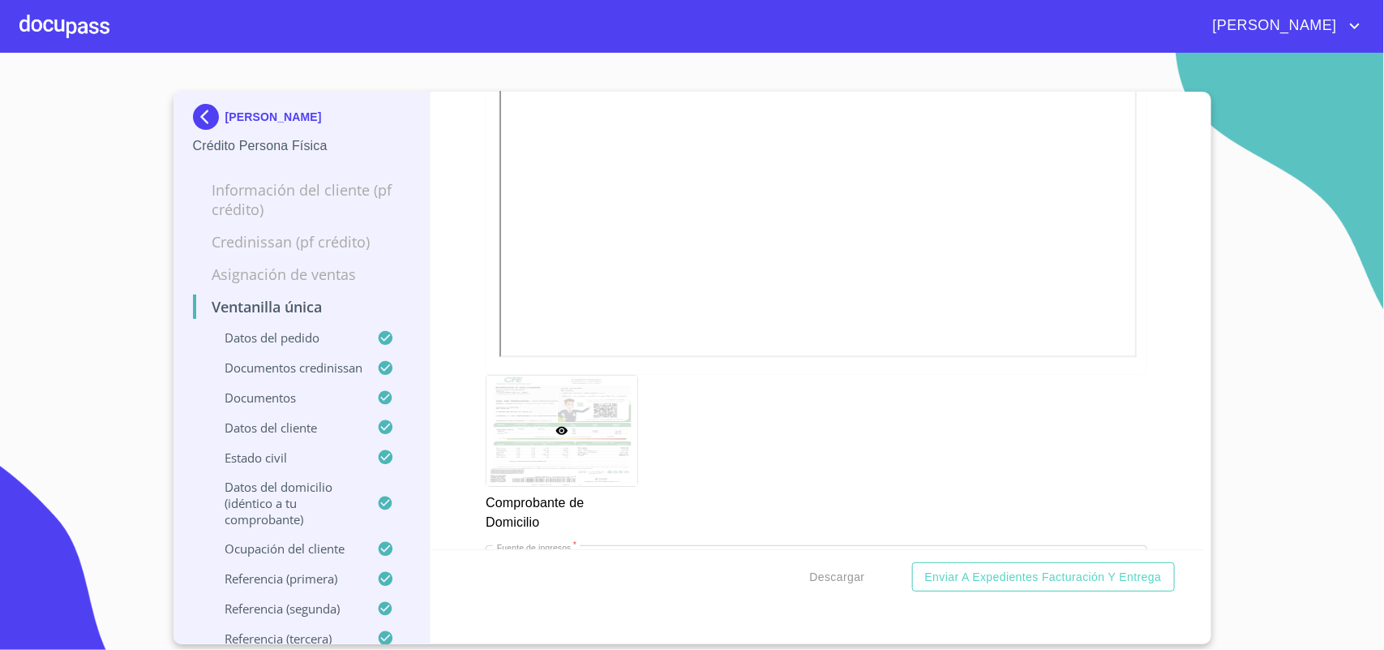
click at [201, 112] on img at bounding box center [209, 117] width 32 height 26
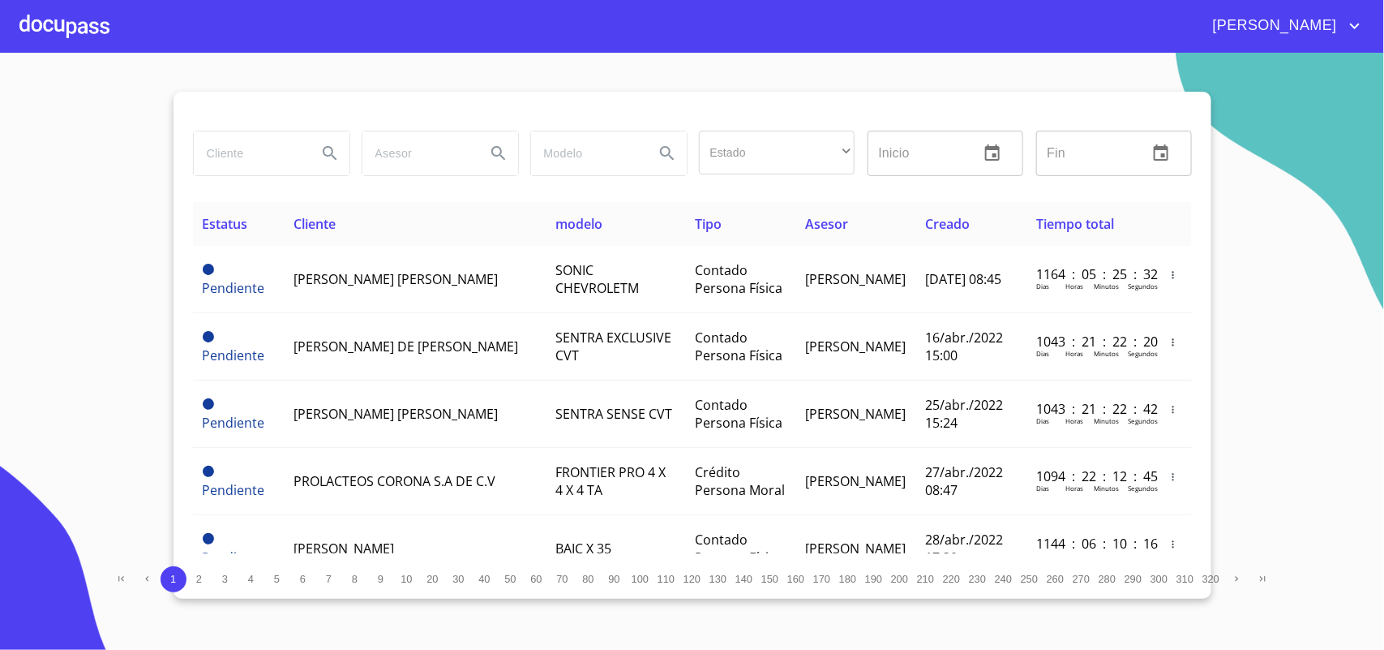
click at [231, 151] on input "search" at bounding box center [249, 153] width 110 height 44
type input "[PERSON_NAME]"
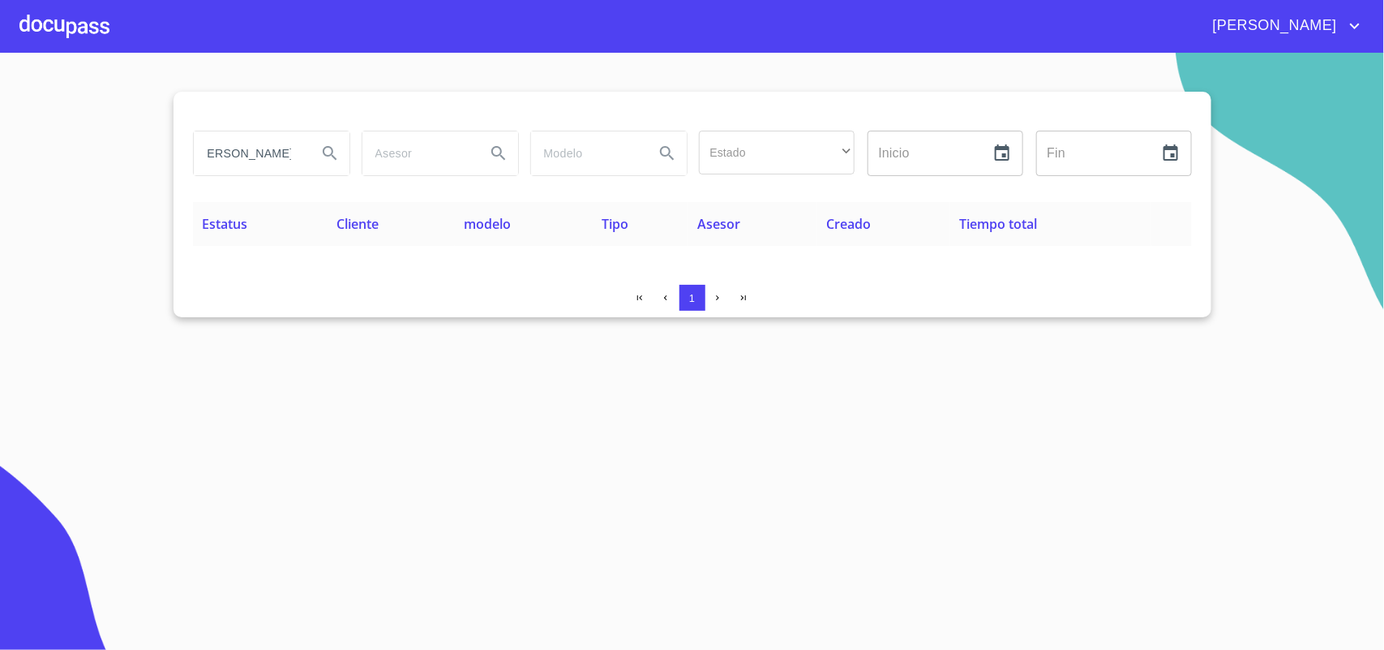
scroll to position [0, 0]
